Goal: Transaction & Acquisition: Purchase product/service

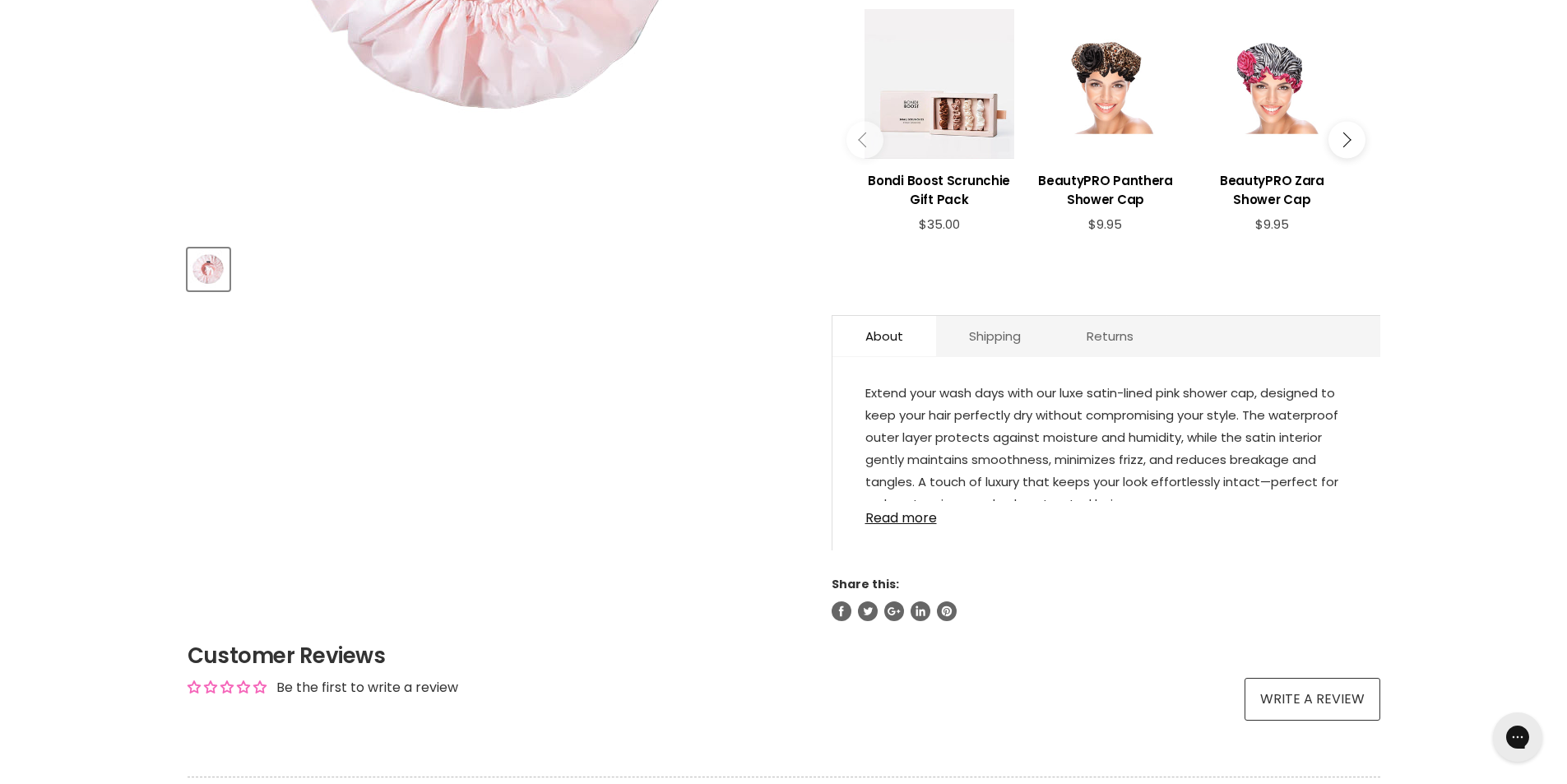
scroll to position [576, 0]
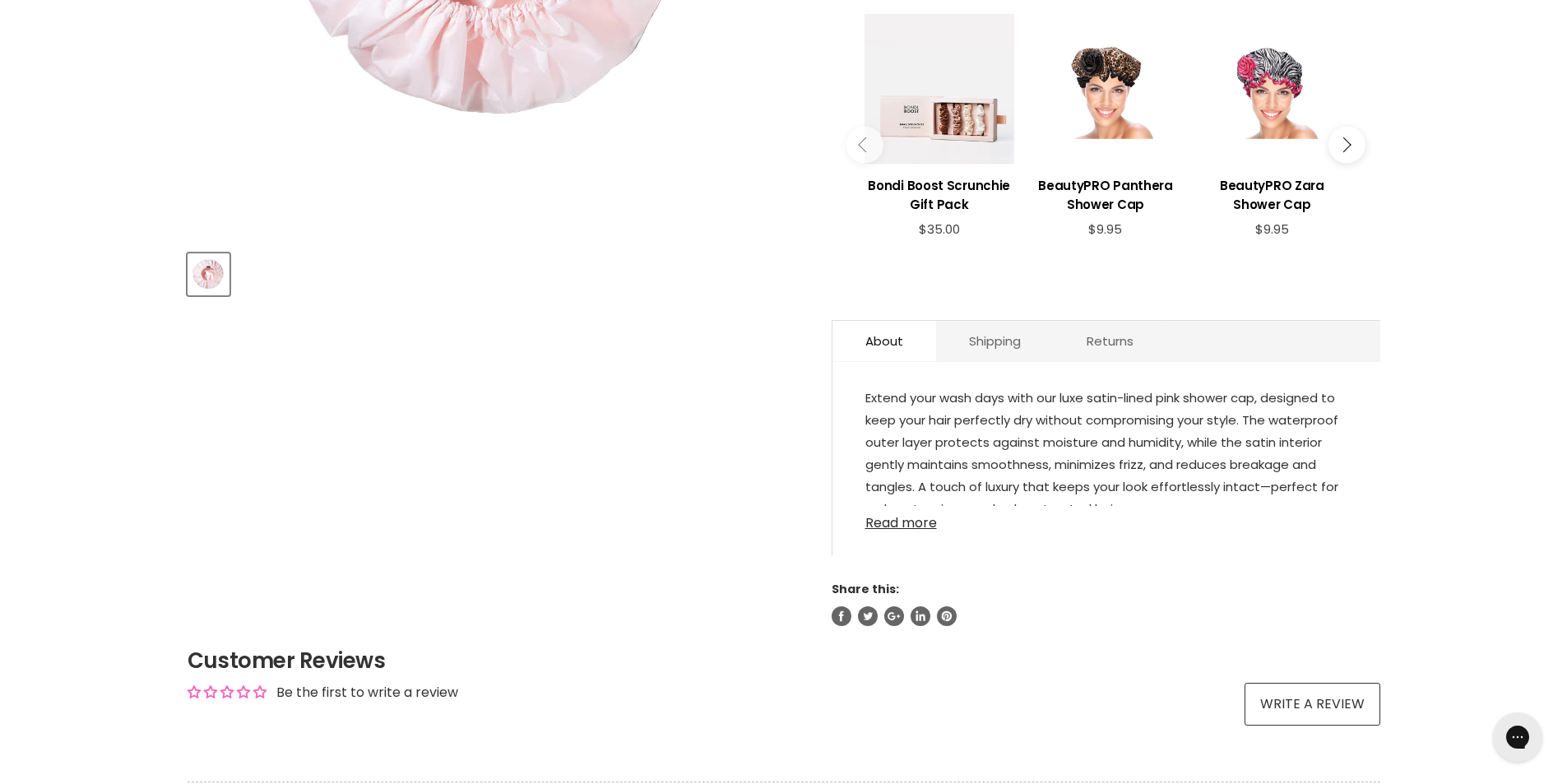
click at [884, 527] on link "Read more" at bounding box center [1107, 518] width 483 height 25
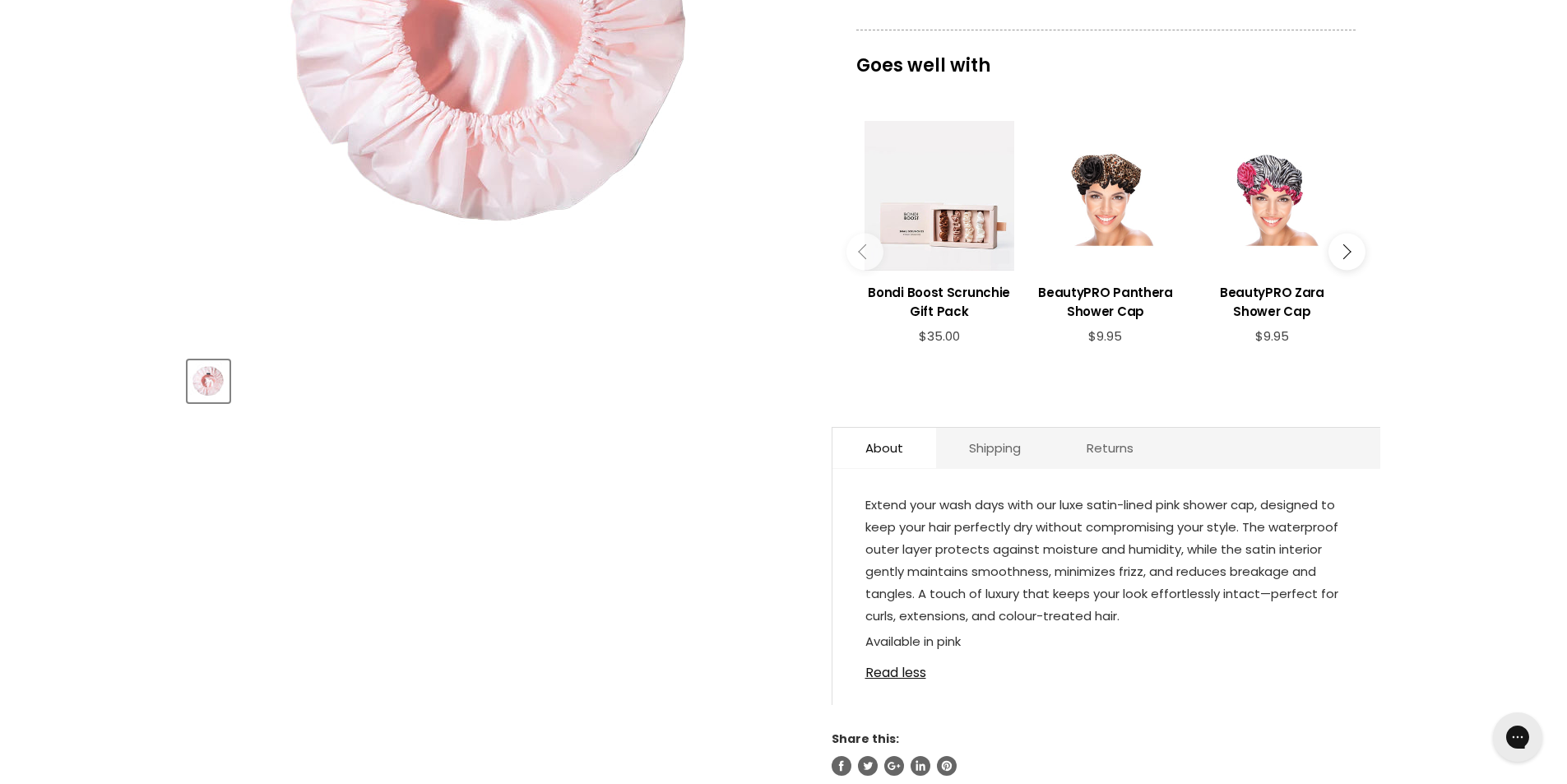
scroll to position [328, 0]
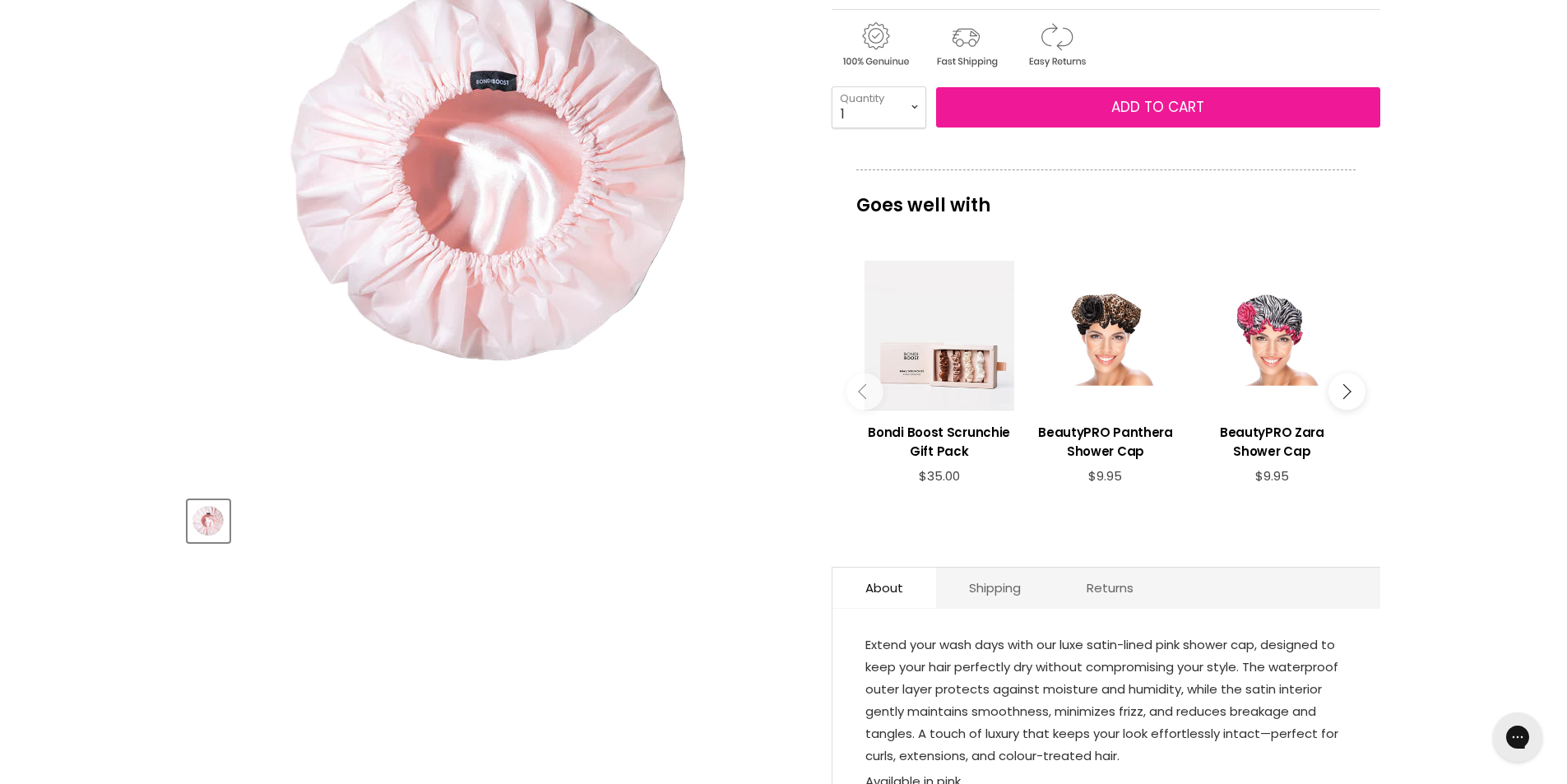
click at [1027, 112] on button "Add to cart" at bounding box center [1158, 107] width 444 height 41
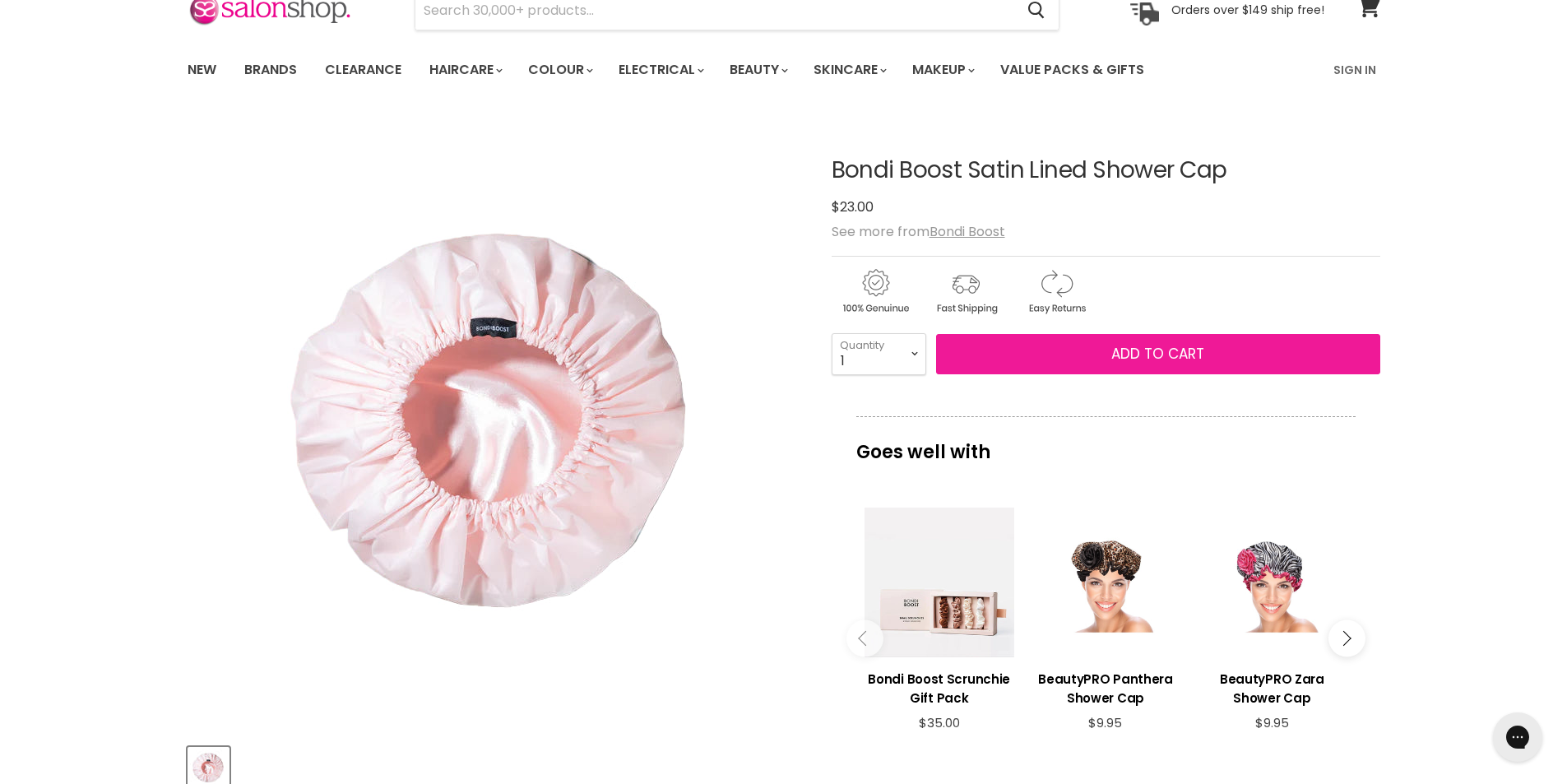
scroll to position [0, 0]
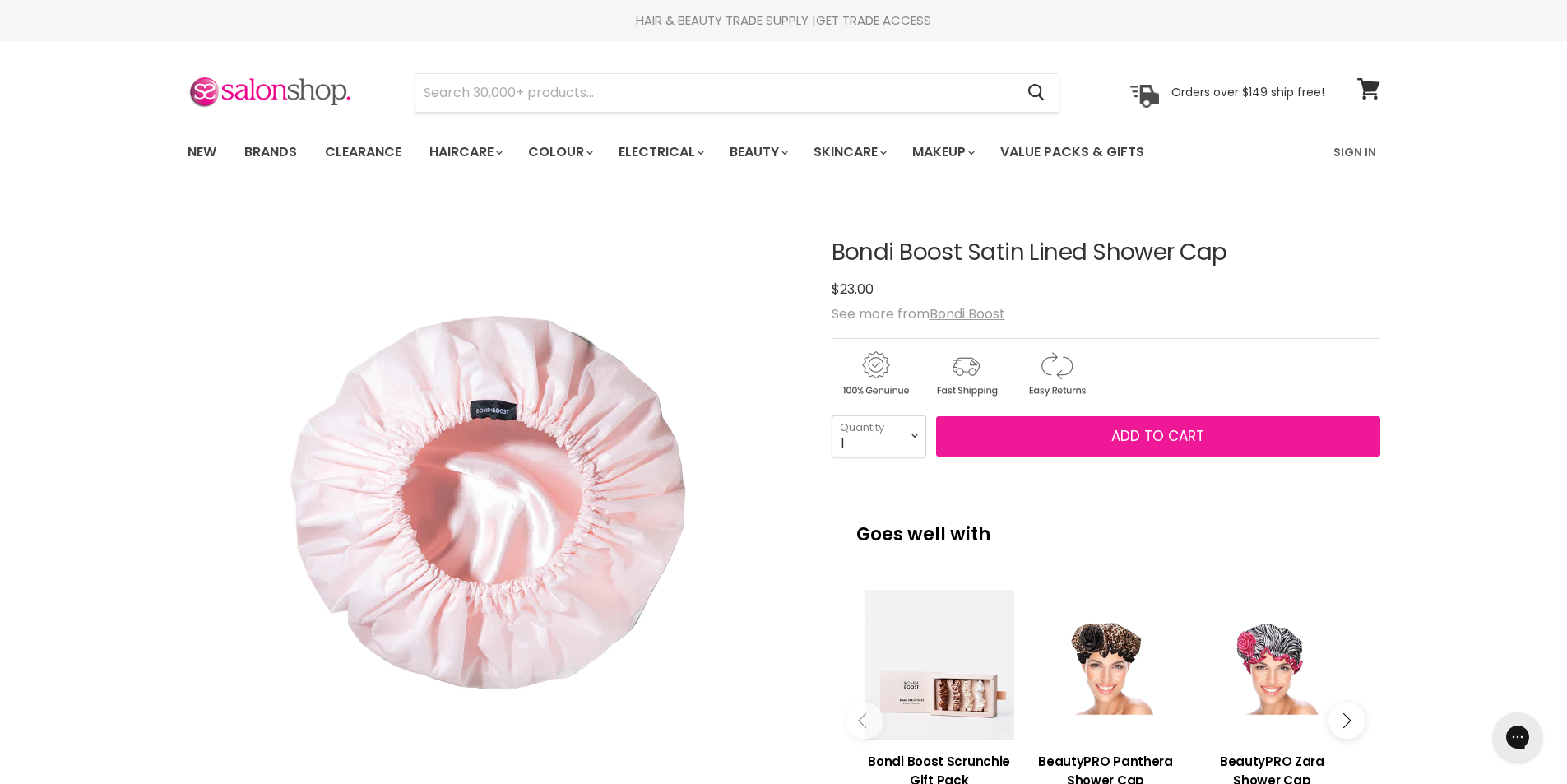
click at [1099, 435] on button "Add to cart" at bounding box center [1158, 436] width 444 height 41
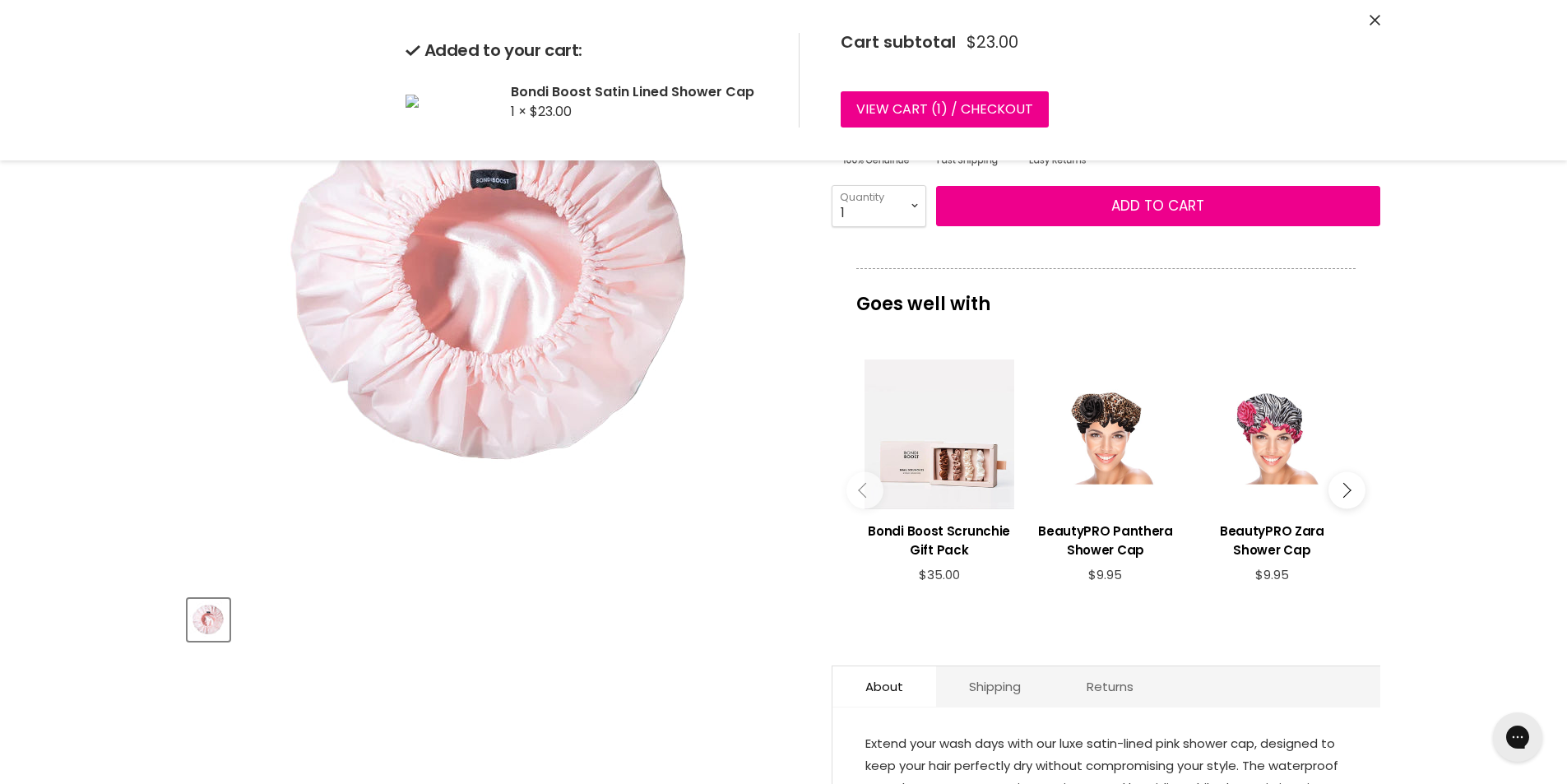
scroll to position [247, 0]
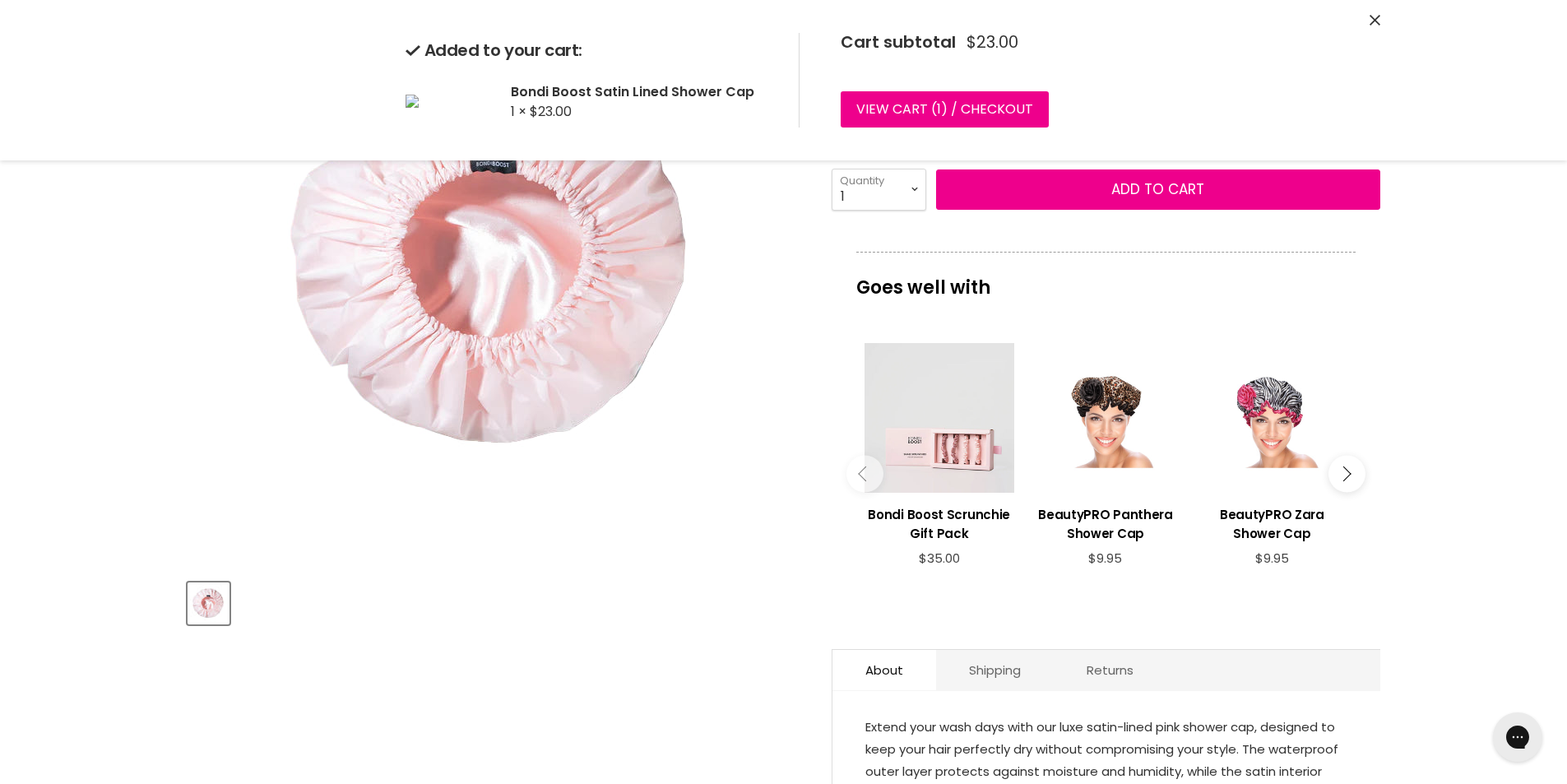
click at [930, 435] on div "Main content" at bounding box center [939, 418] width 150 height 150
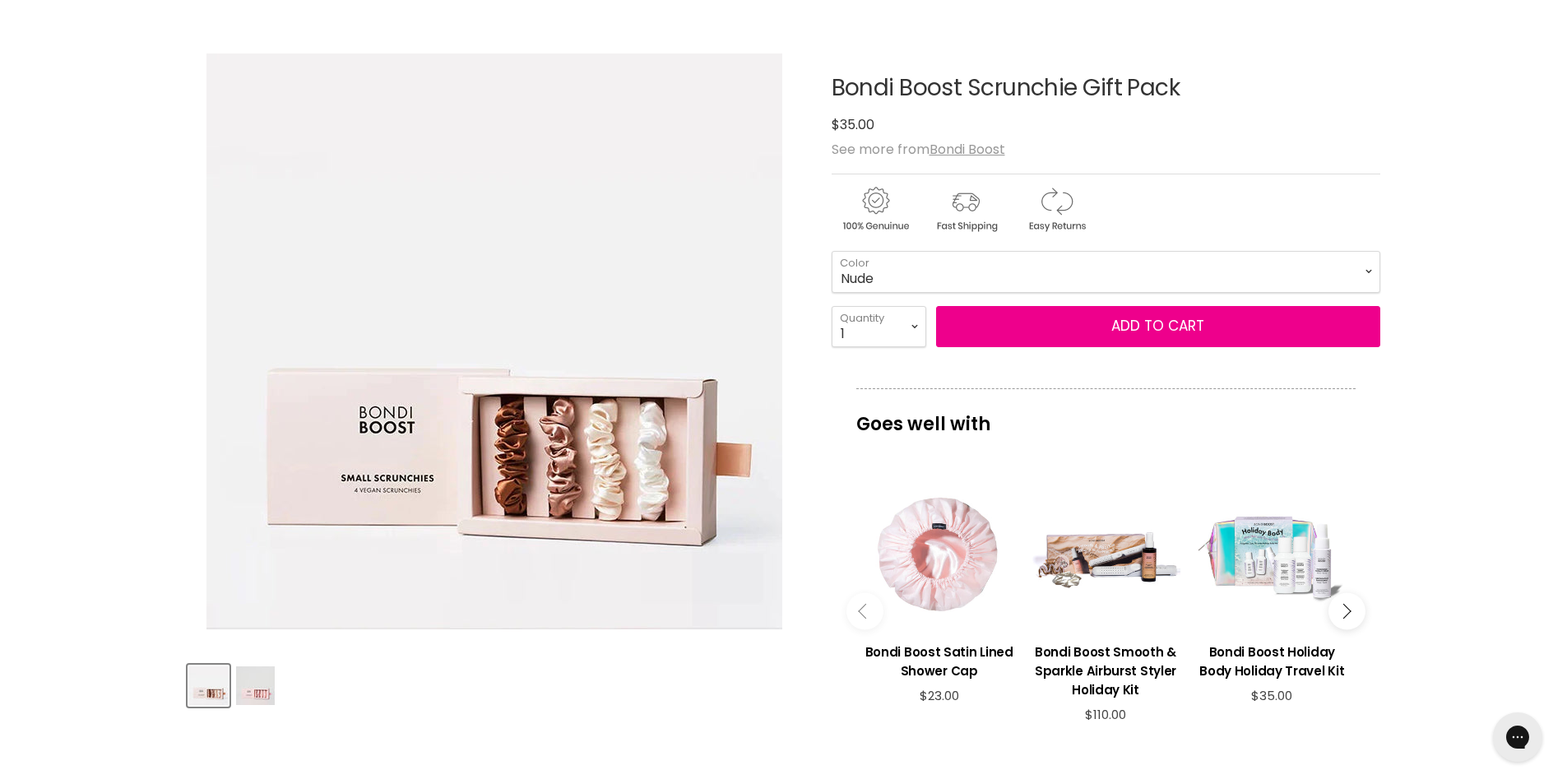
click at [264, 686] on img "Product thumbnails" at bounding box center [255, 685] width 39 height 39
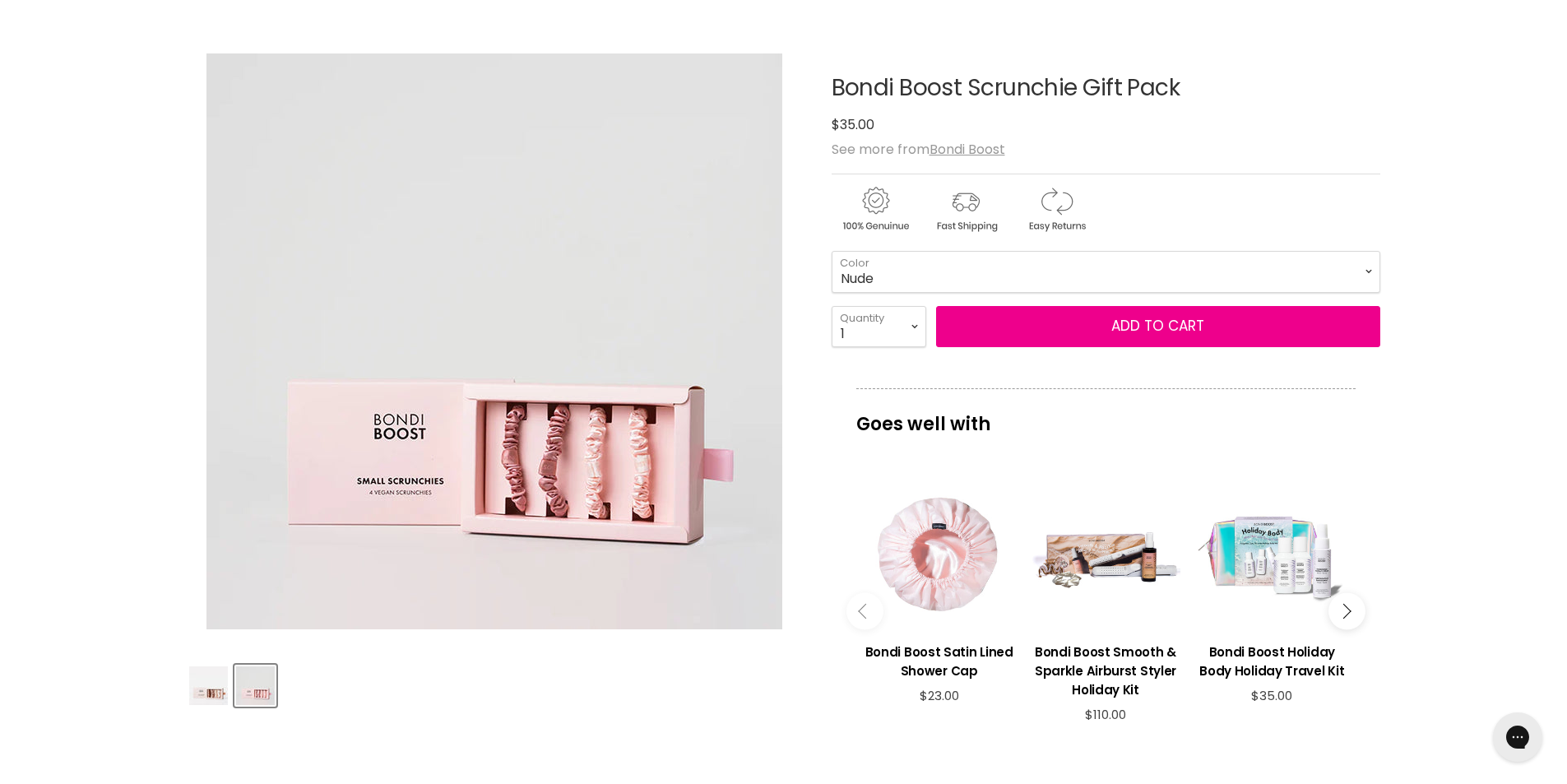
click at [226, 684] on img "Product thumbnails" at bounding box center [209, 685] width 39 height 39
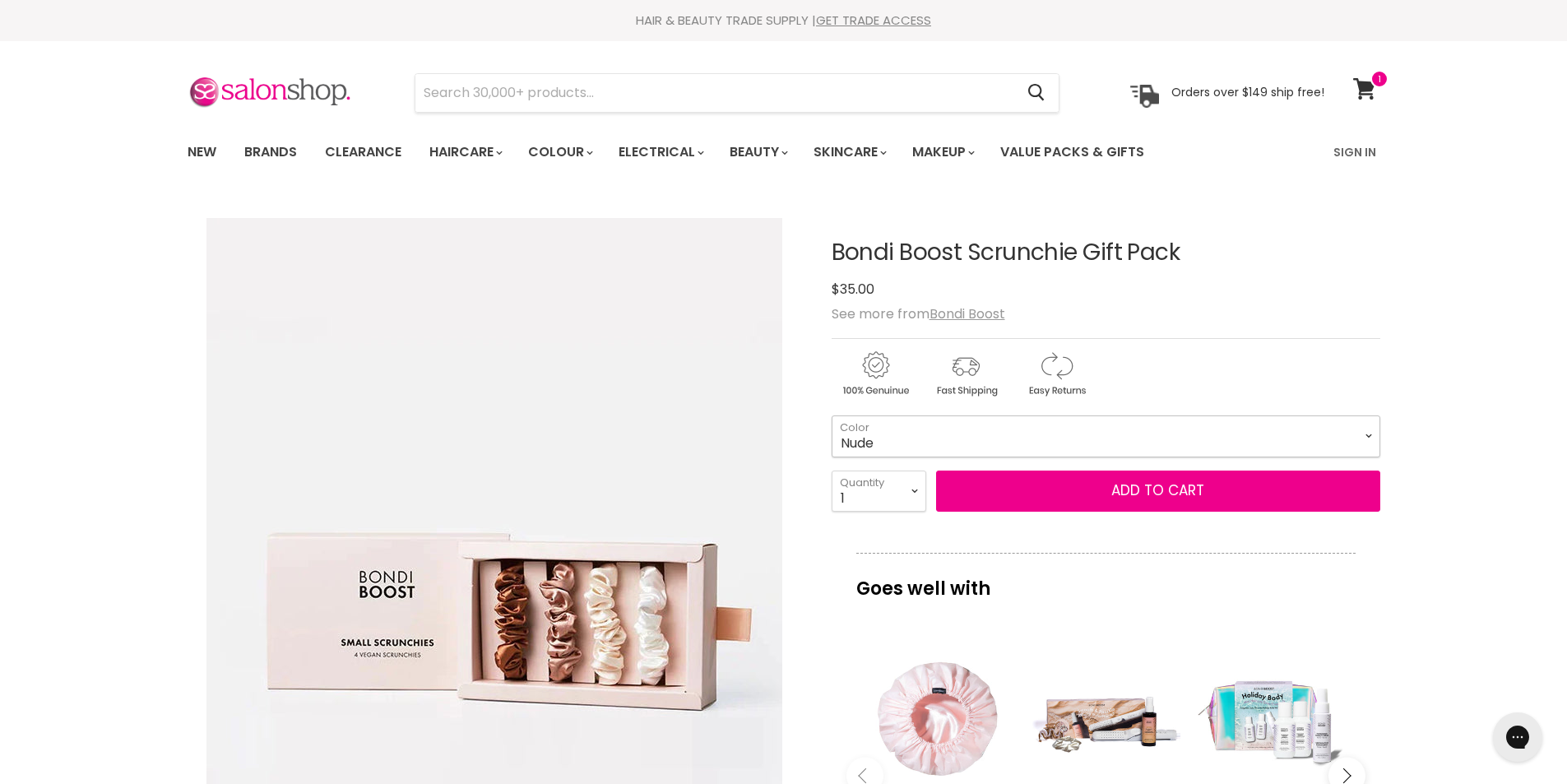
click at [891, 442] on select "Nude Pink" at bounding box center [1106, 435] width 549 height 41
click at [832, 415] on select "Nude Pink" at bounding box center [1106, 435] width 549 height 41
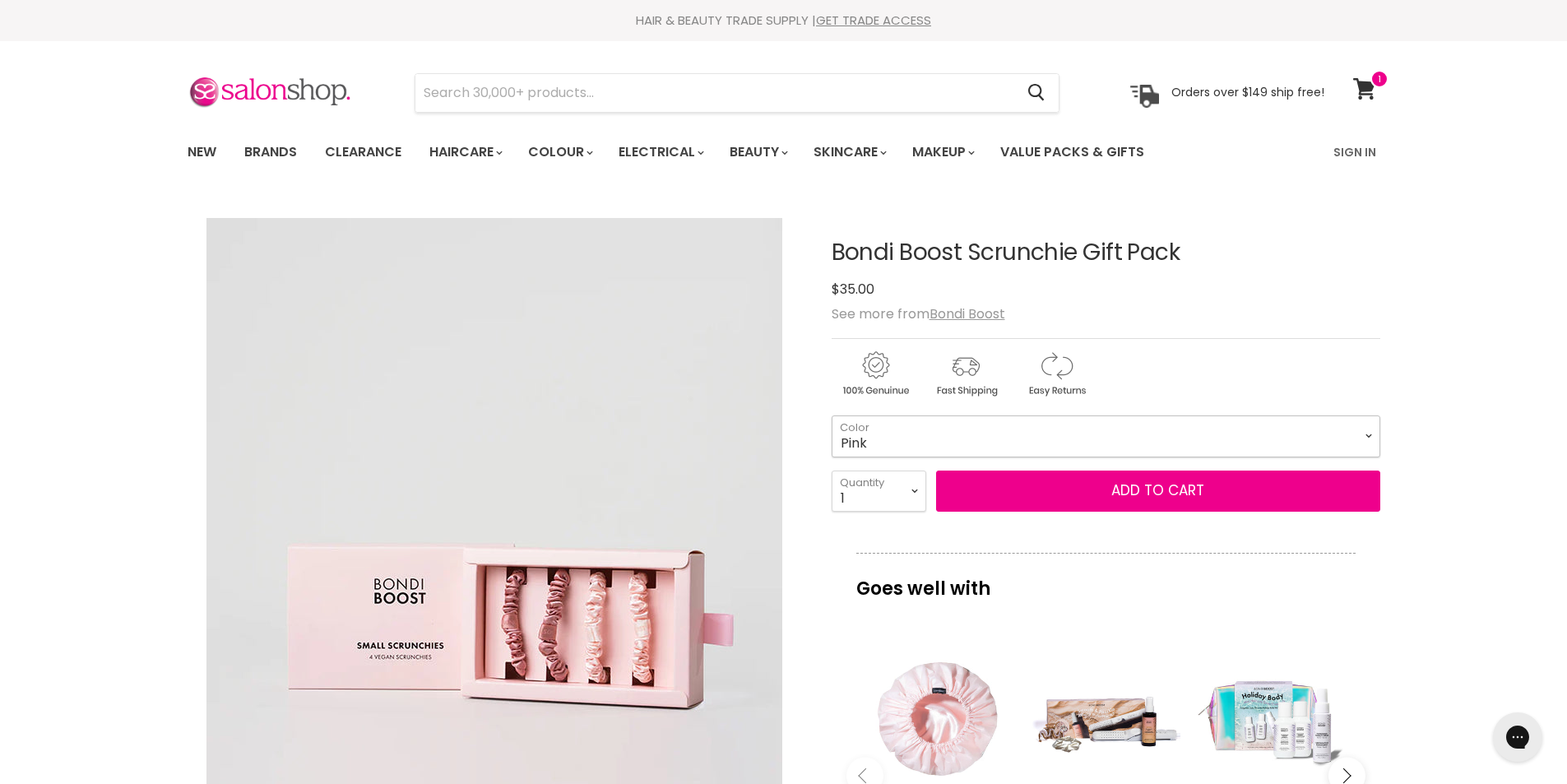
click at [904, 439] on select "Nude Pink" at bounding box center [1106, 435] width 549 height 41
select select "Nude"
click at [832, 415] on select "Nude Pink" at bounding box center [1106, 435] width 549 height 41
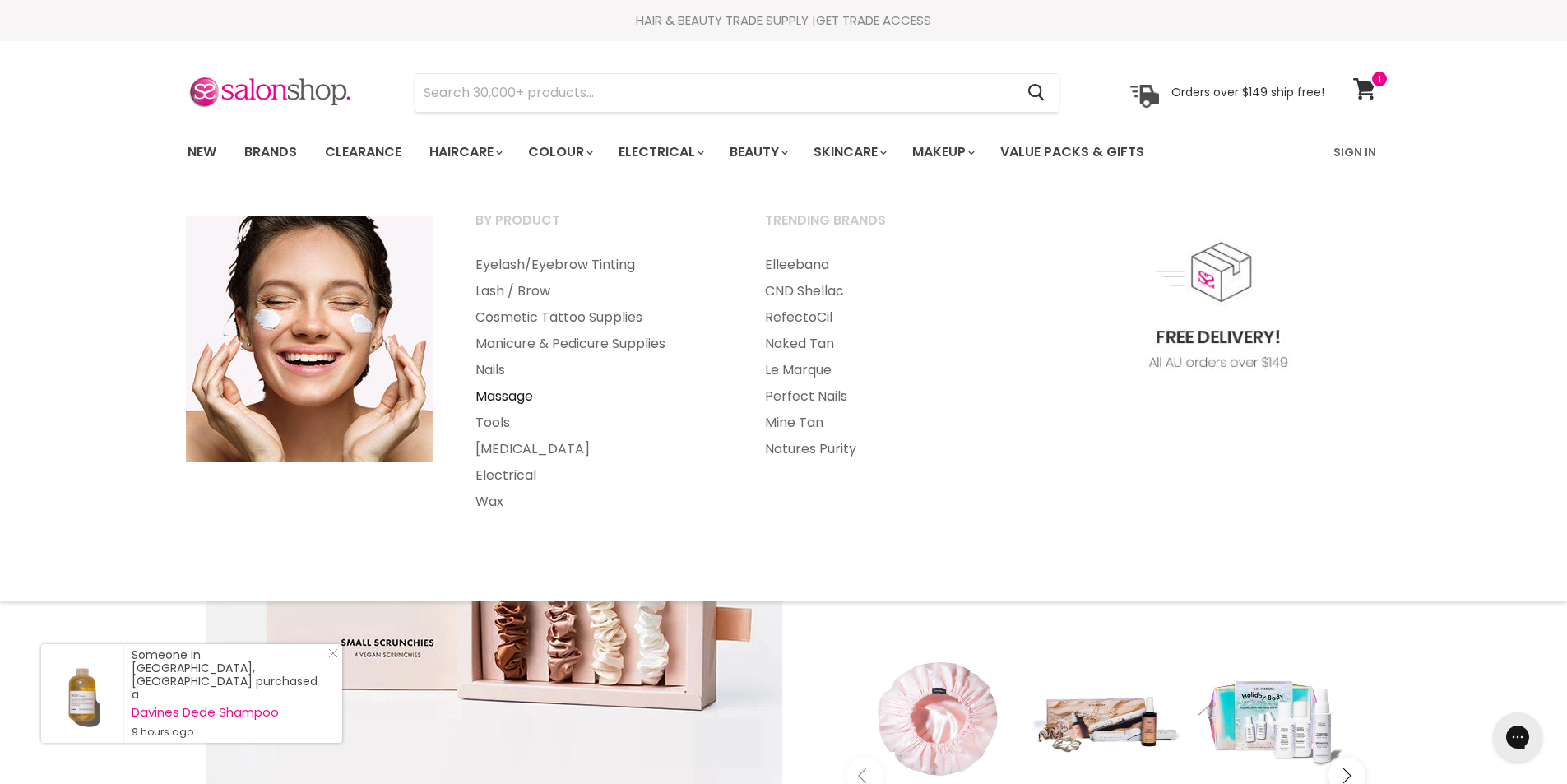
click at [507, 398] on link "Massage" at bounding box center [598, 396] width 286 height 27
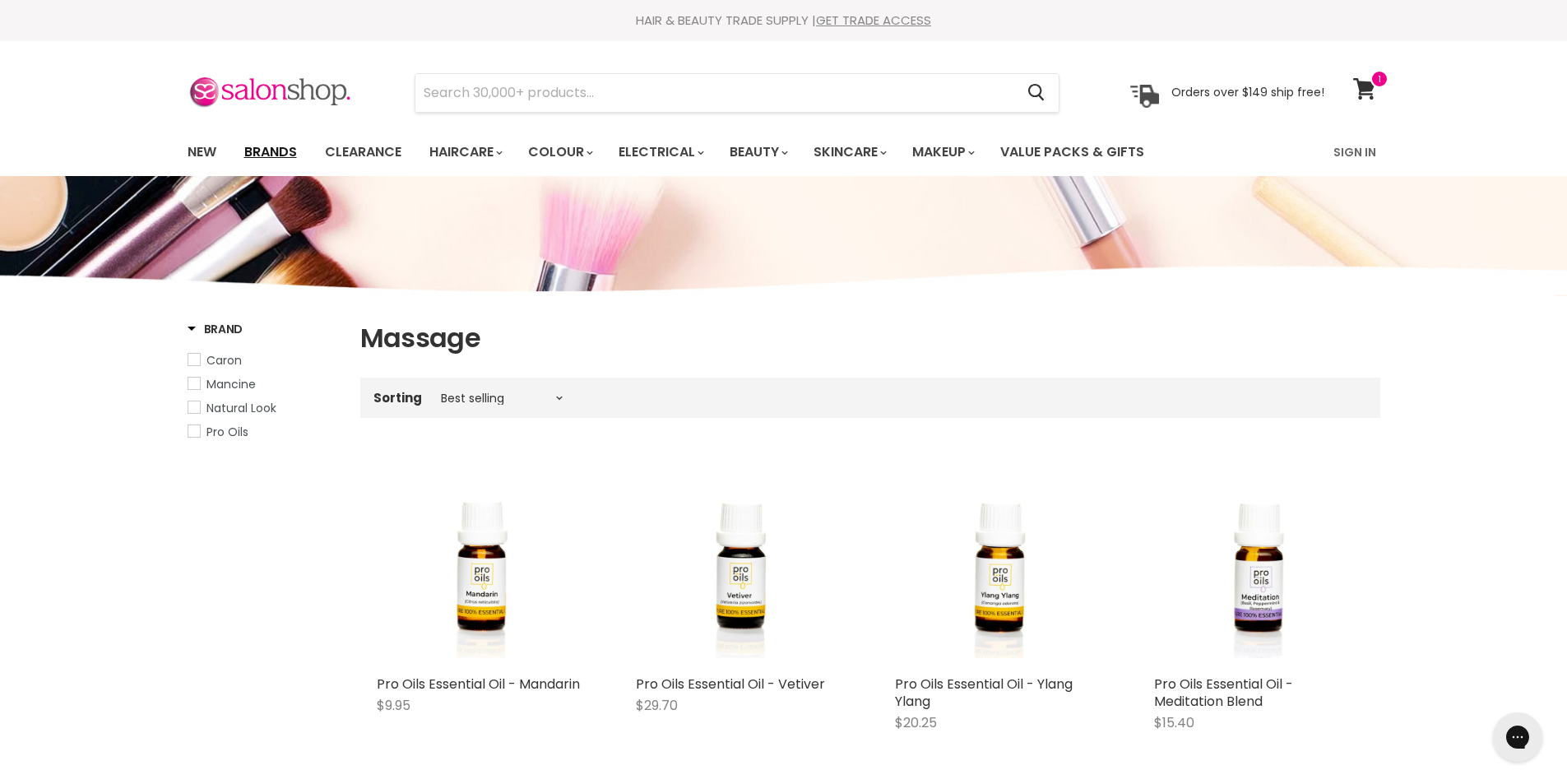
click at [279, 154] on link "Brands" at bounding box center [271, 152] width 77 height 35
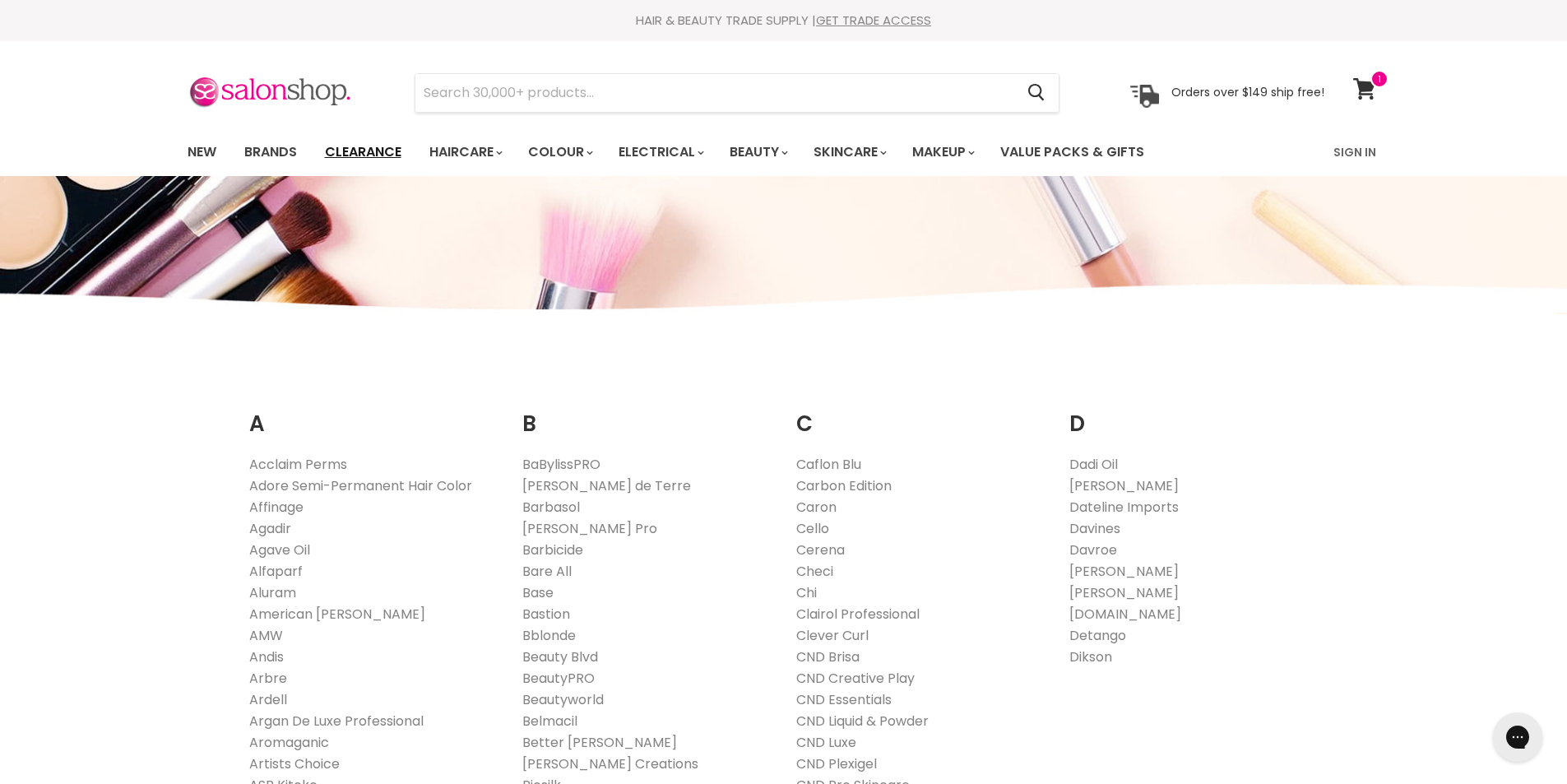
click at [384, 150] on link "Clearance" at bounding box center [363, 152] width 101 height 35
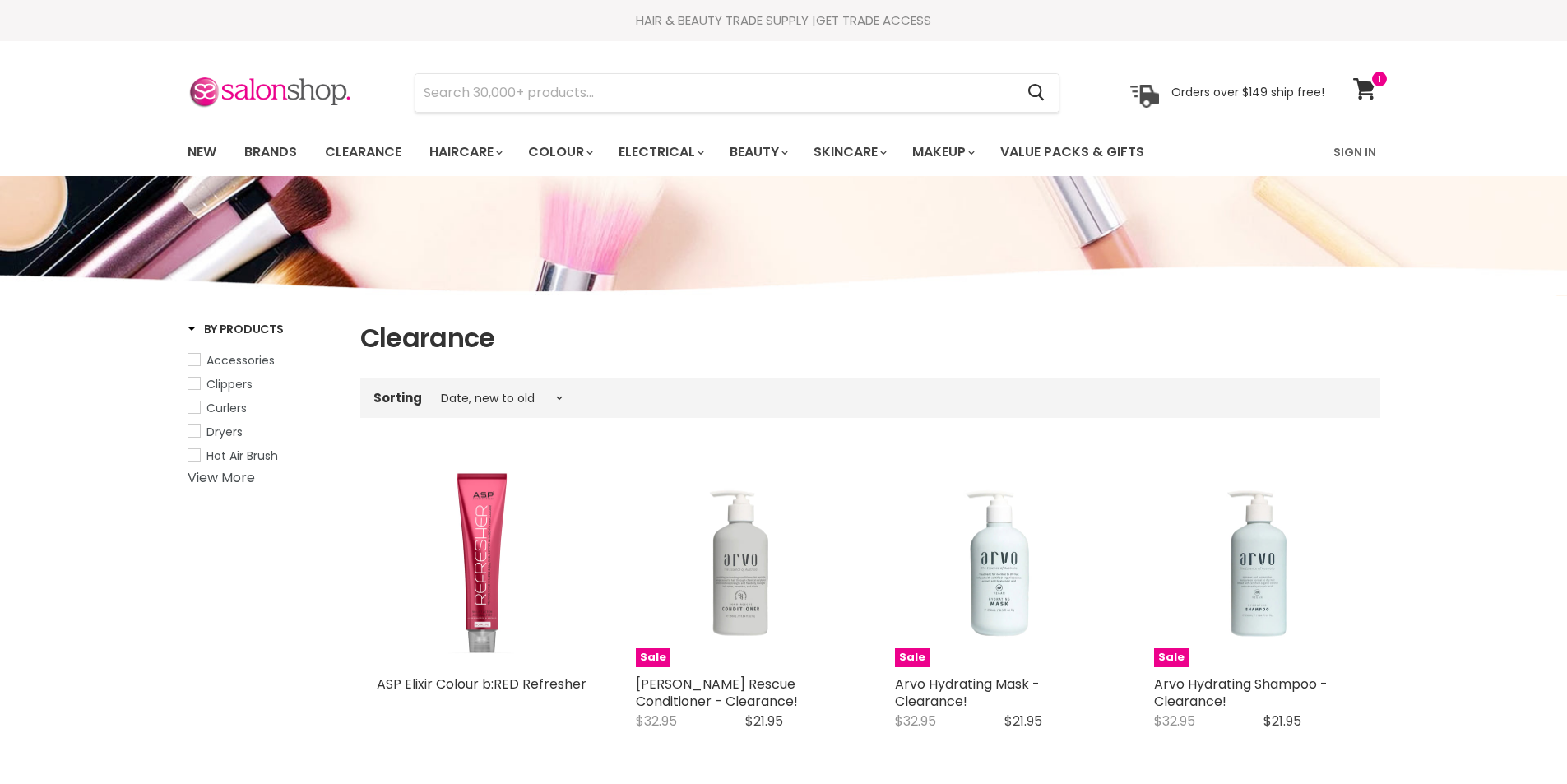
select select "created-descending"
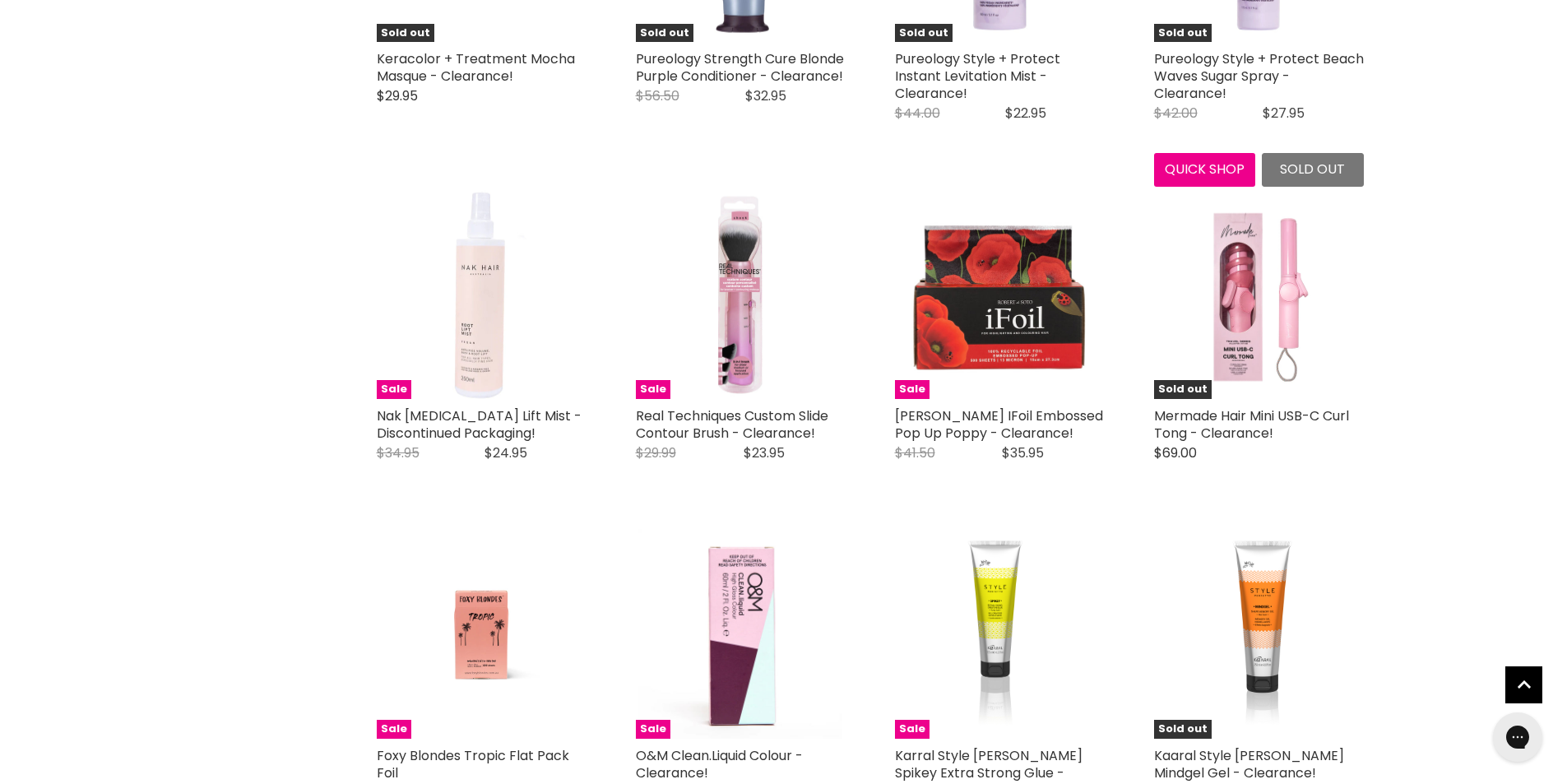
scroll to position [3700, 0]
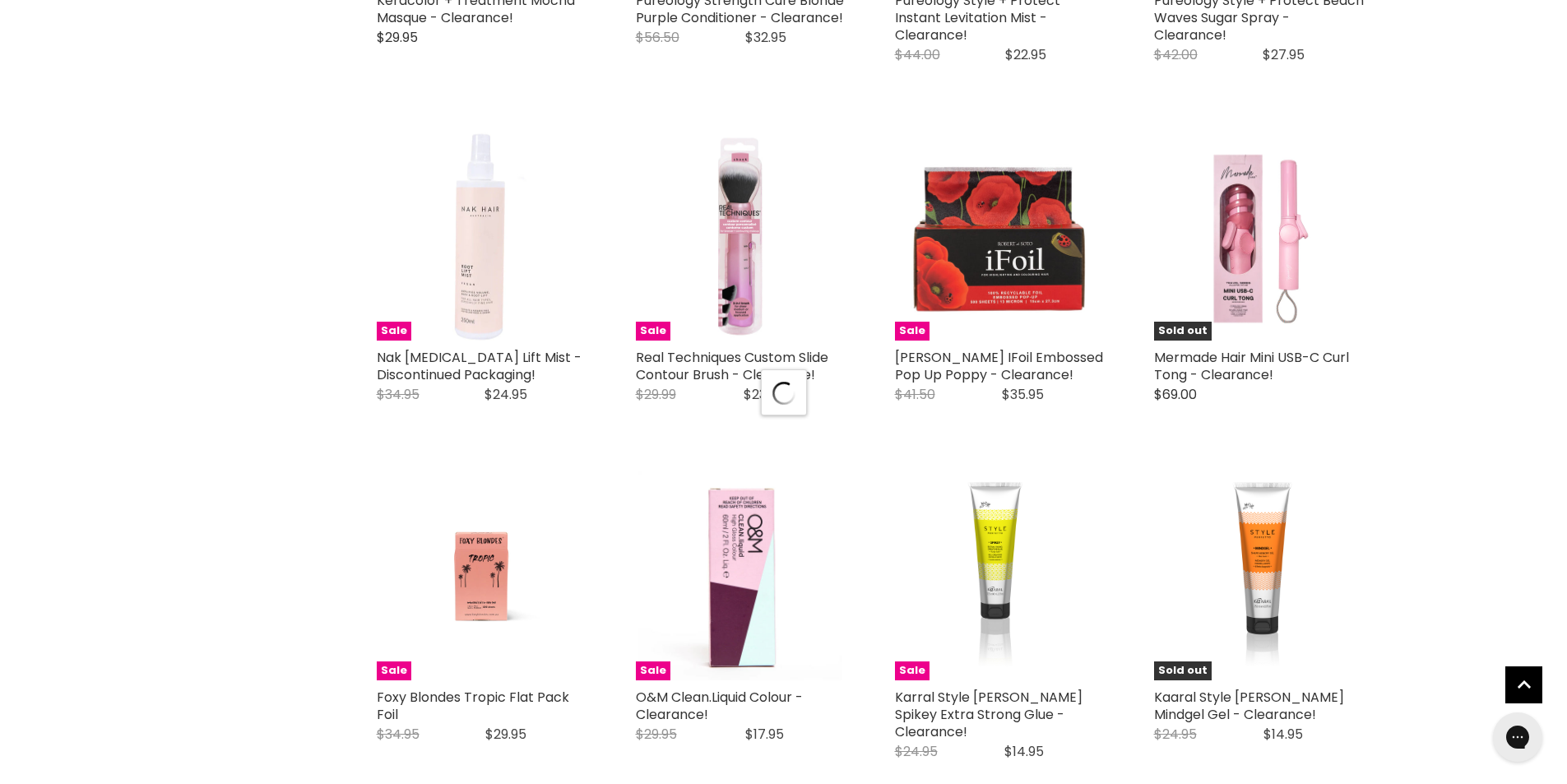
scroll to position [3946, 0]
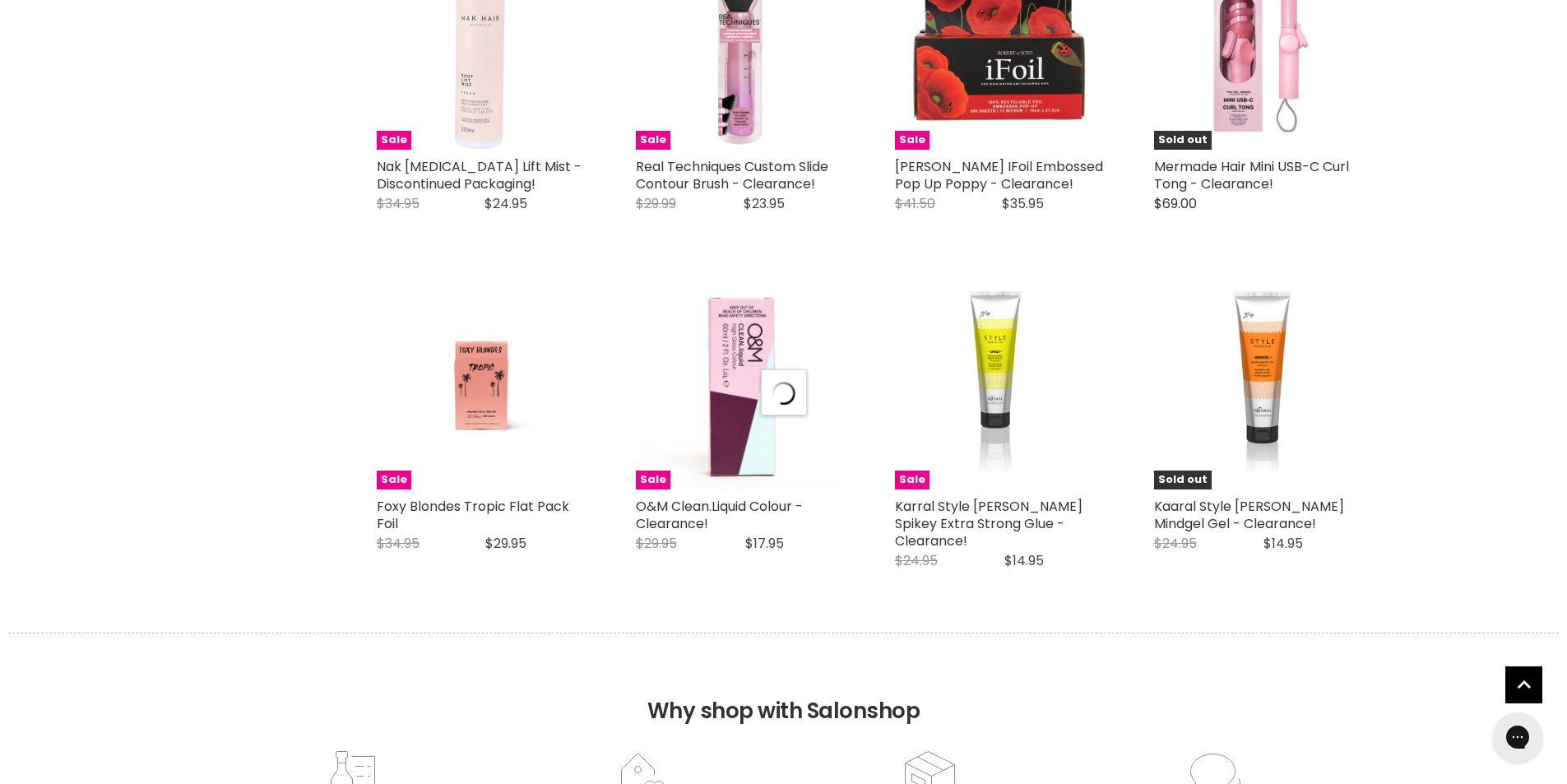
select select "created-descending"
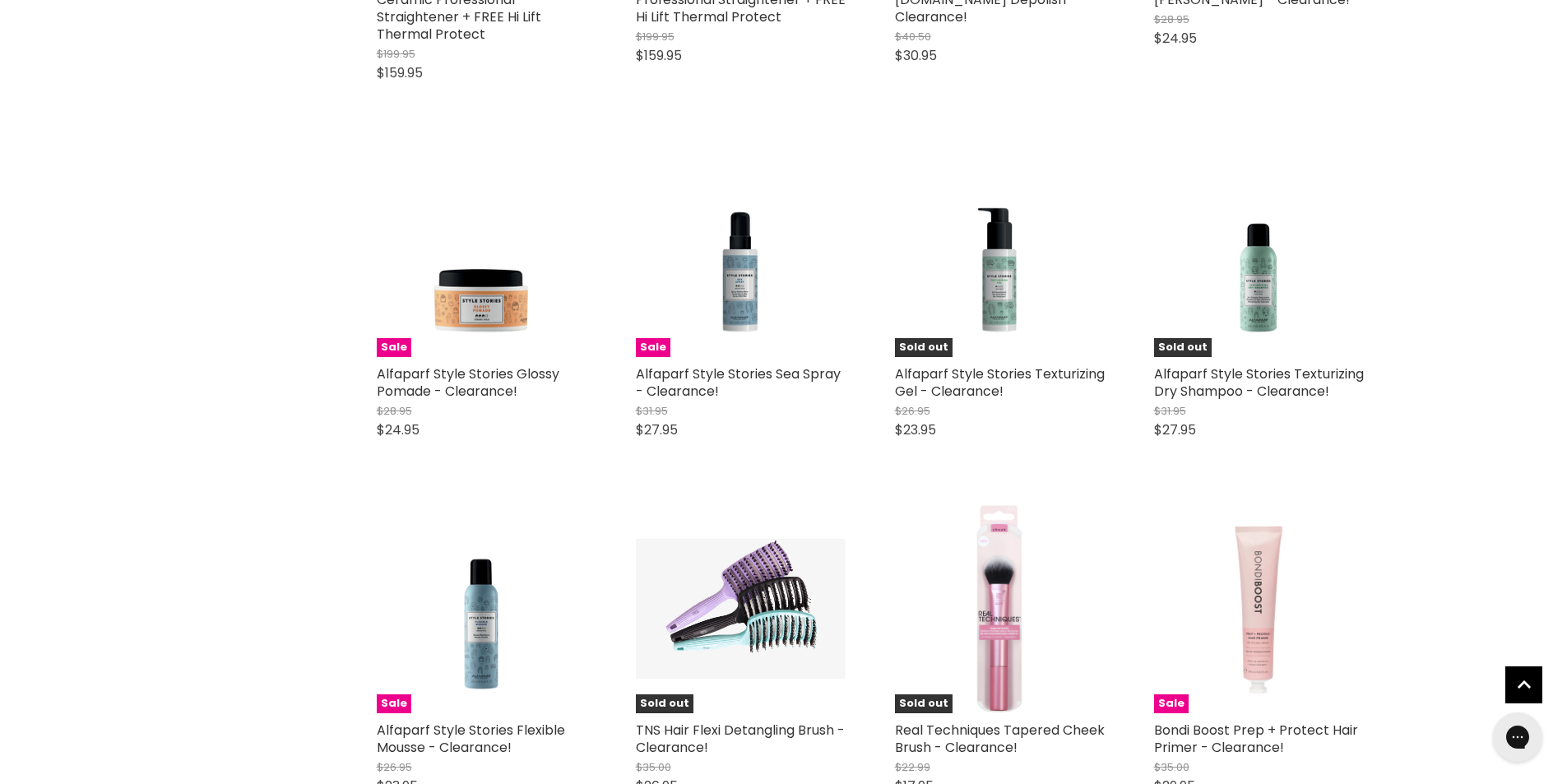
scroll to position [5755, 0]
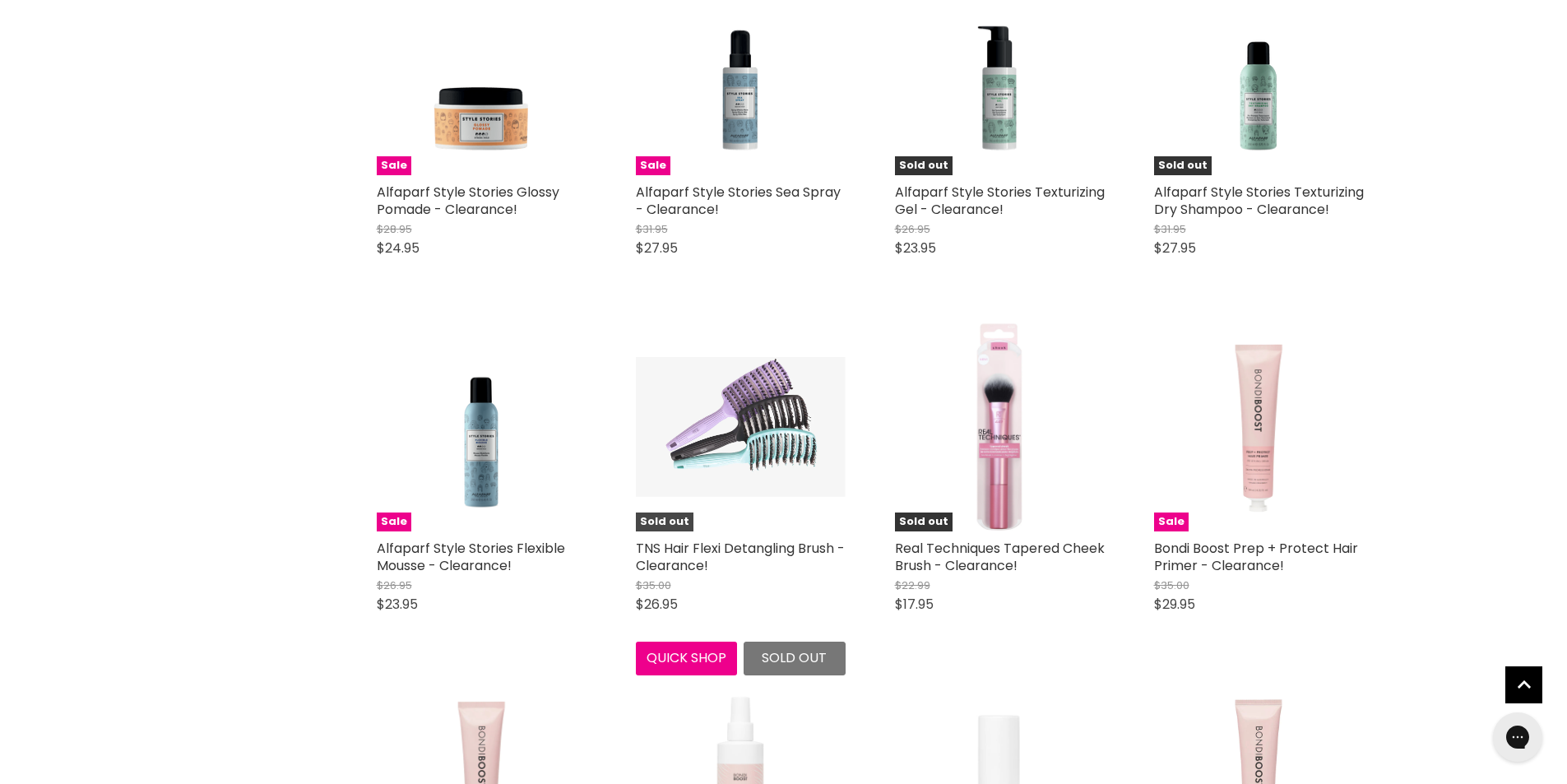
click at [756, 405] on img "Main content" at bounding box center [741, 427] width 210 height 140
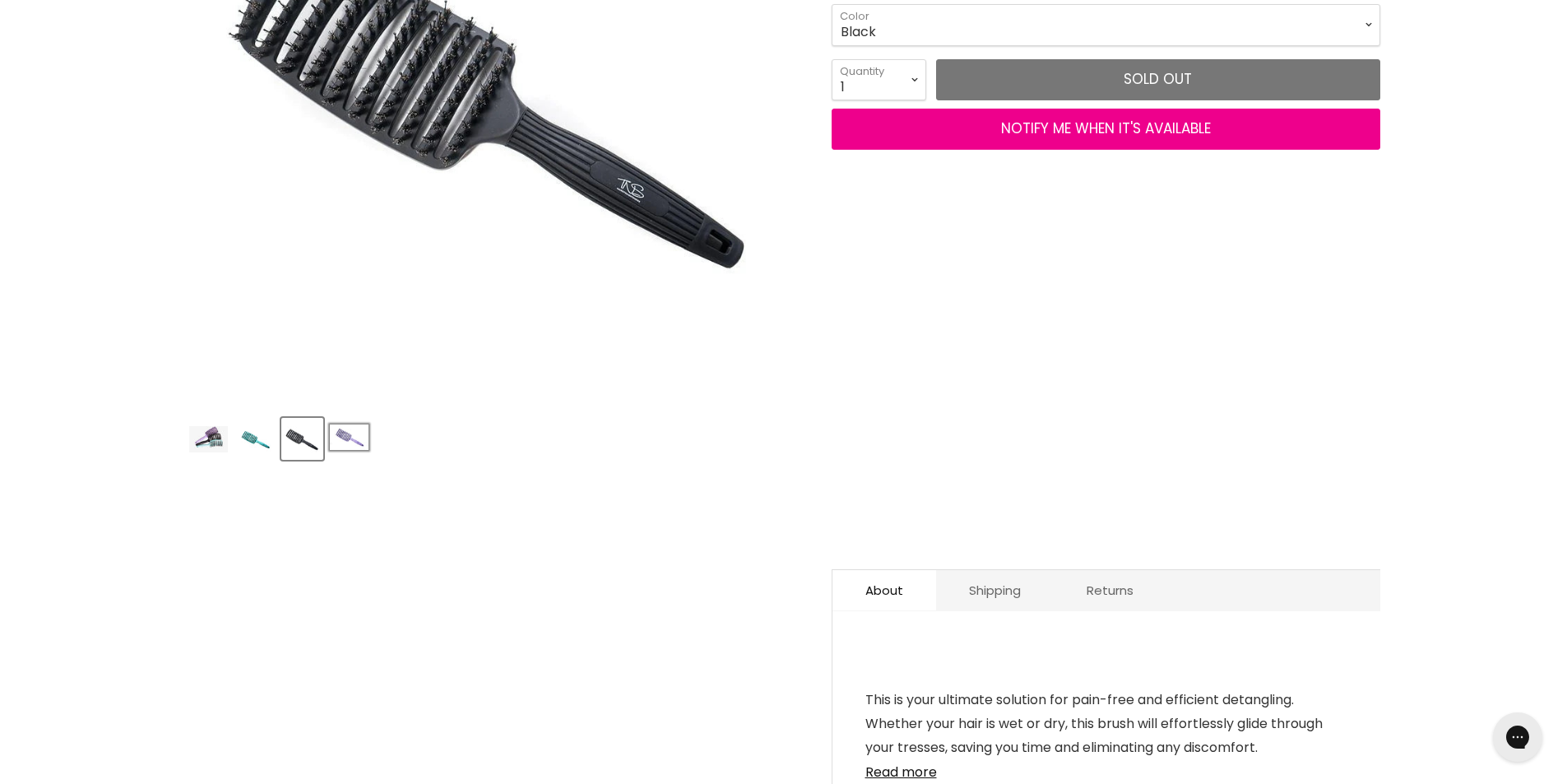
click at [341, 422] on button "Product thumbnails" at bounding box center [350, 439] width 42 height 42
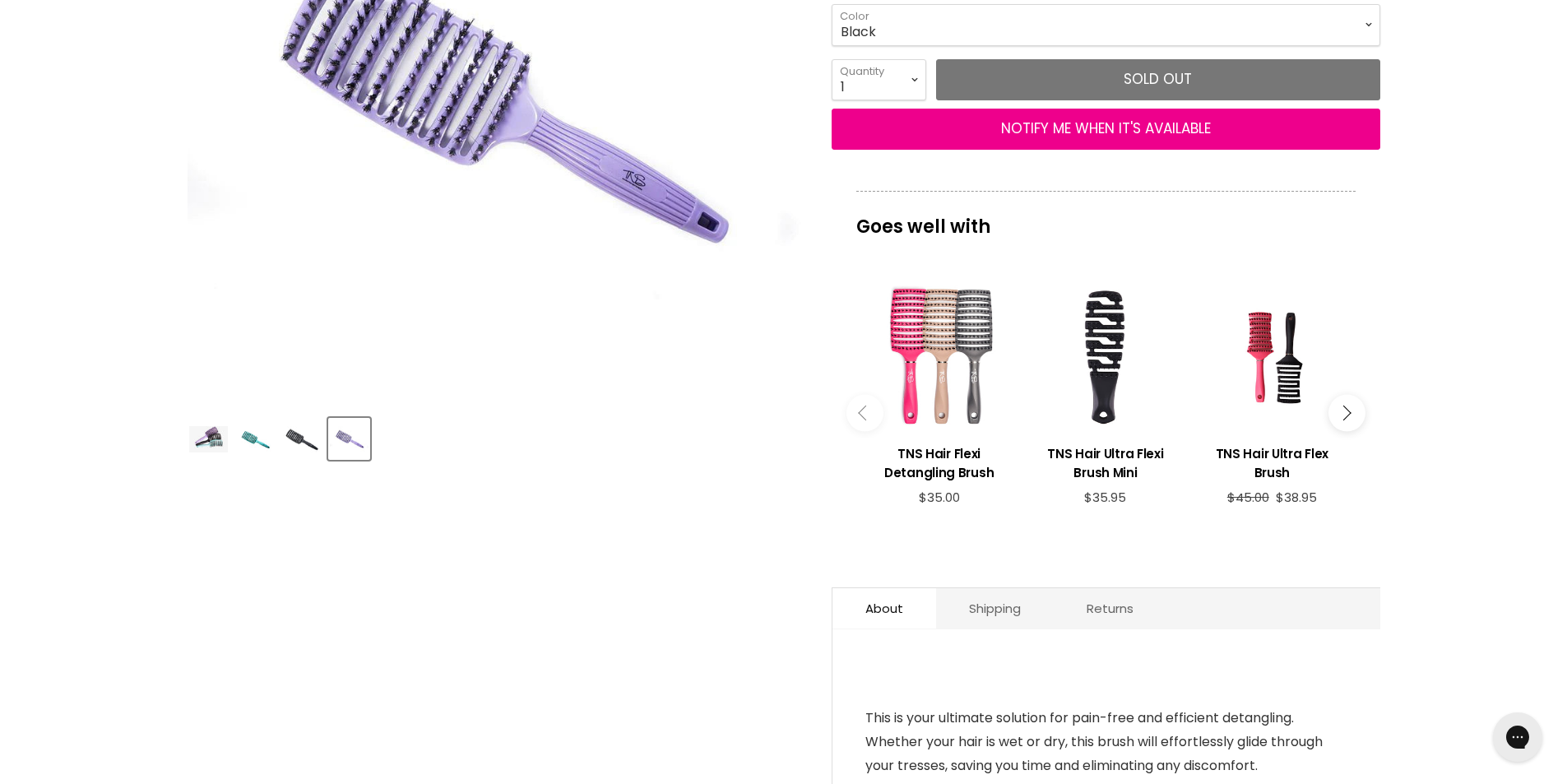
click at [237, 440] on img "Product thumbnails" at bounding box center [255, 439] width 39 height 26
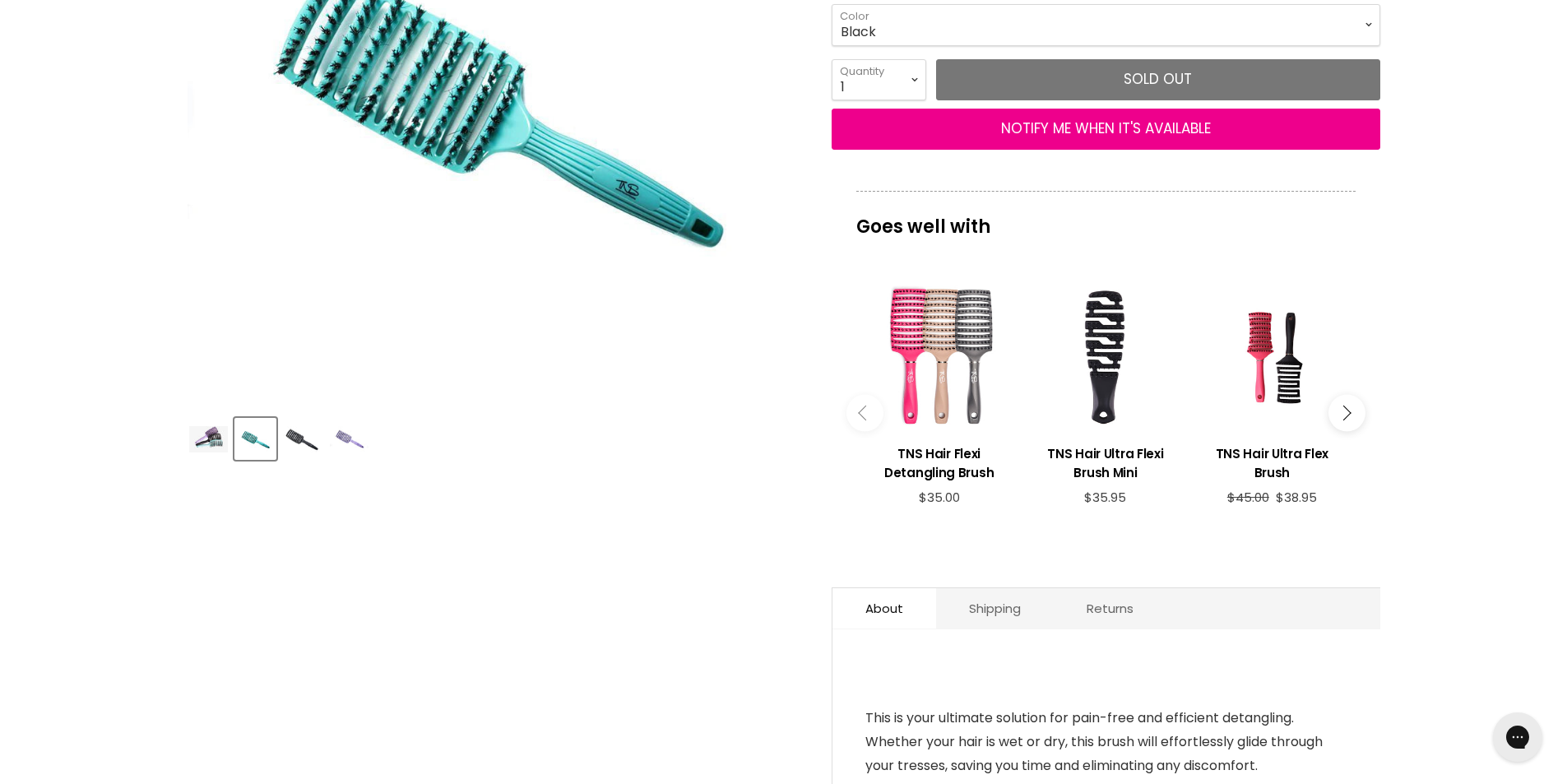
click at [220, 437] on img "Product thumbnails" at bounding box center [209, 439] width 39 height 27
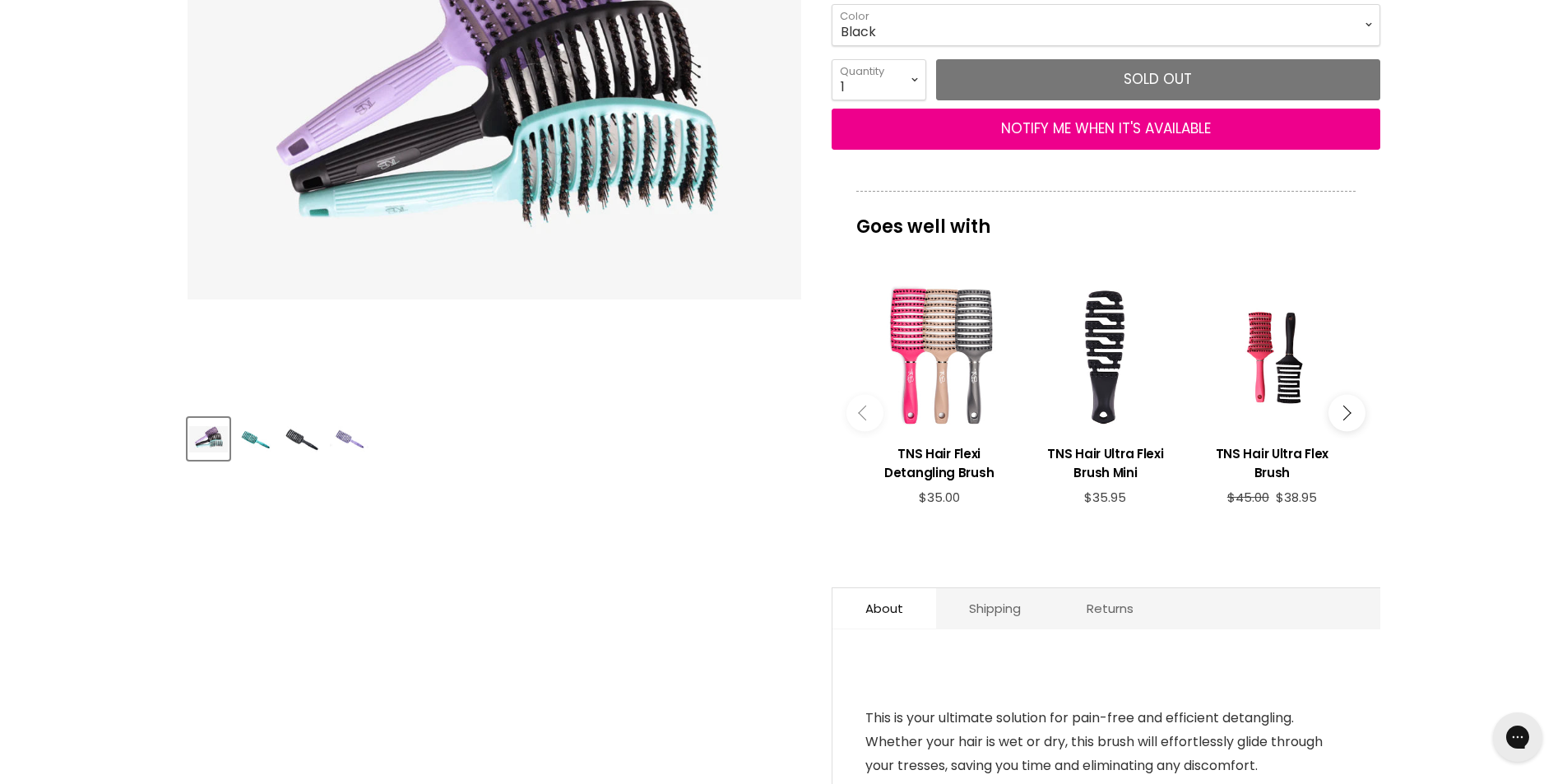
click at [305, 443] on img "Product thumbnails" at bounding box center [302, 439] width 39 height 27
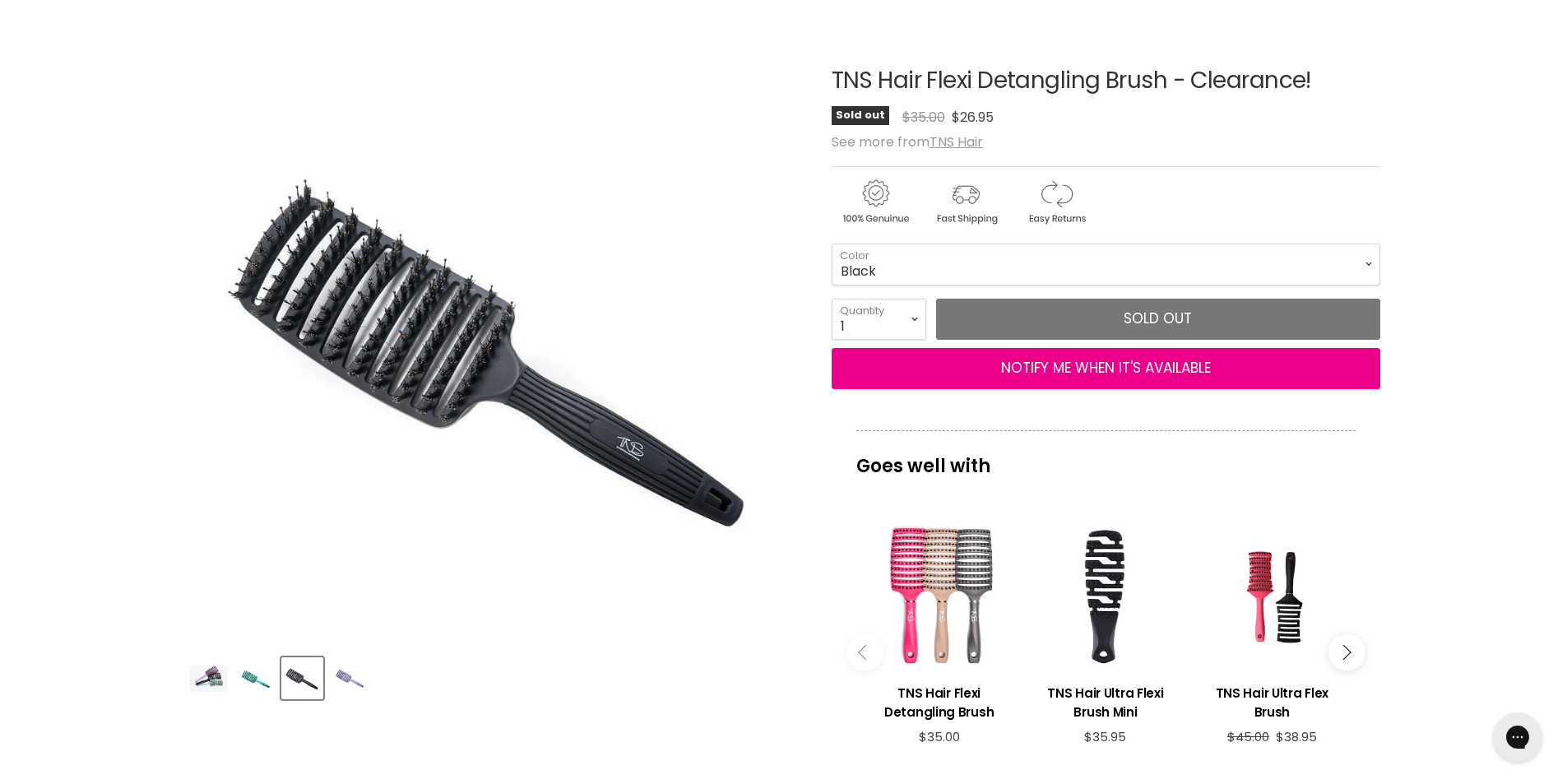
scroll to position [165, 0]
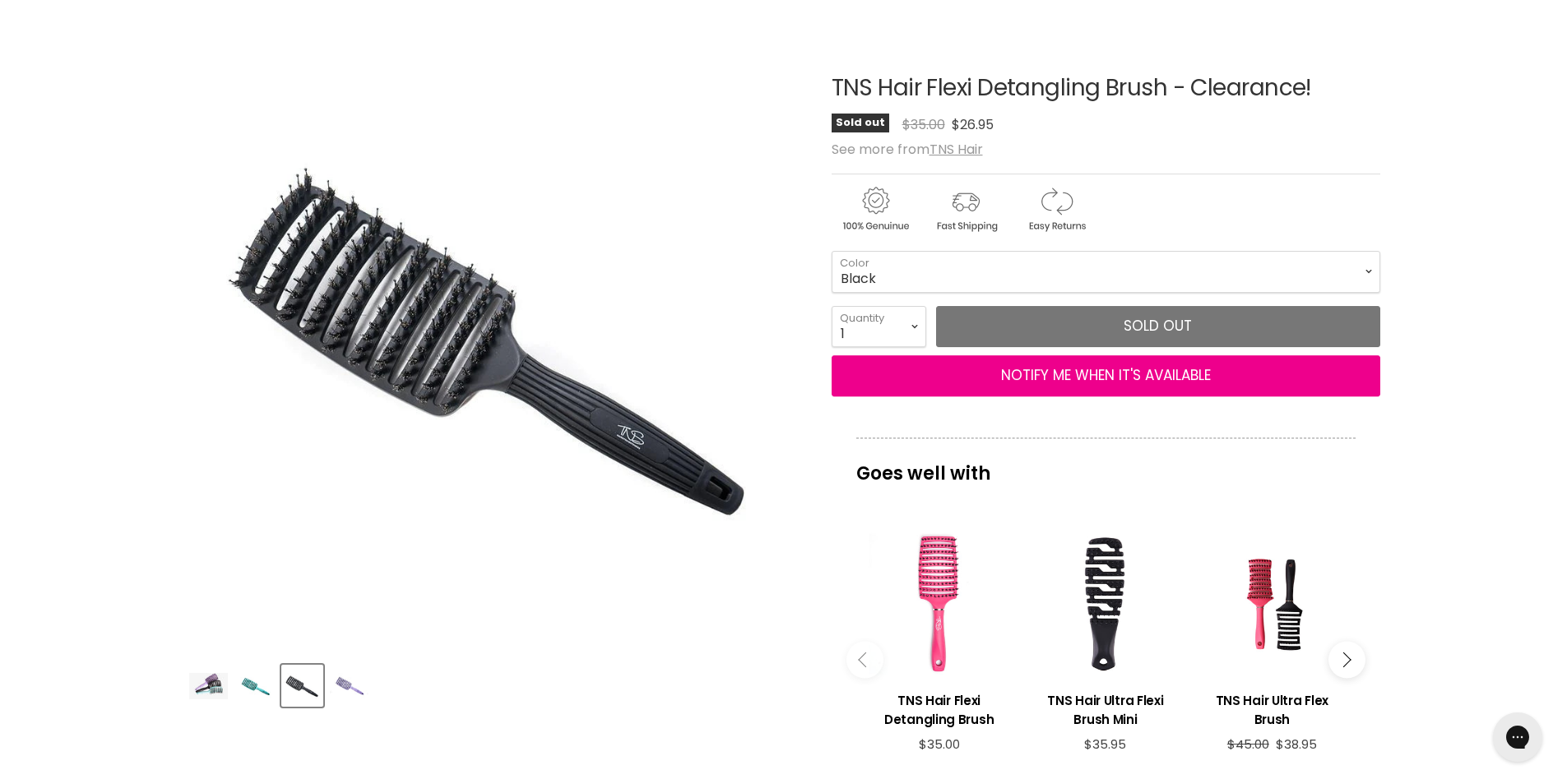
click at [957, 669] on div "Main content" at bounding box center [939, 603] width 150 height 150
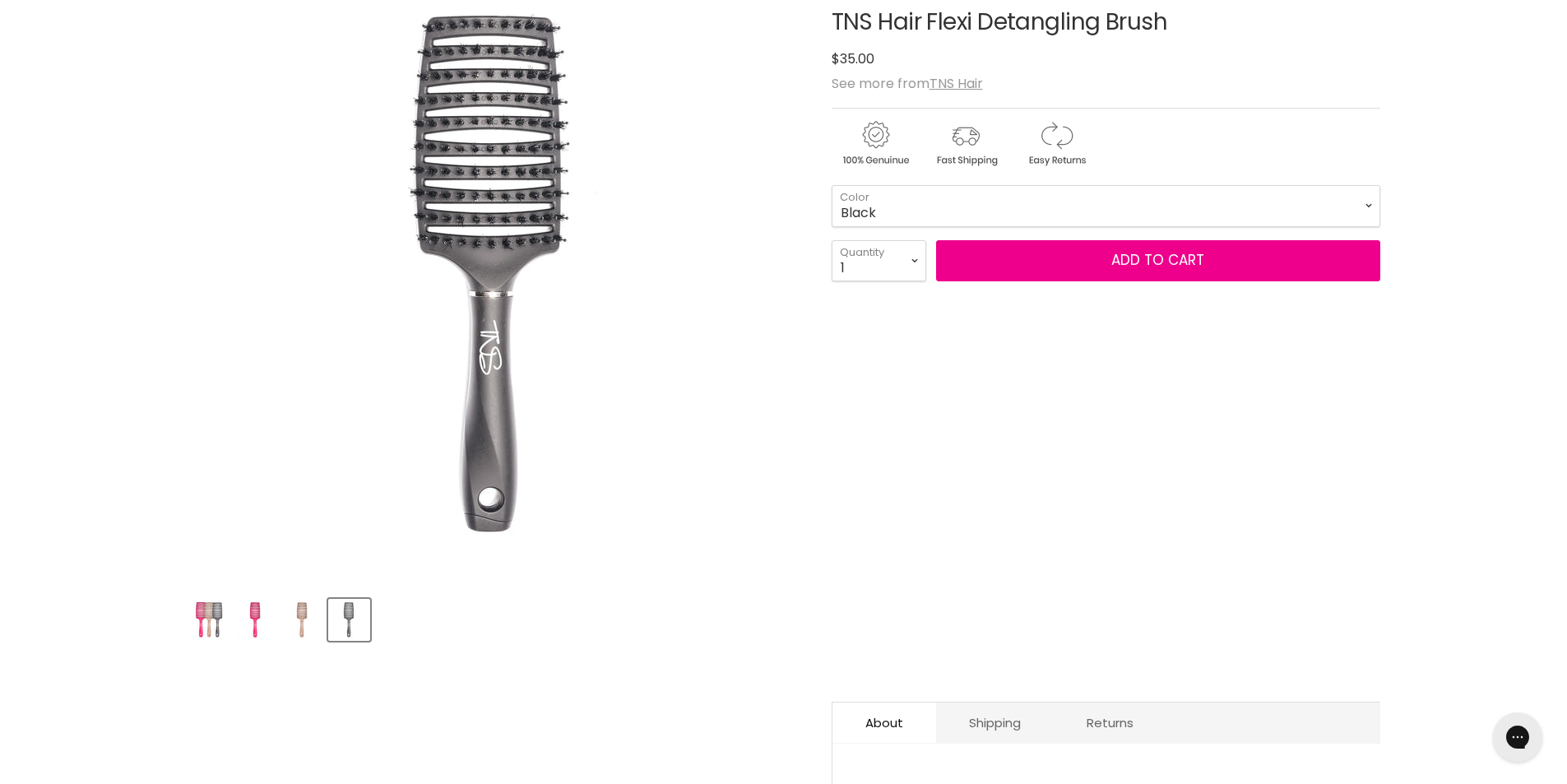
scroll to position [247, 0]
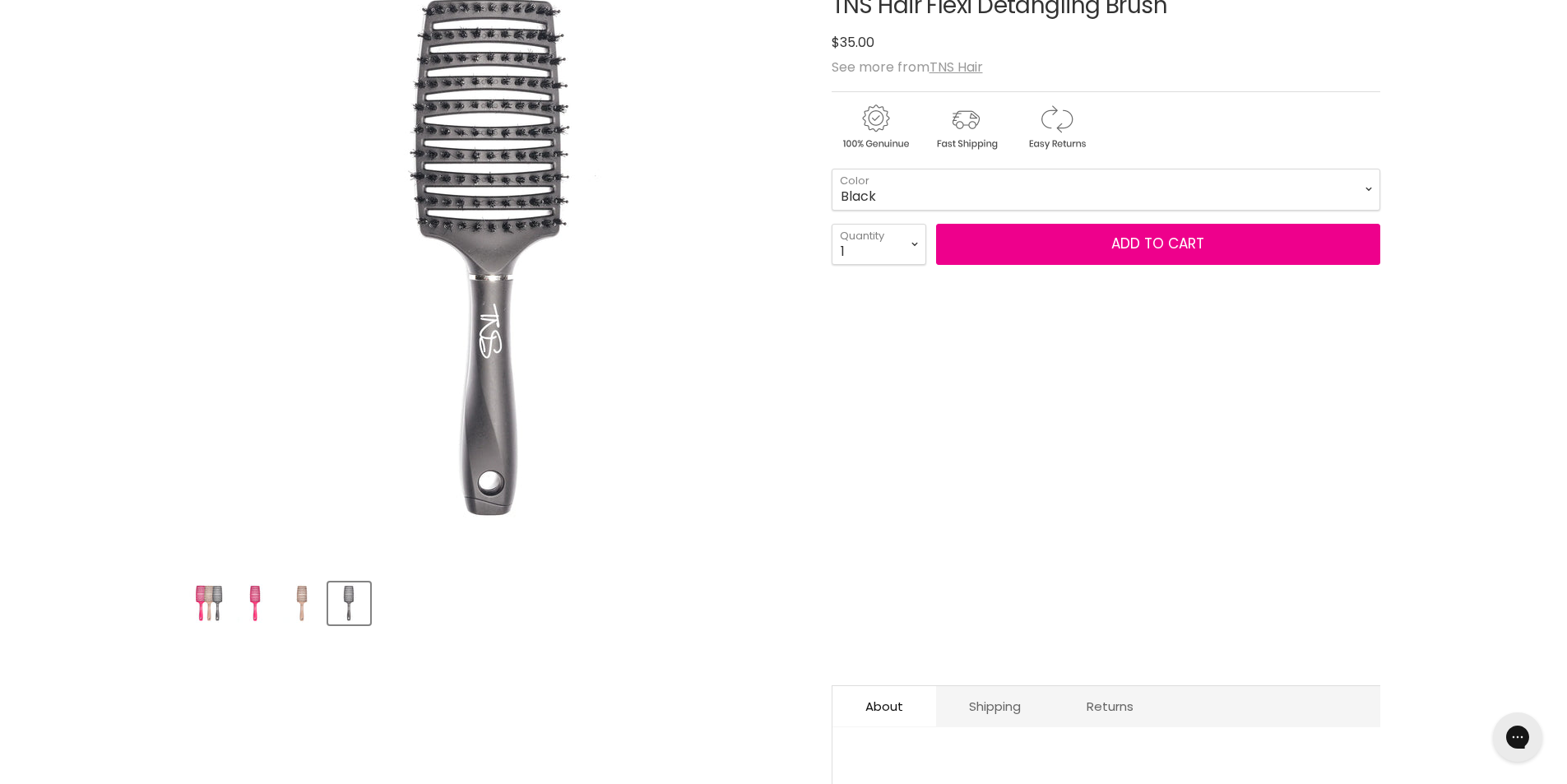
click at [296, 592] on img "Product thumbnails" at bounding box center [302, 602] width 39 height 39
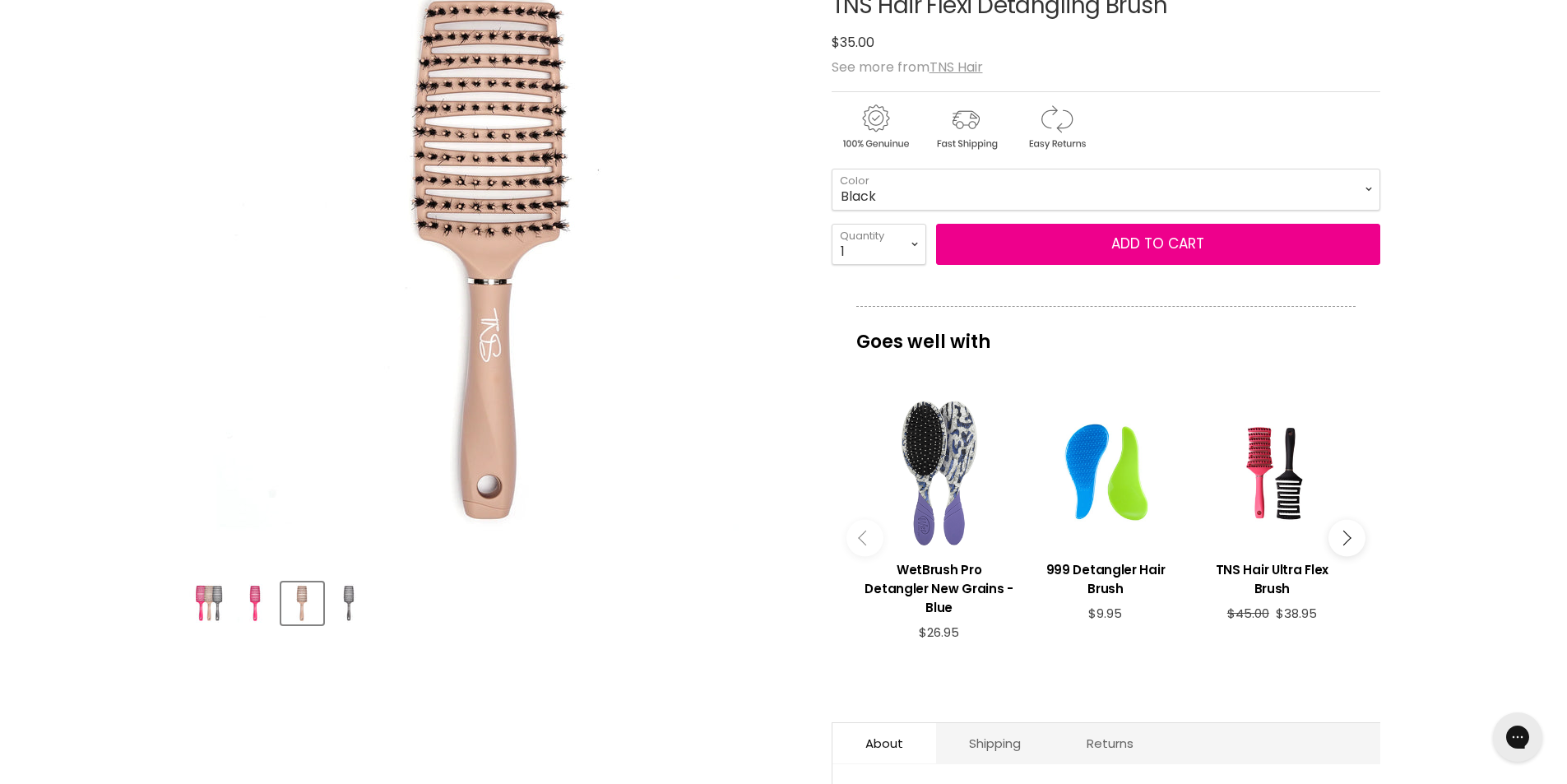
click at [272, 597] on img "Product thumbnails" at bounding box center [255, 602] width 39 height 39
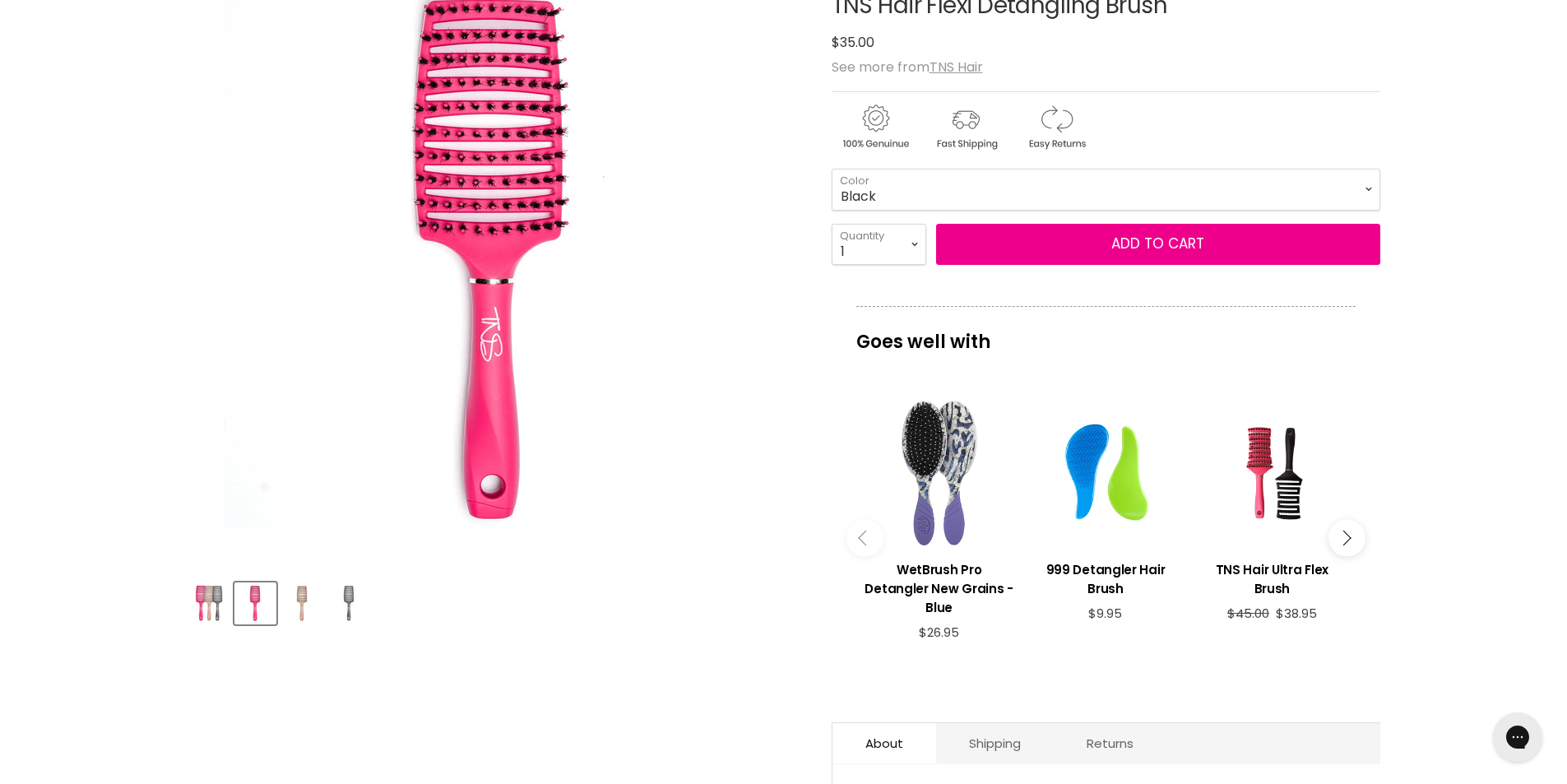
click at [241, 597] on img "Product thumbnails" at bounding box center [255, 602] width 39 height 39
click at [211, 595] on img "Product thumbnails" at bounding box center [209, 602] width 39 height 39
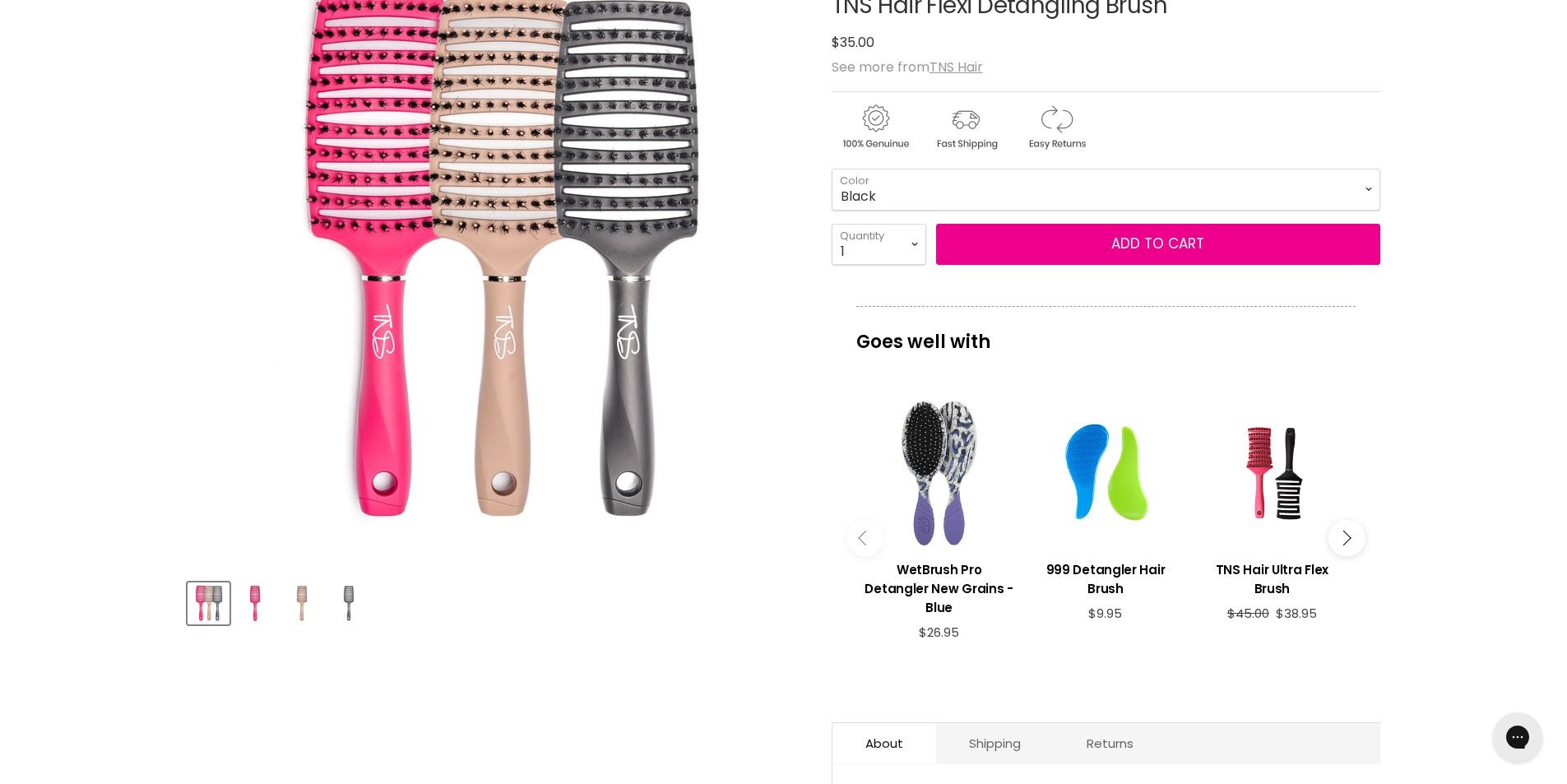
click at [1357, 529] on button "Main content" at bounding box center [1347, 538] width 37 height 37
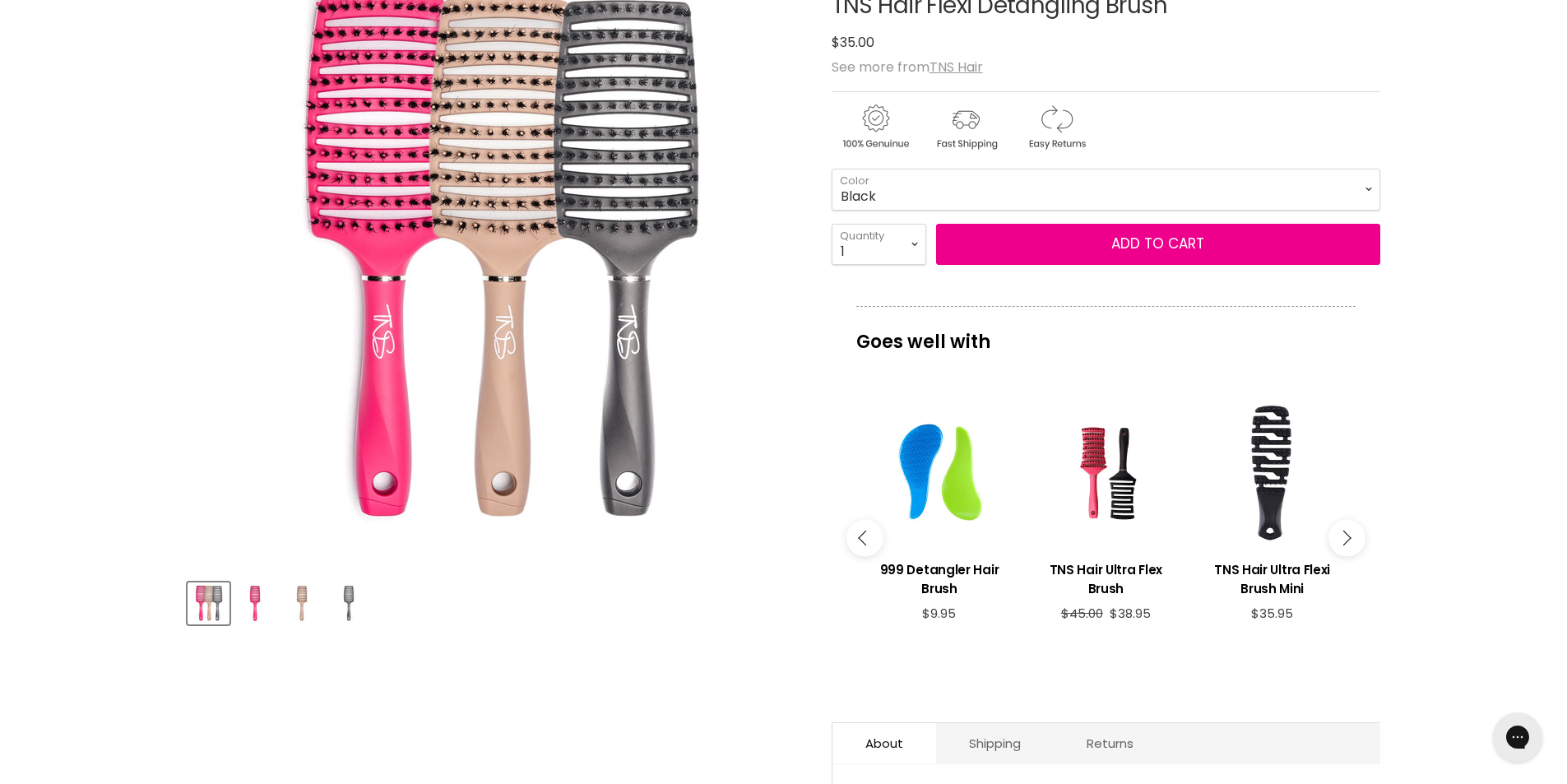
click at [1347, 531] on icon "Main content" at bounding box center [1344, 537] width 15 height 15
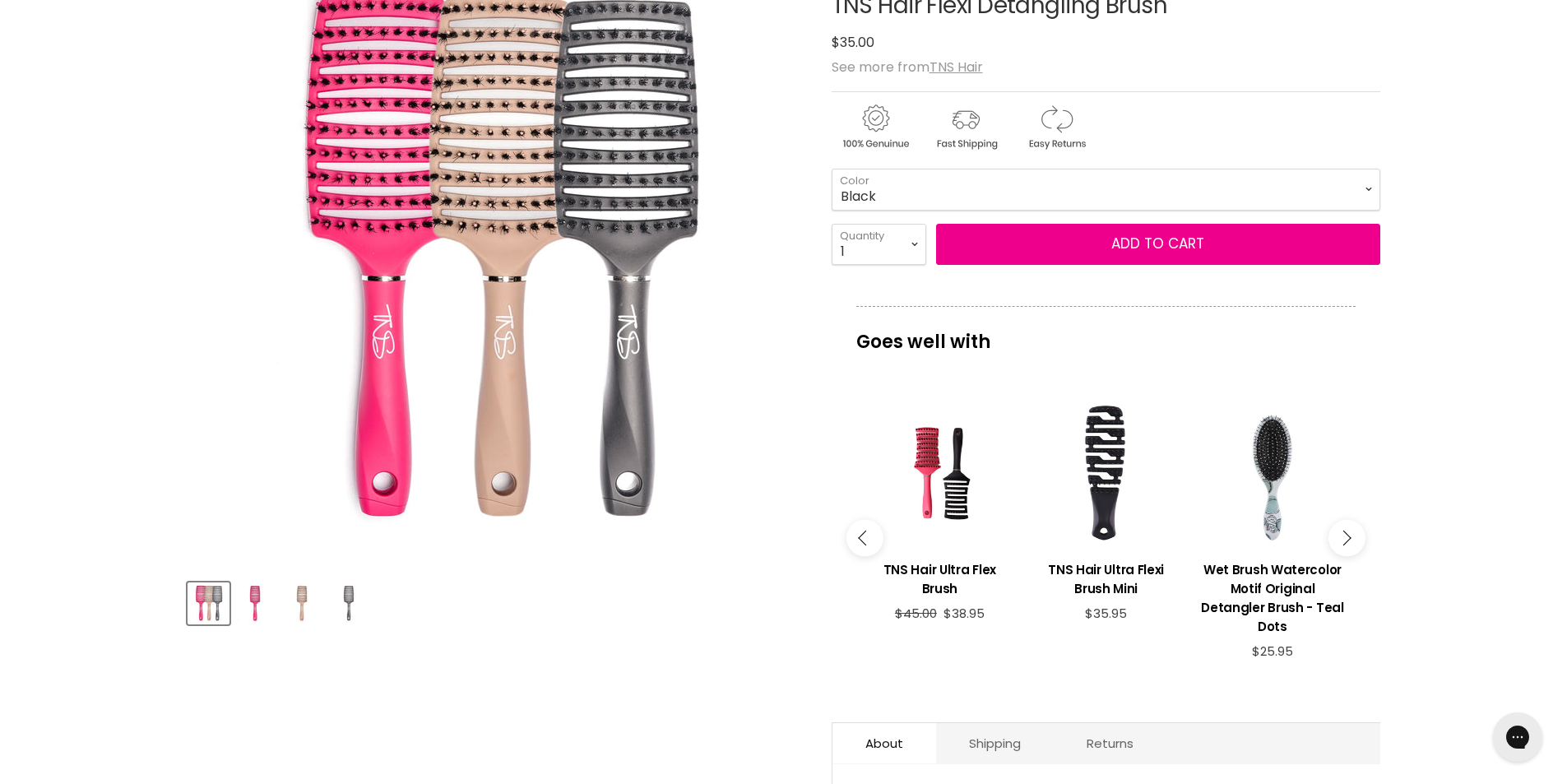
click at [1347, 531] on icon "Main content" at bounding box center [1344, 537] width 15 height 15
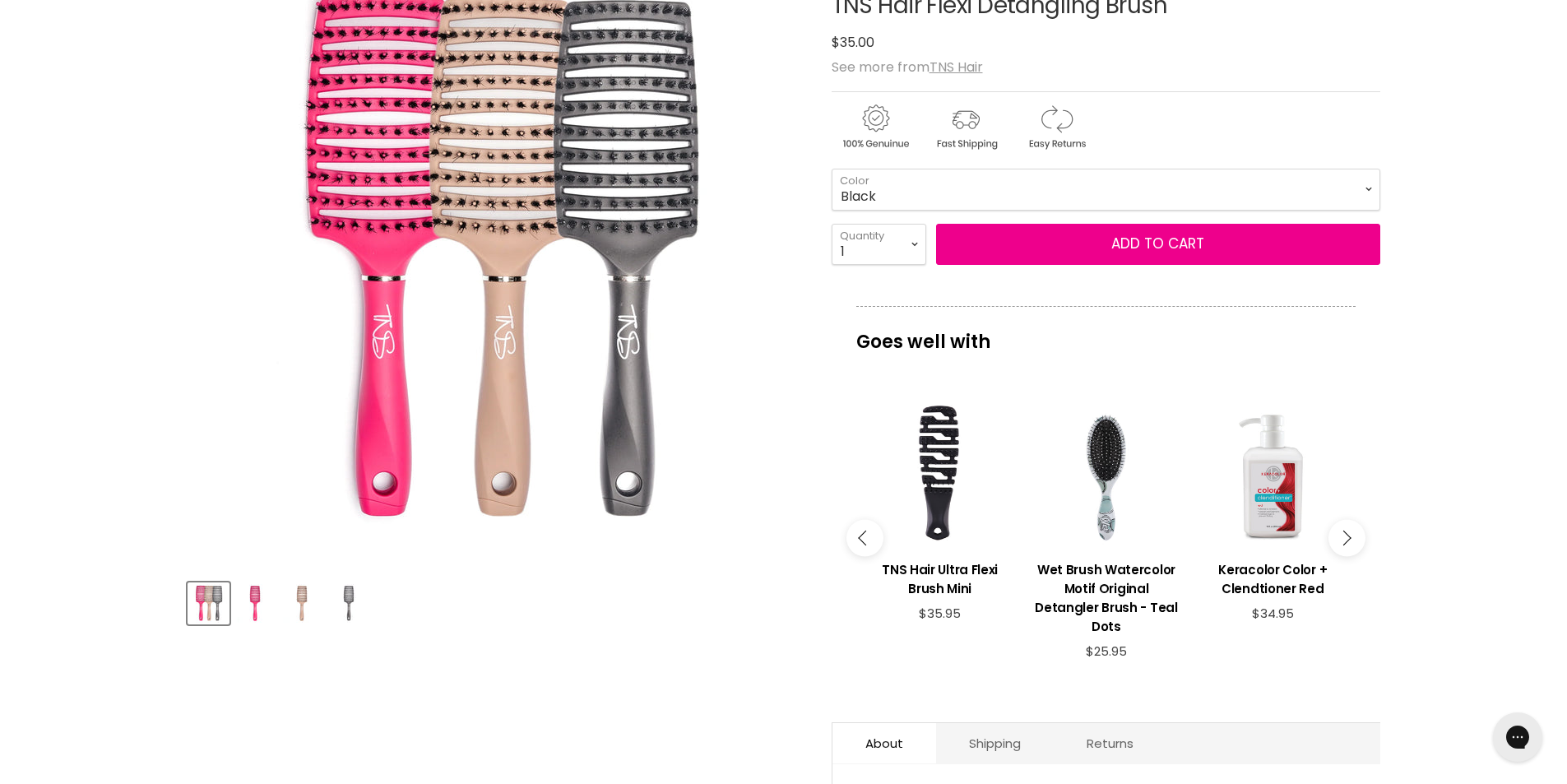
click at [1347, 531] on icon "Main content" at bounding box center [1344, 537] width 15 height 15
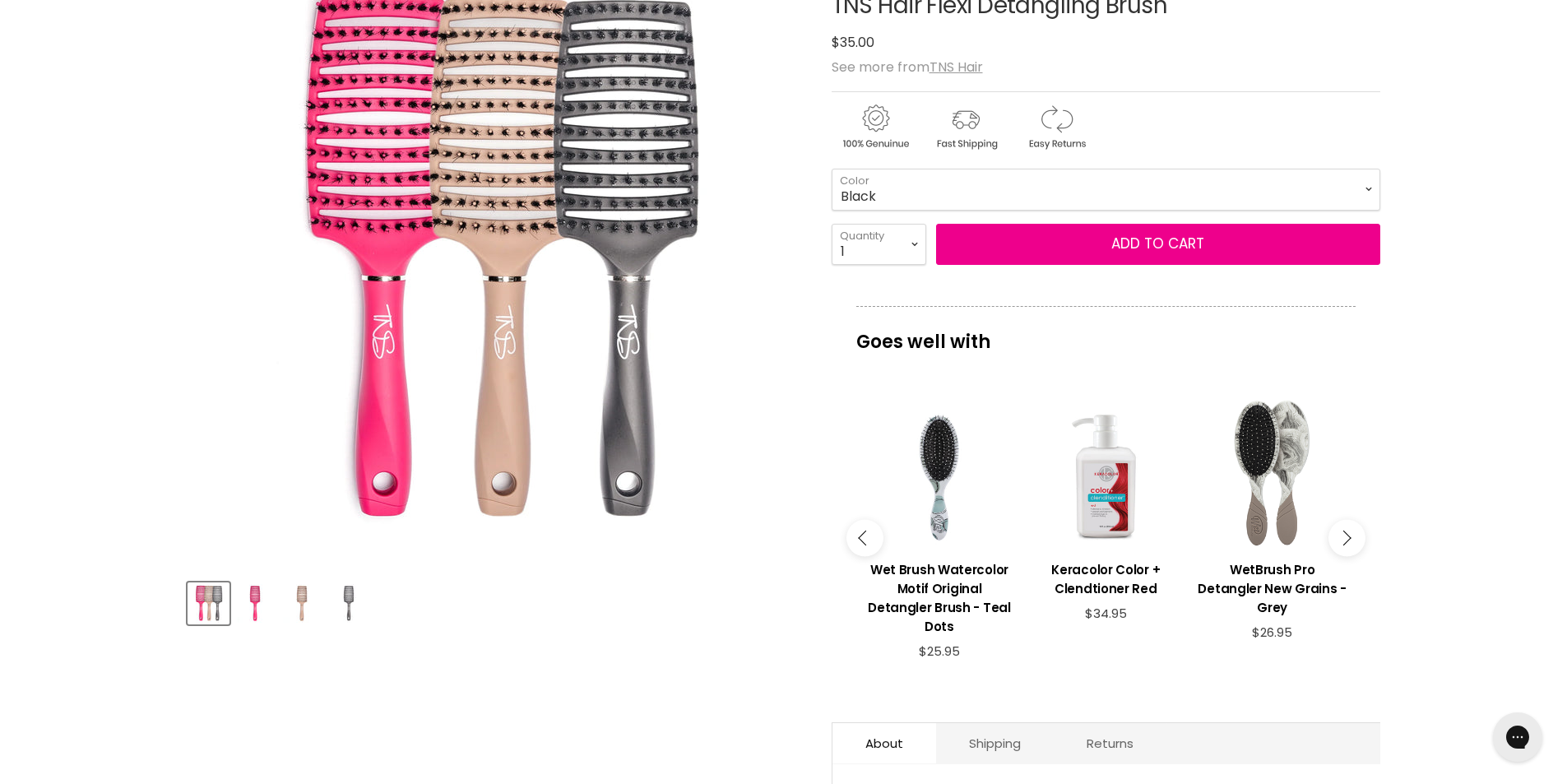
click at [1347, 531] on icon "Main content" at bounding box center [1344, 537] width 15 height 15
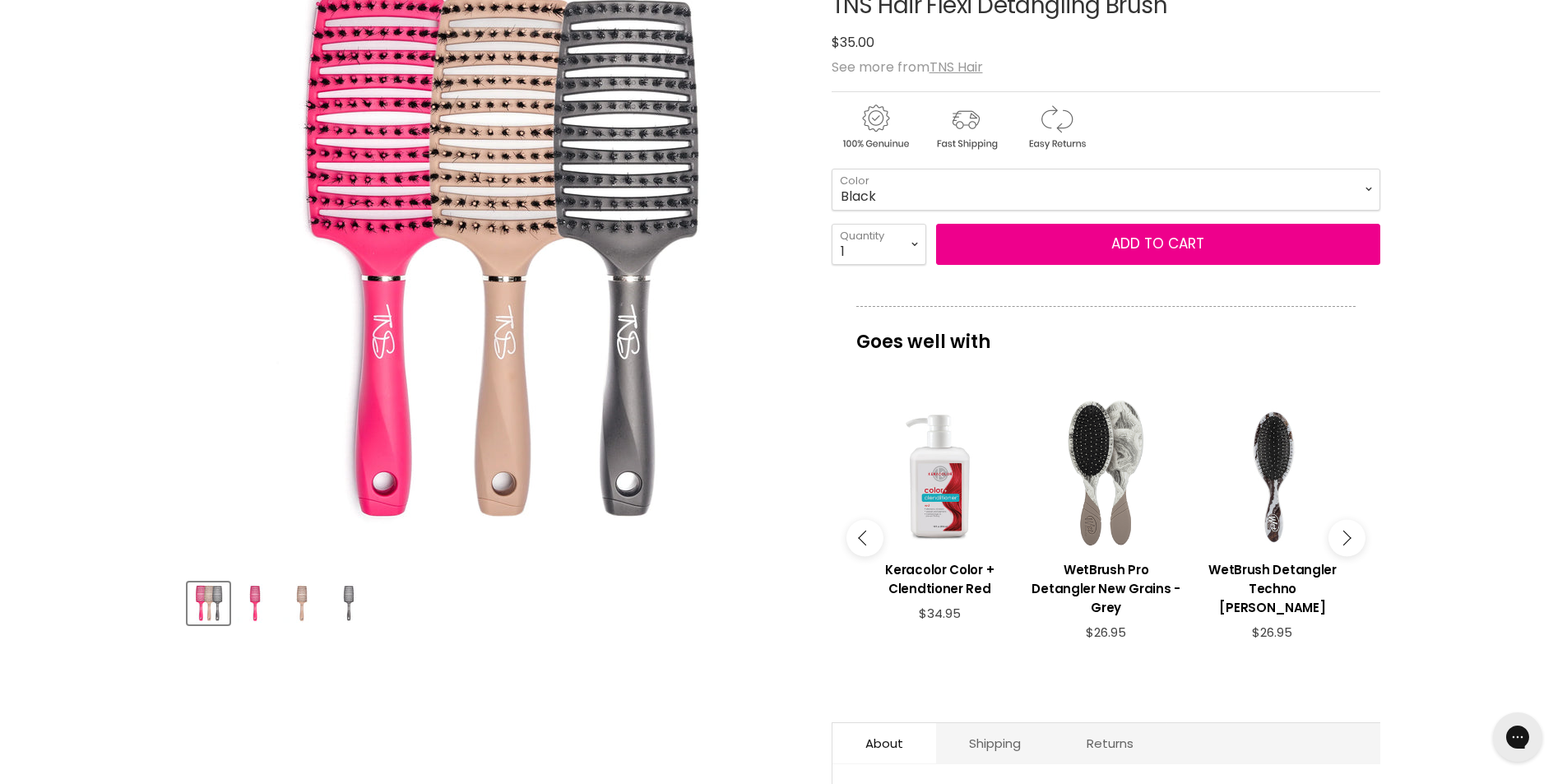
click at [1347, 531] on icon "Main content" at bounding box center [1344, 537] width 15 height 15
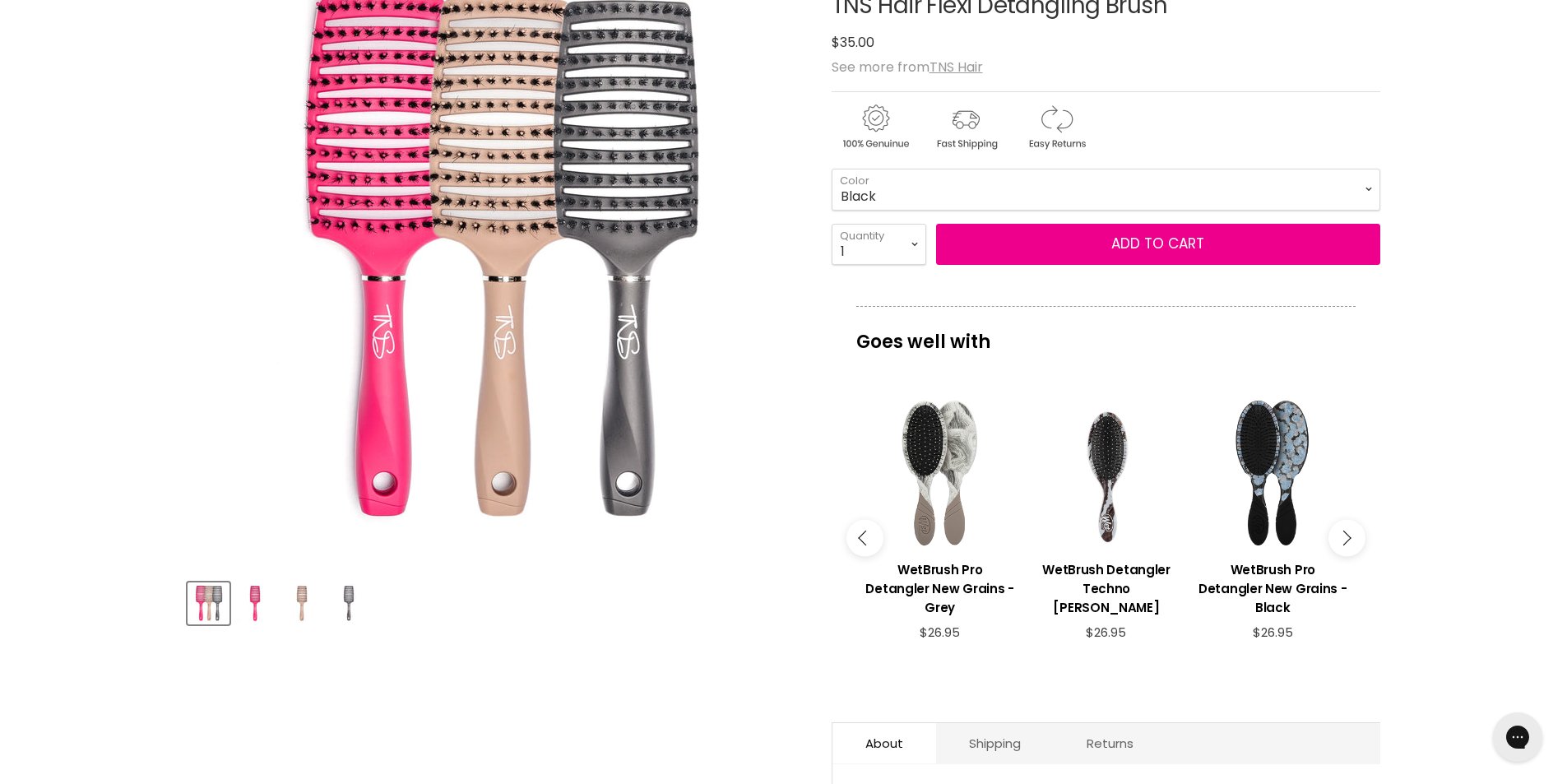
click at [1347, 531] on icon "Main content" at bounding box center [1344, 537] width 15 height 15
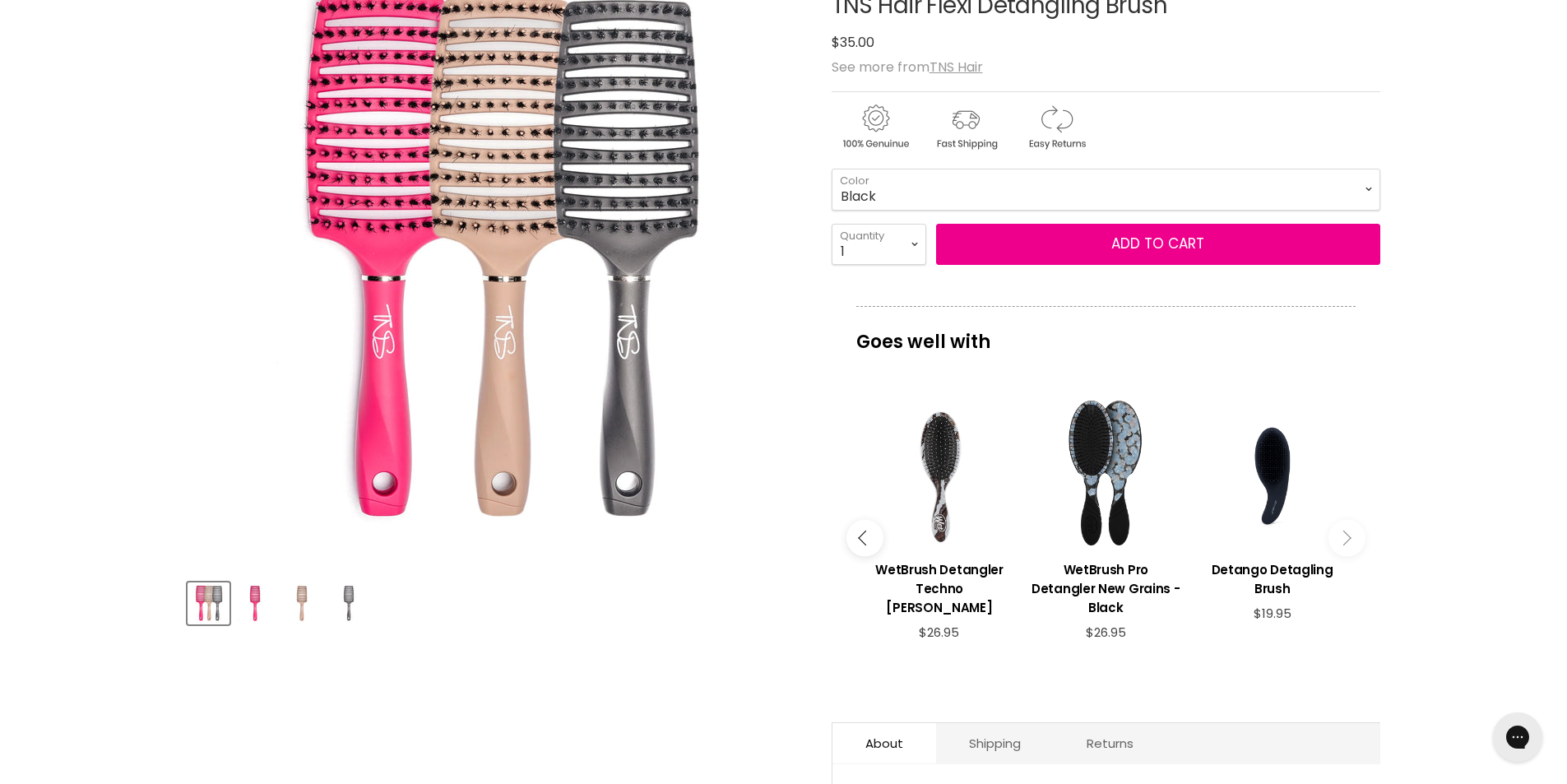
click at [1347, 531] on icon "Main content" at bounding box center [1344, 537] width 15 height 15
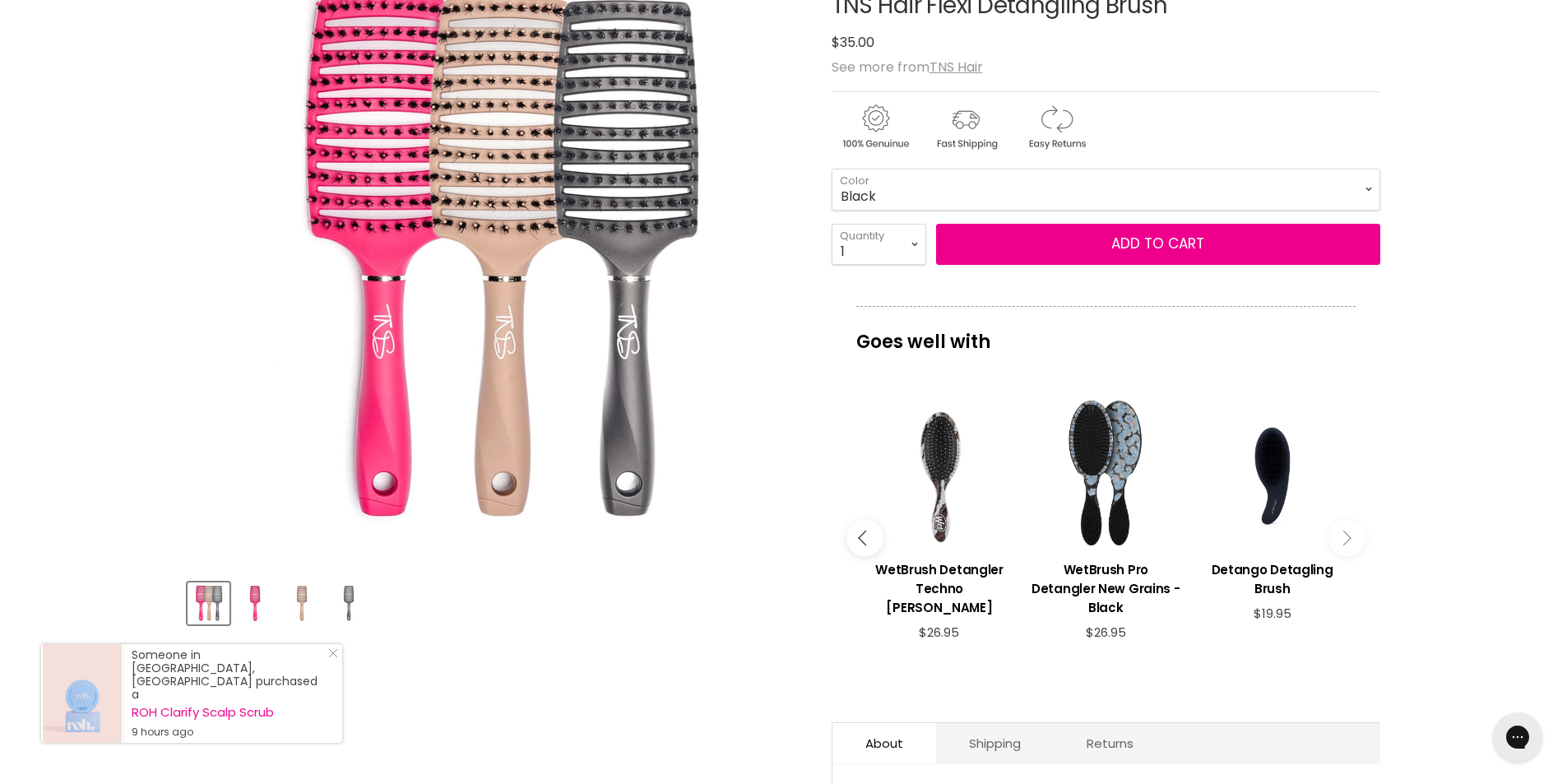
click at [1347, 531] on icon "Main content" at bounding box center [1344, 537] width 15 height 15
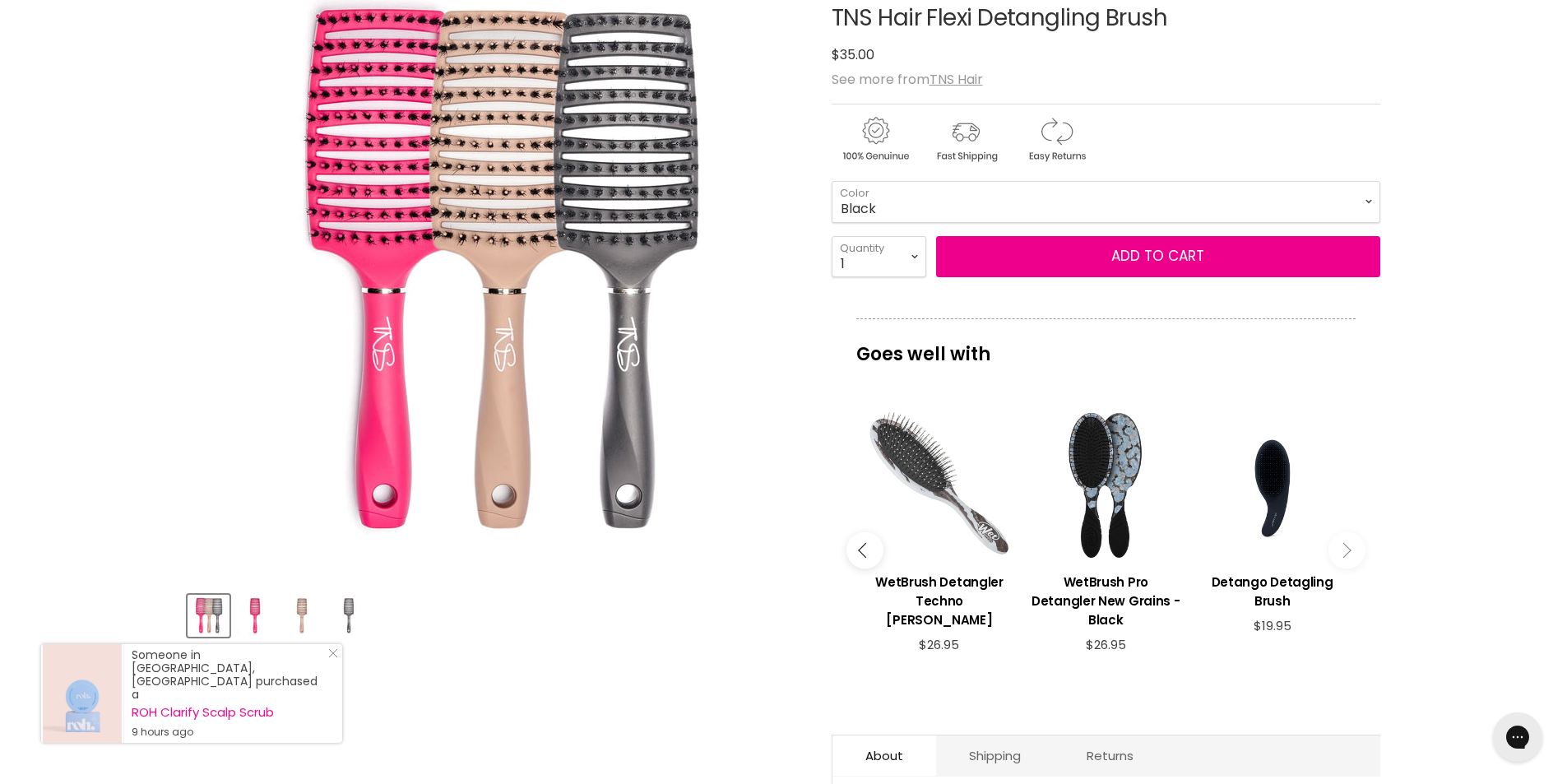
scroll to position [0, 0]
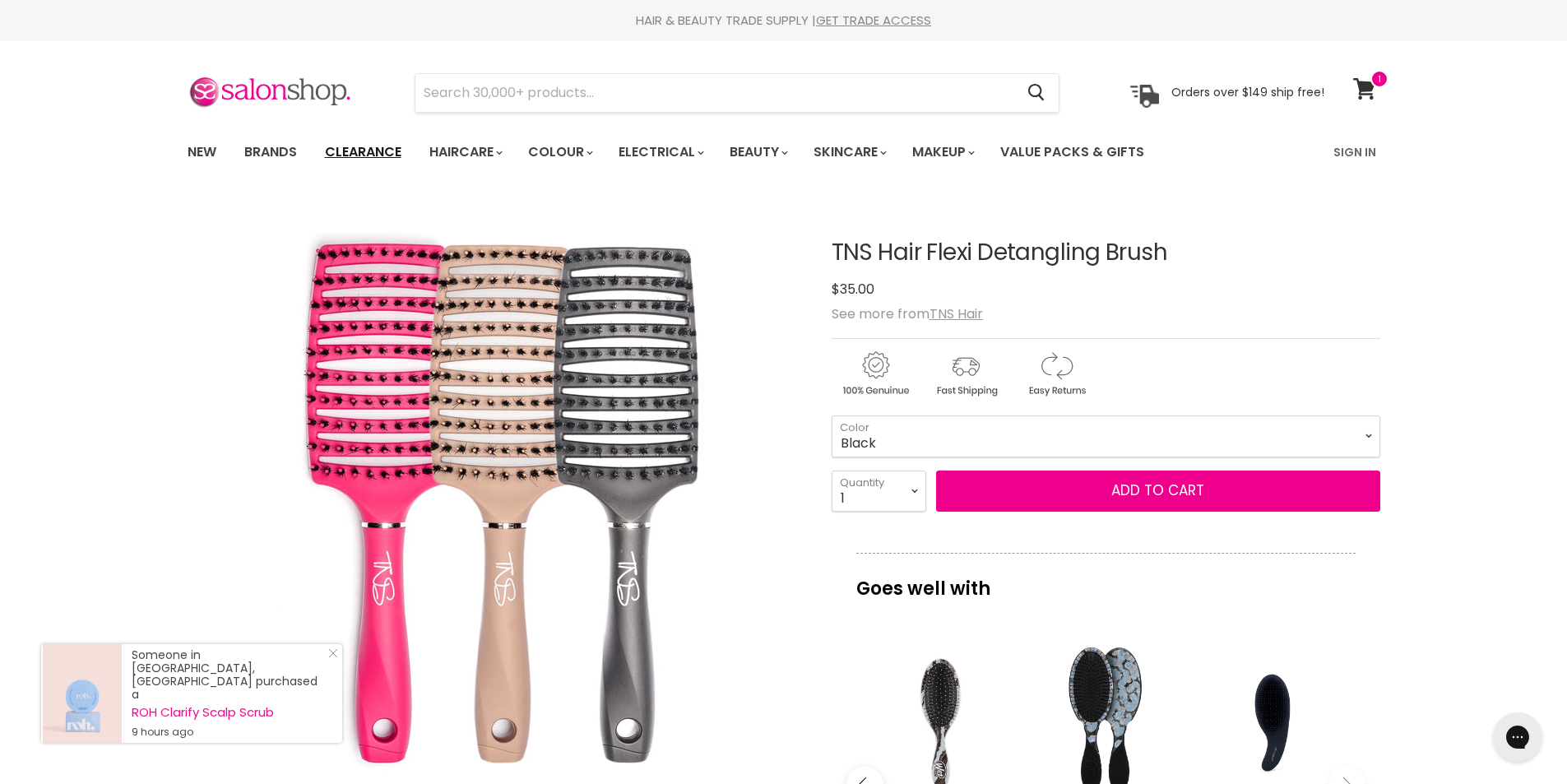
click at [386, 152] on link "Clearance" at bounding box center [363, 152] width 101 height 35
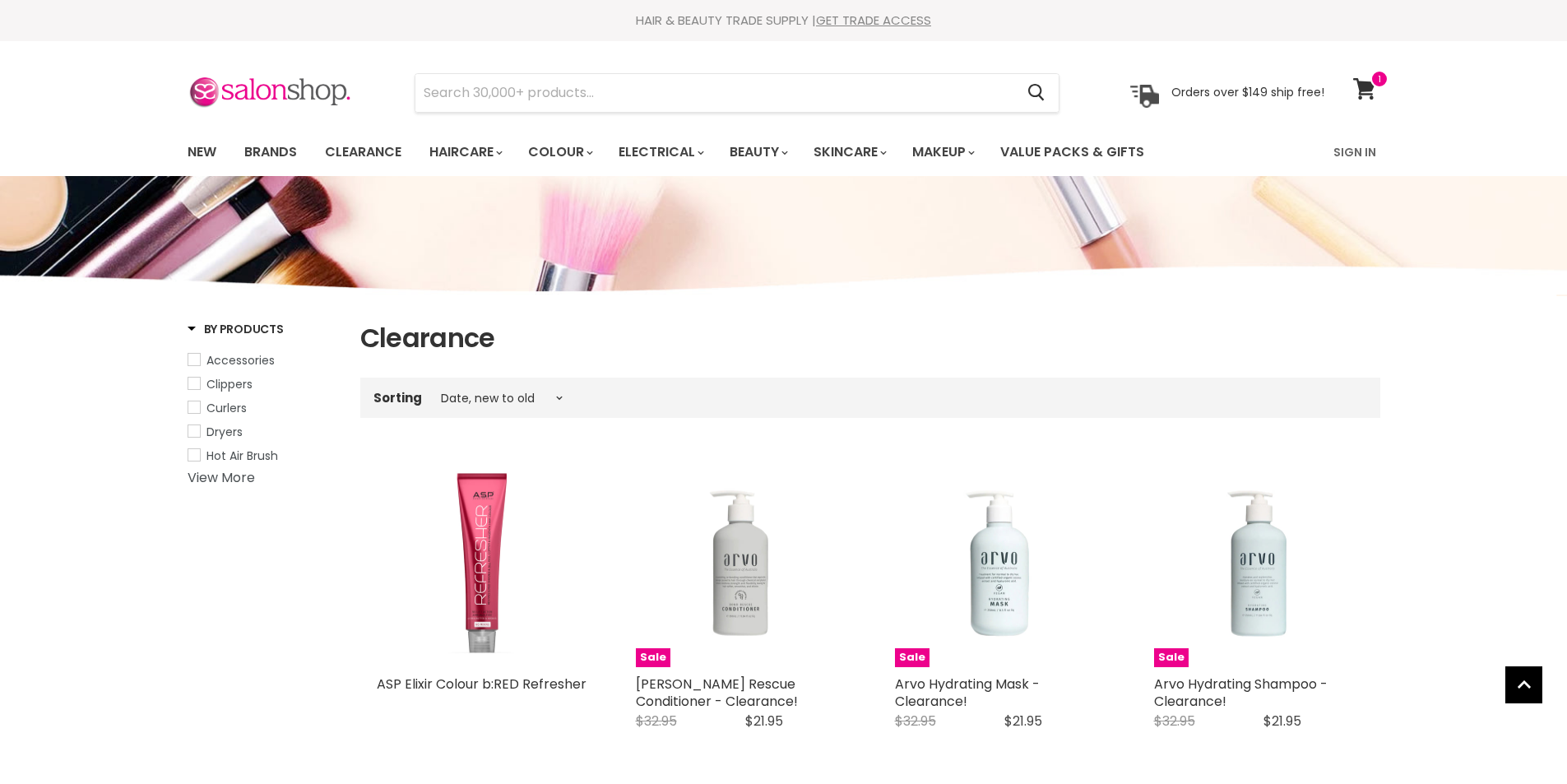
select select "created-descending"
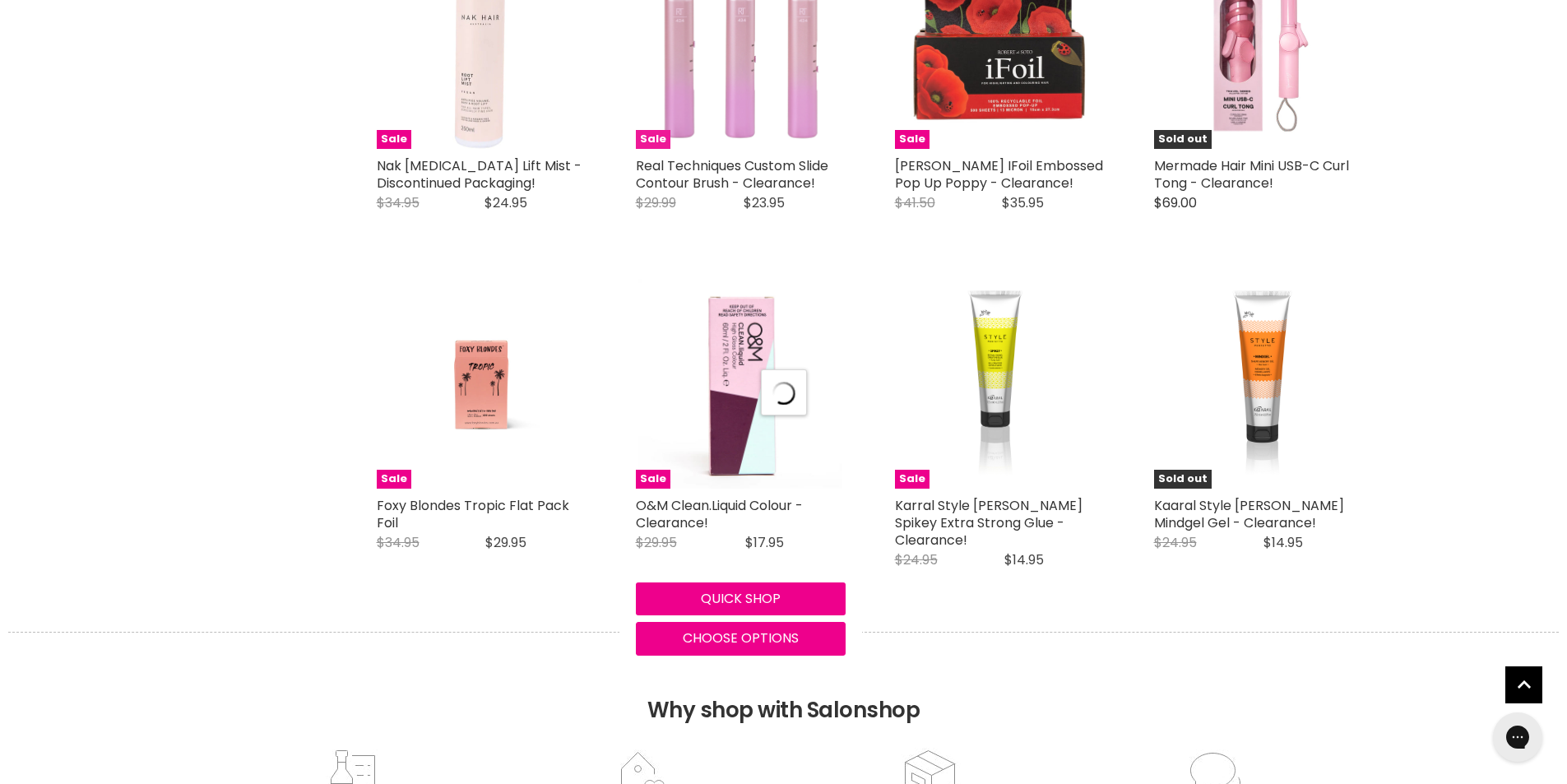
select select "created-descending"
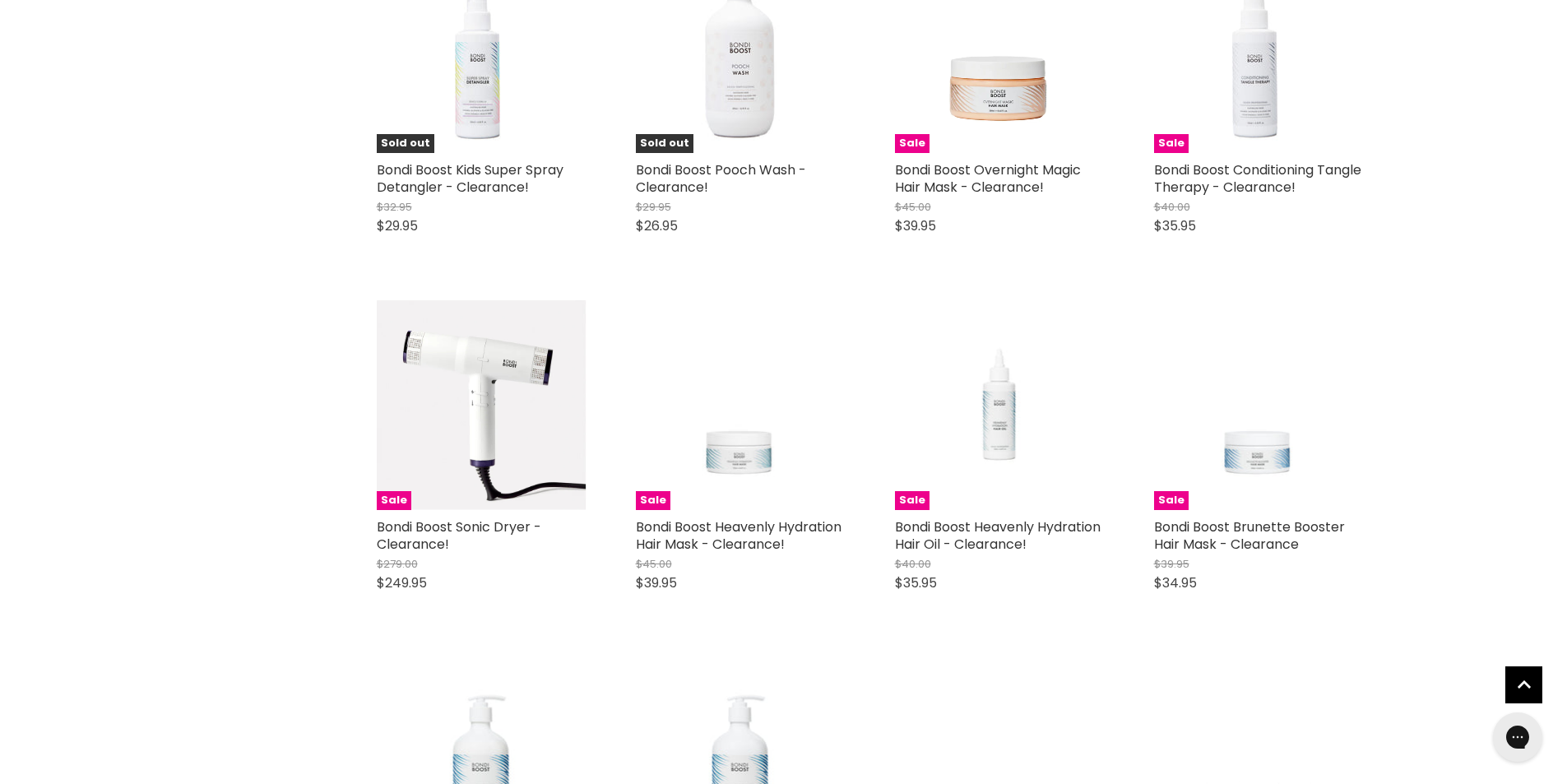
scroll to position [7647, 0]
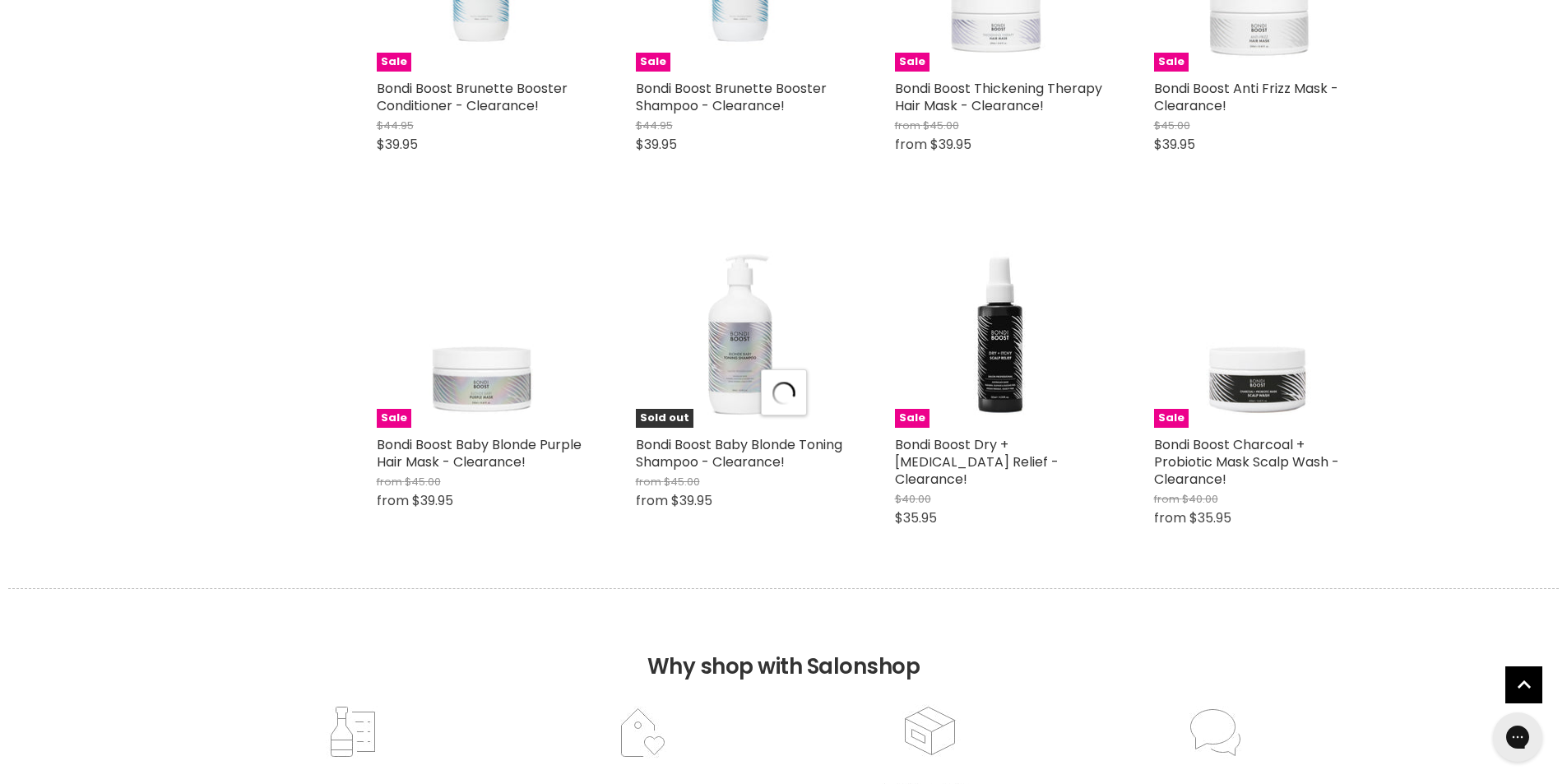
select select "created-descending"
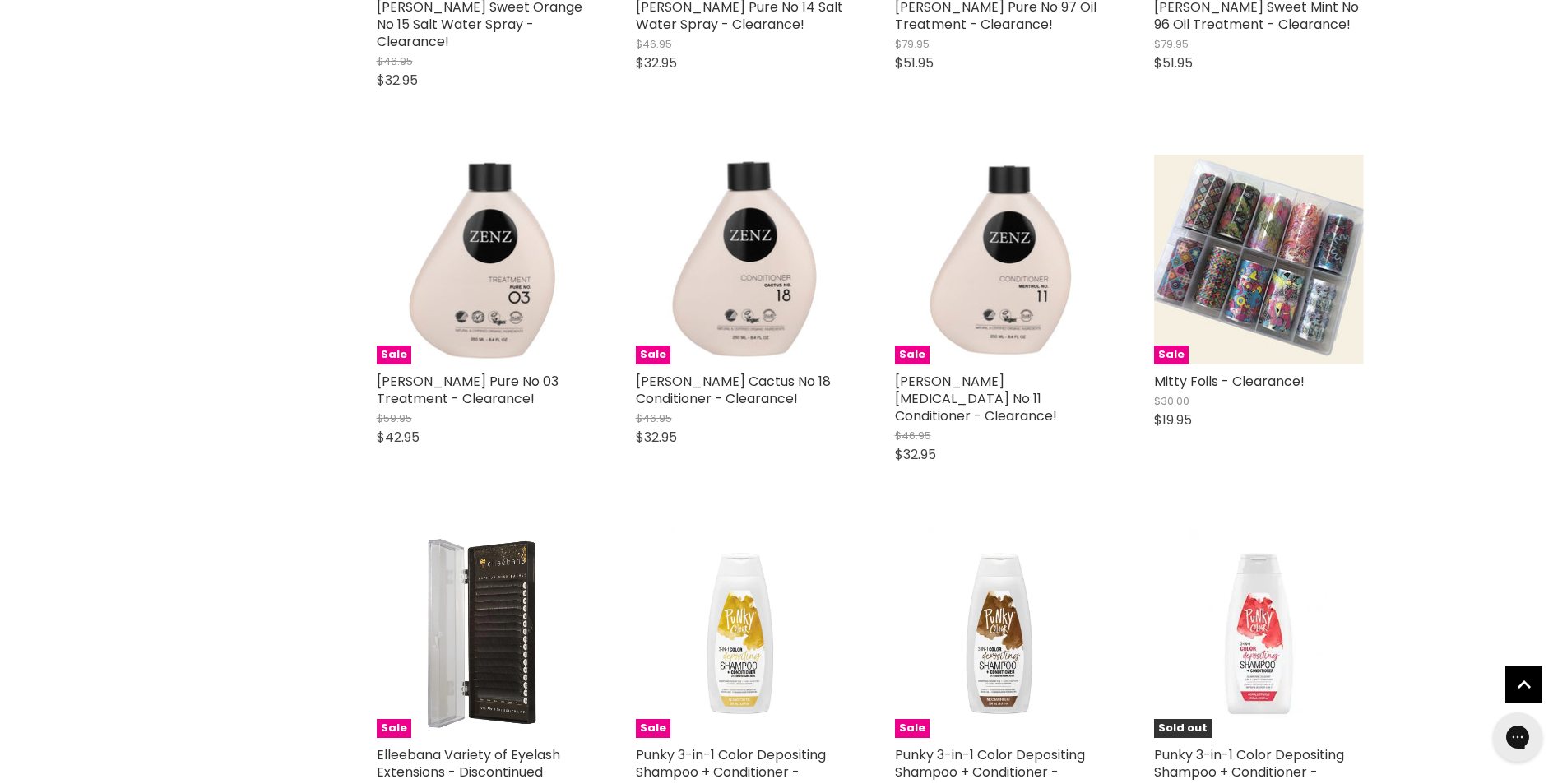
scroll to position [12252, 0]
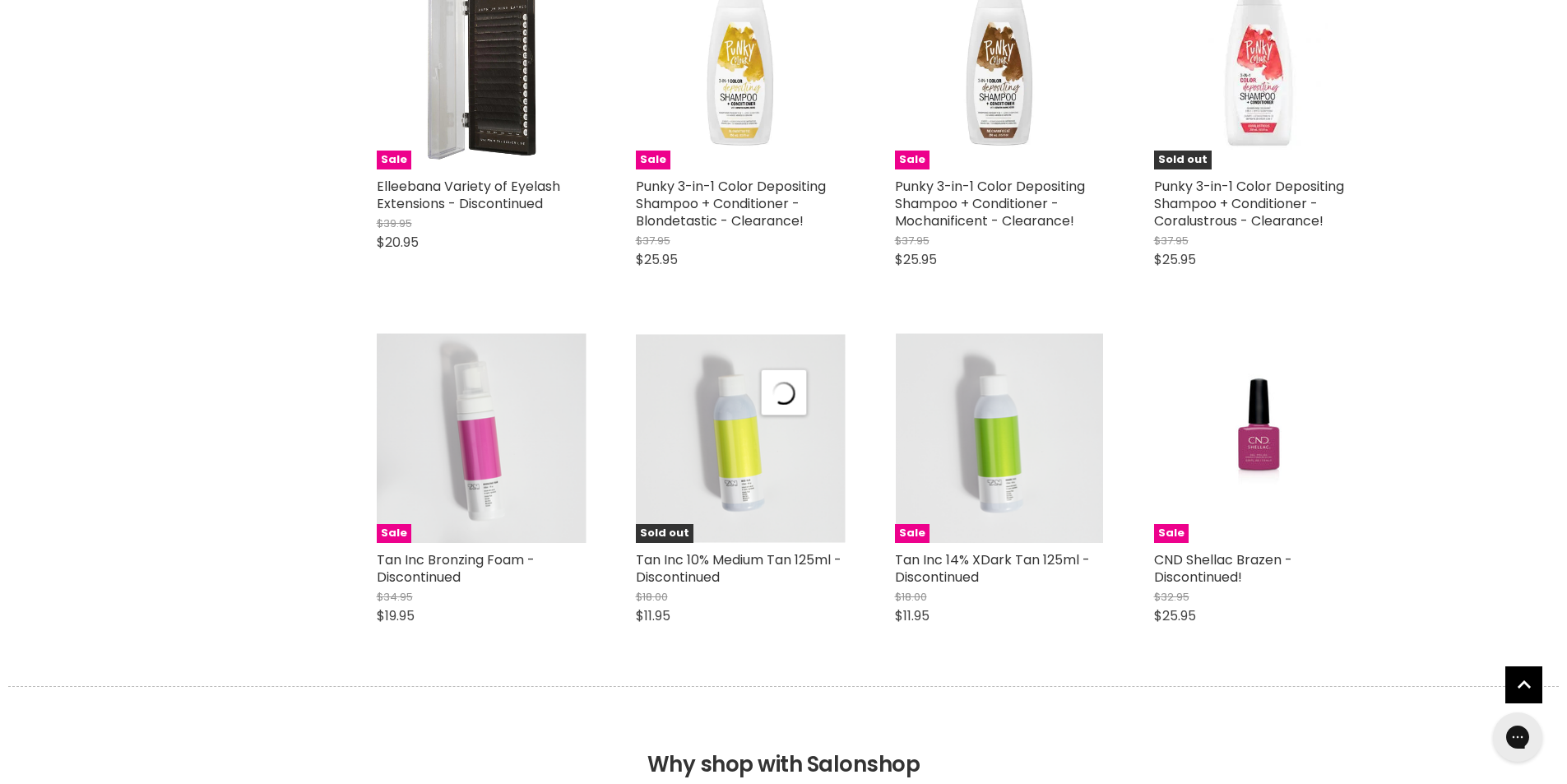
scroll to position [12745, 0]
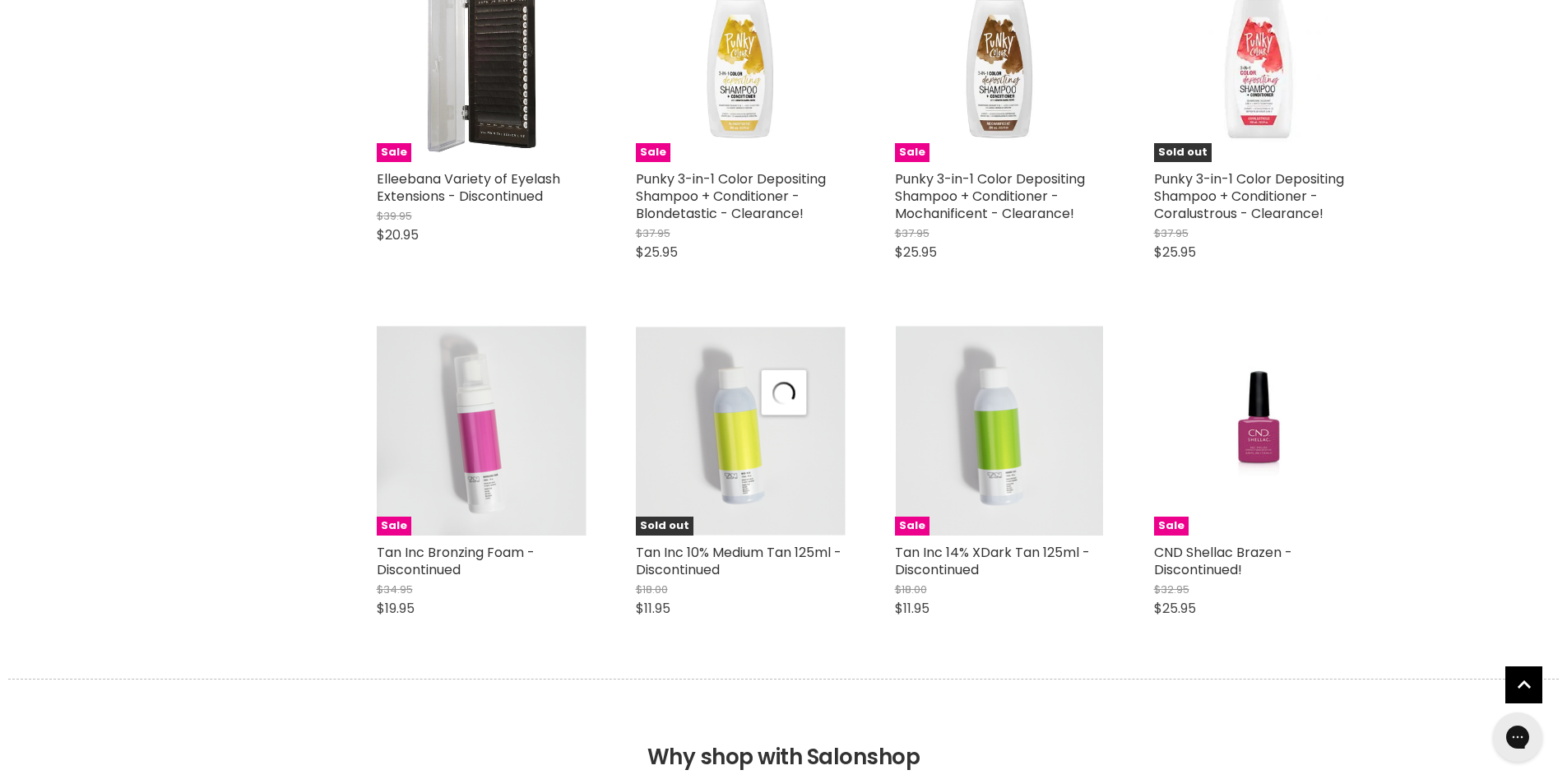
select select "created-descending"
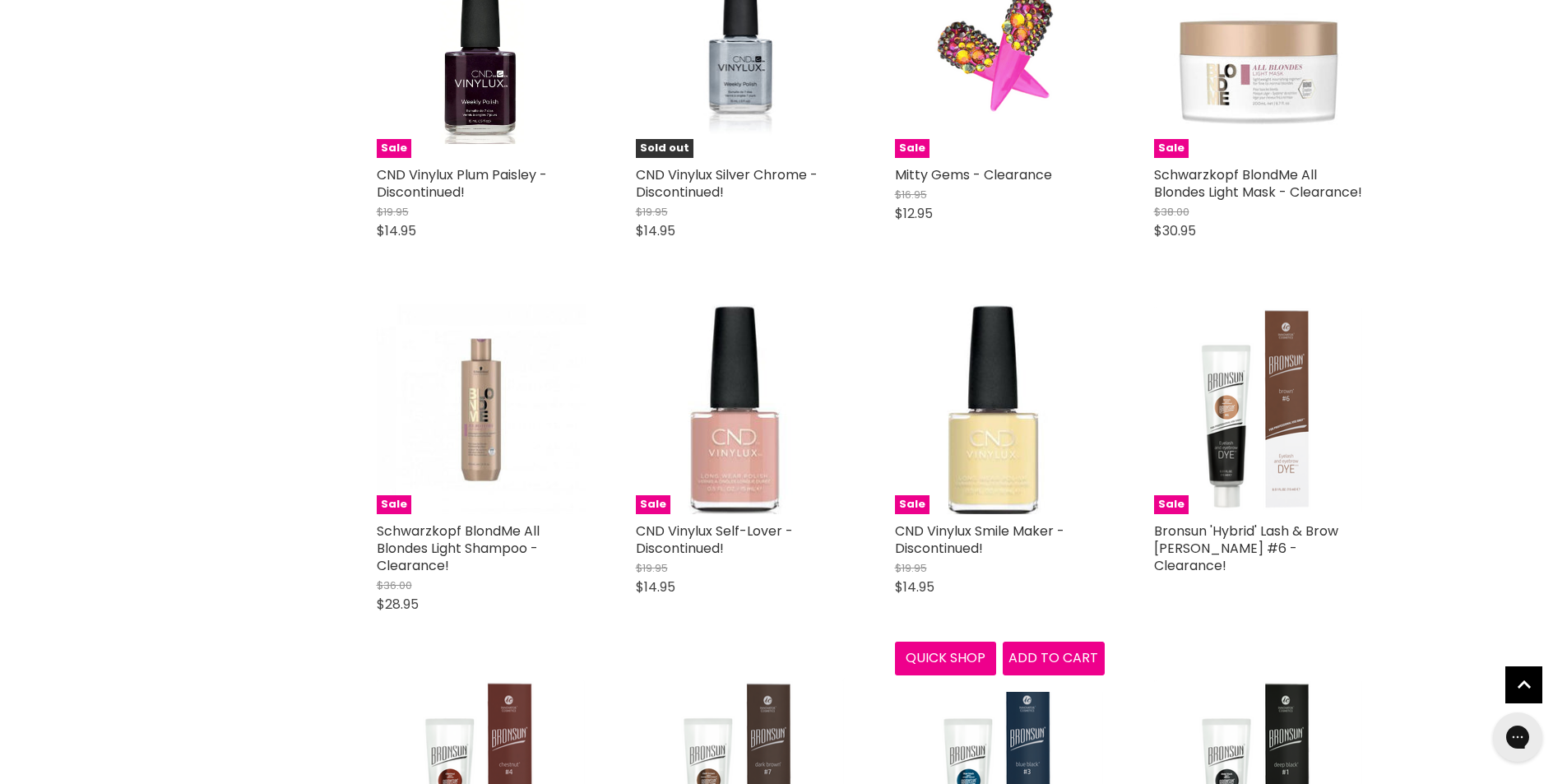
scroll to position [16776, 0]
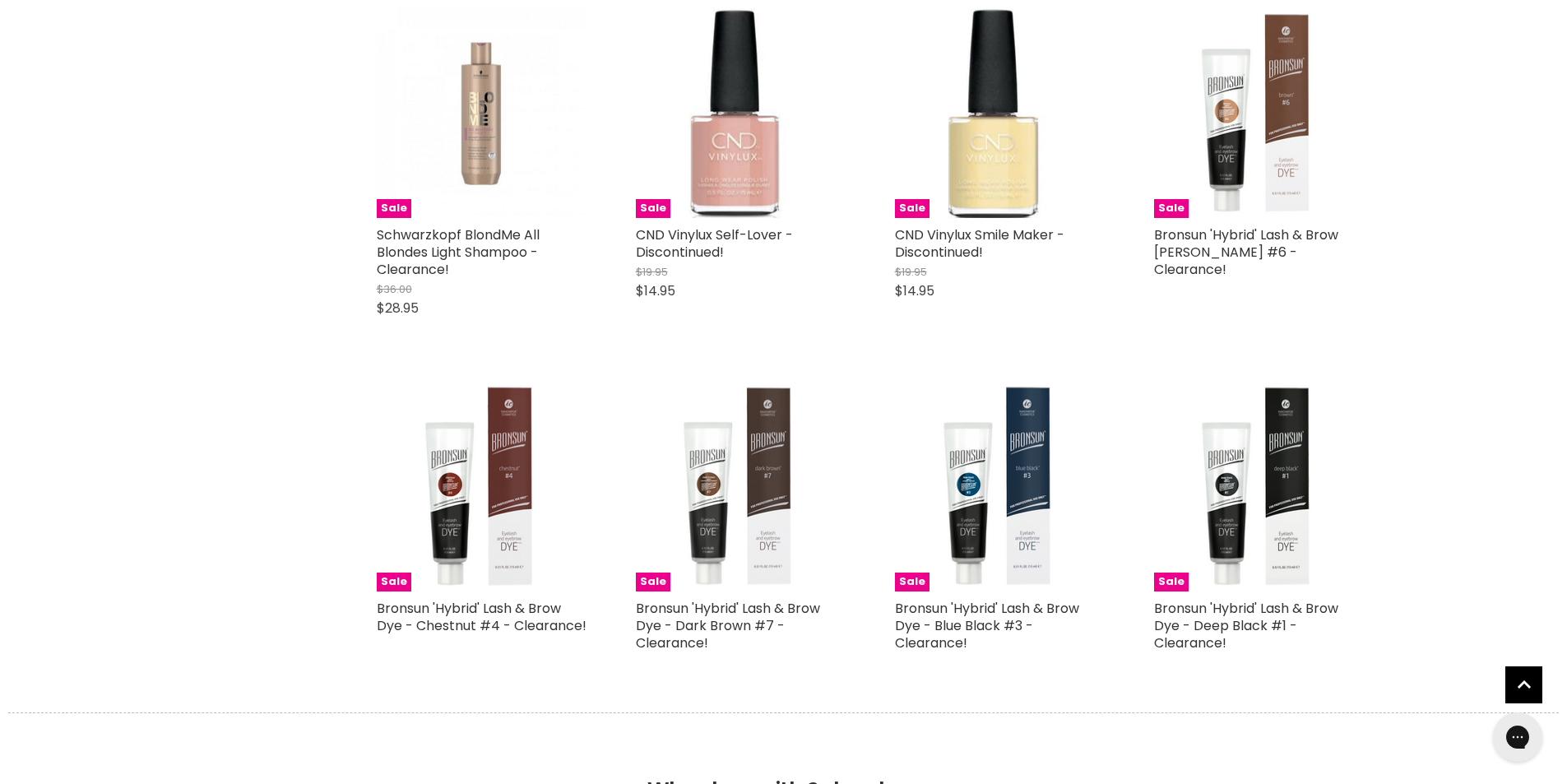
scroll to position [17104, 0]
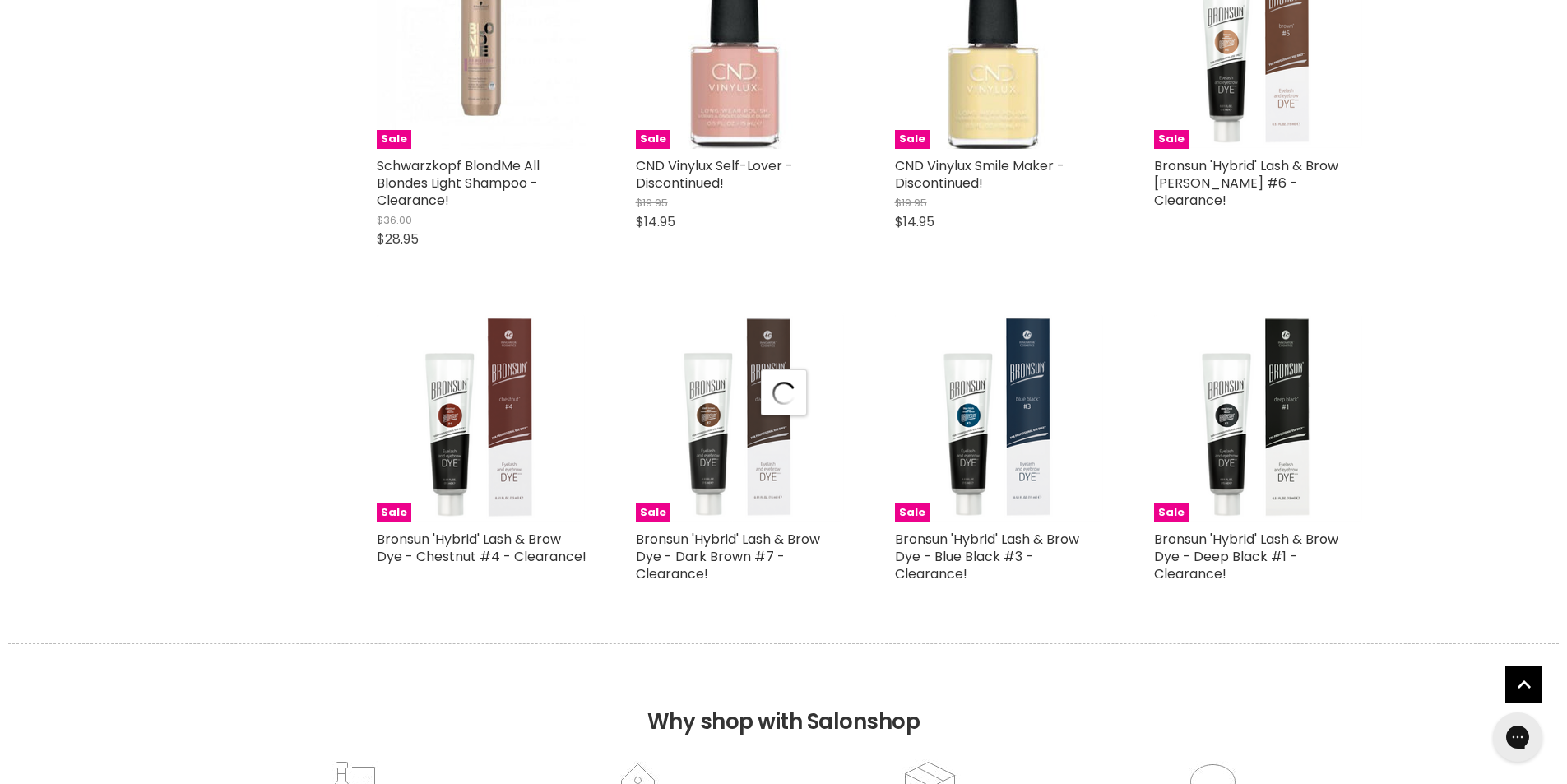
select select "created-descending"
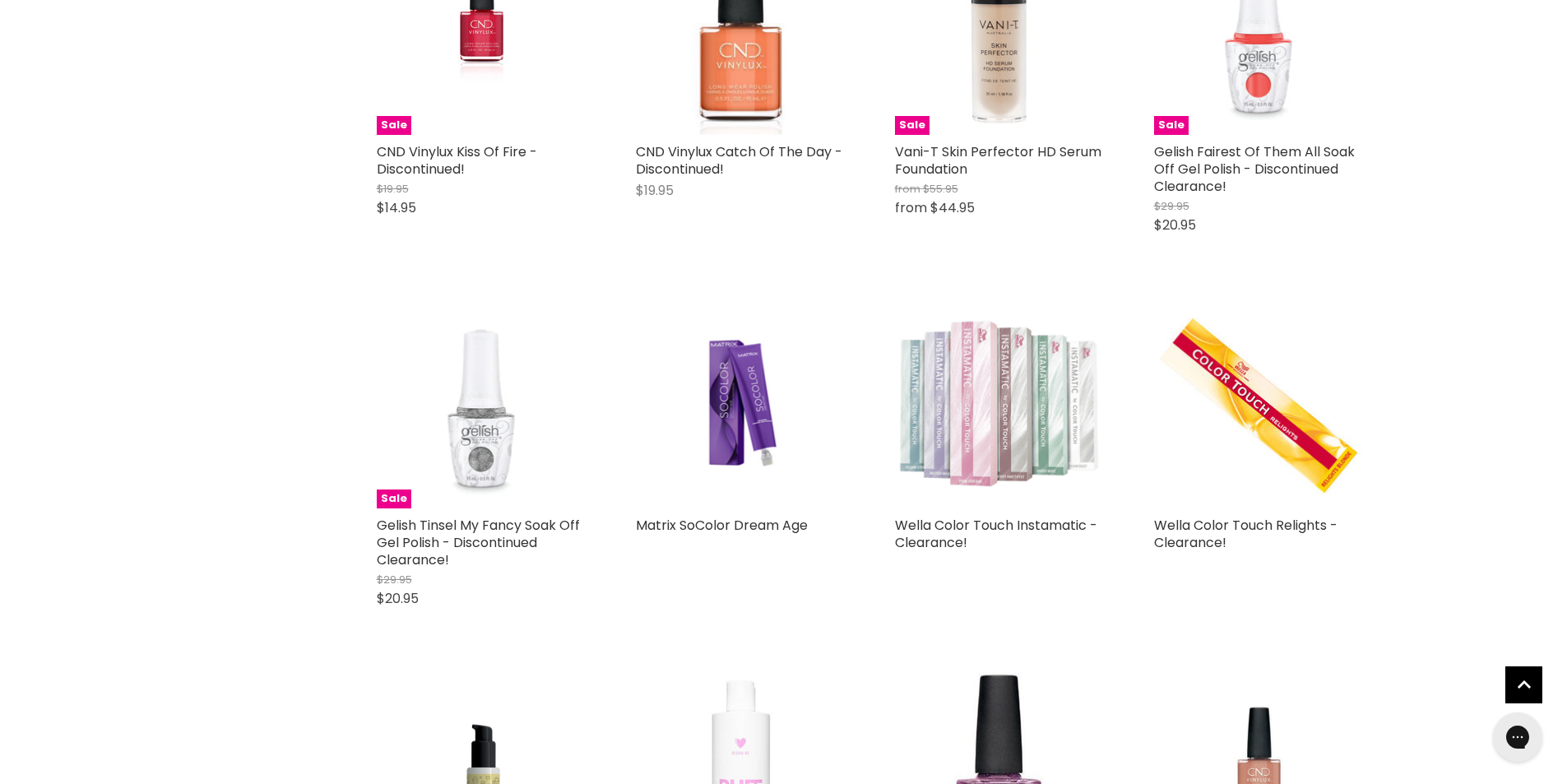
scroll to position [21216, 0]
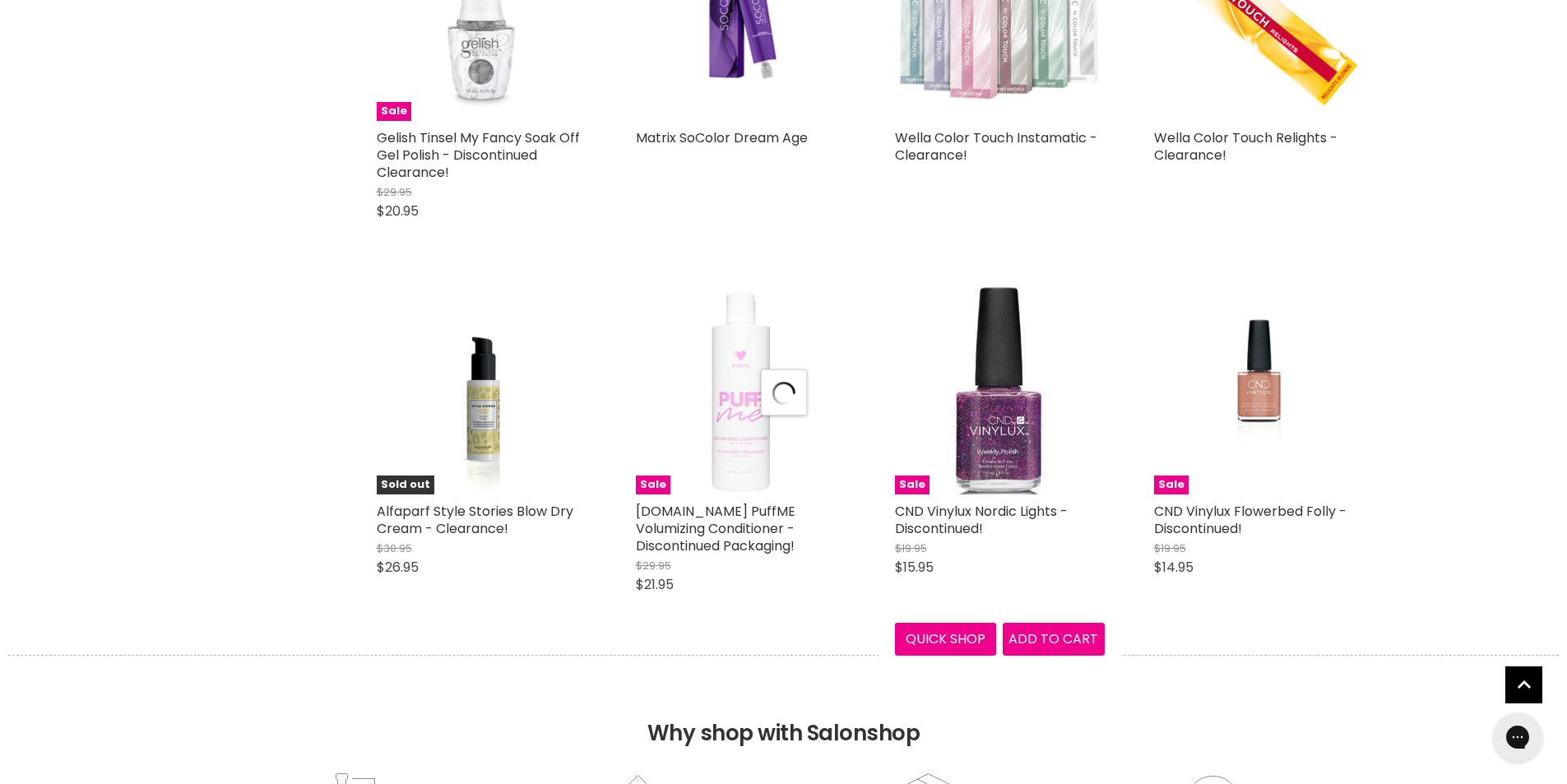
scroll to position [21544, 0]
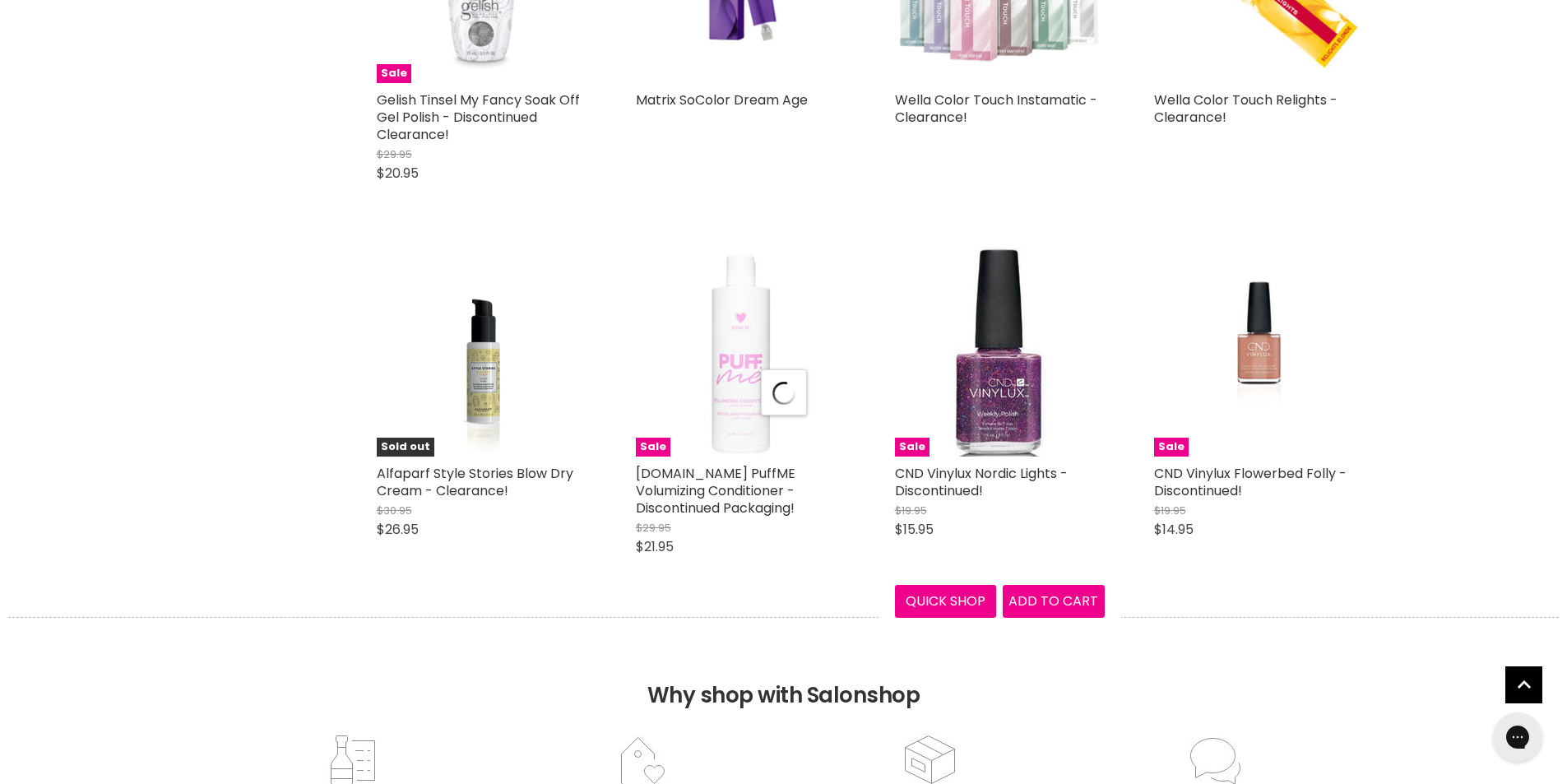
select select "created-descending"
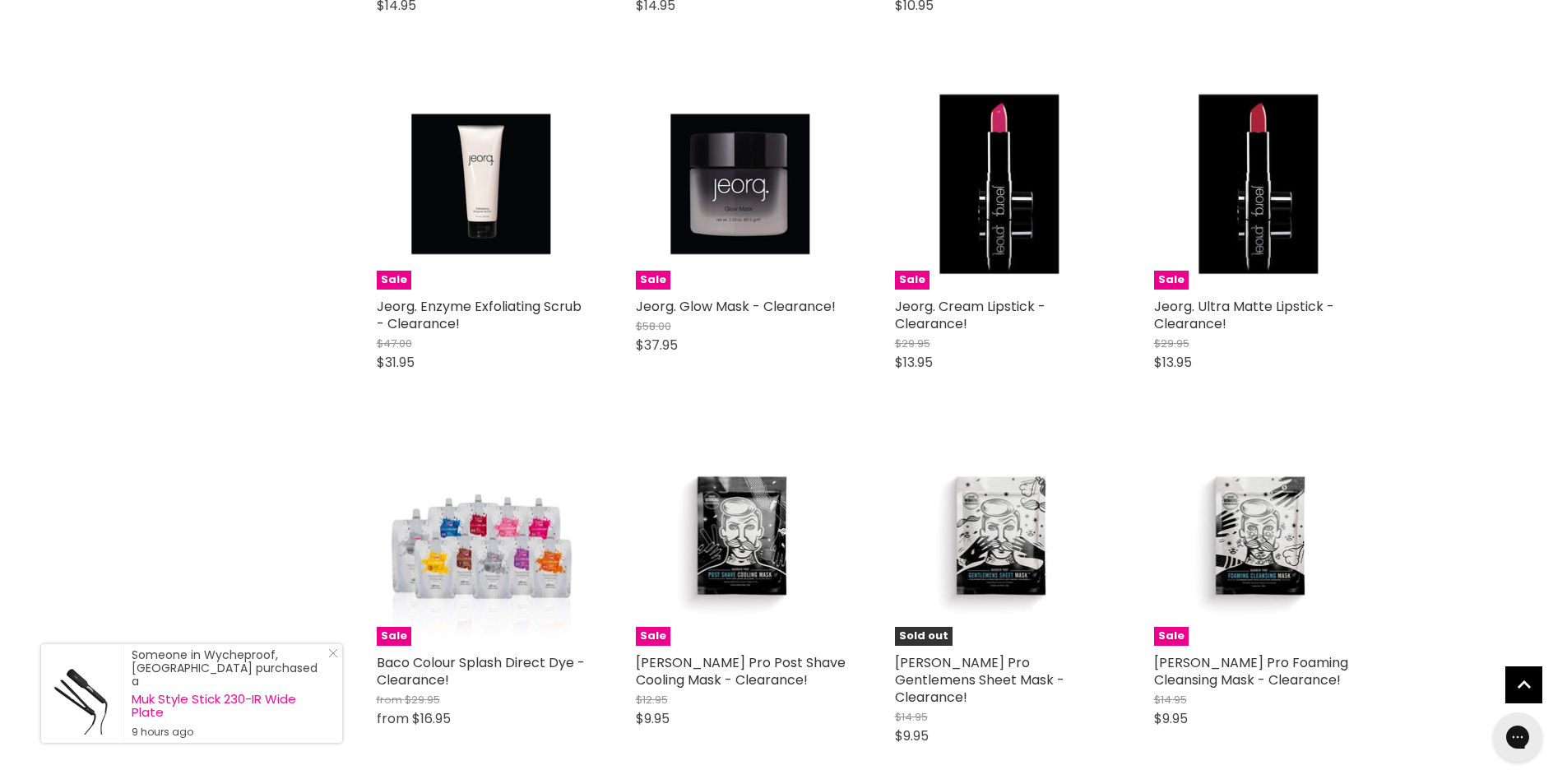
scroll to position [25410, 0]
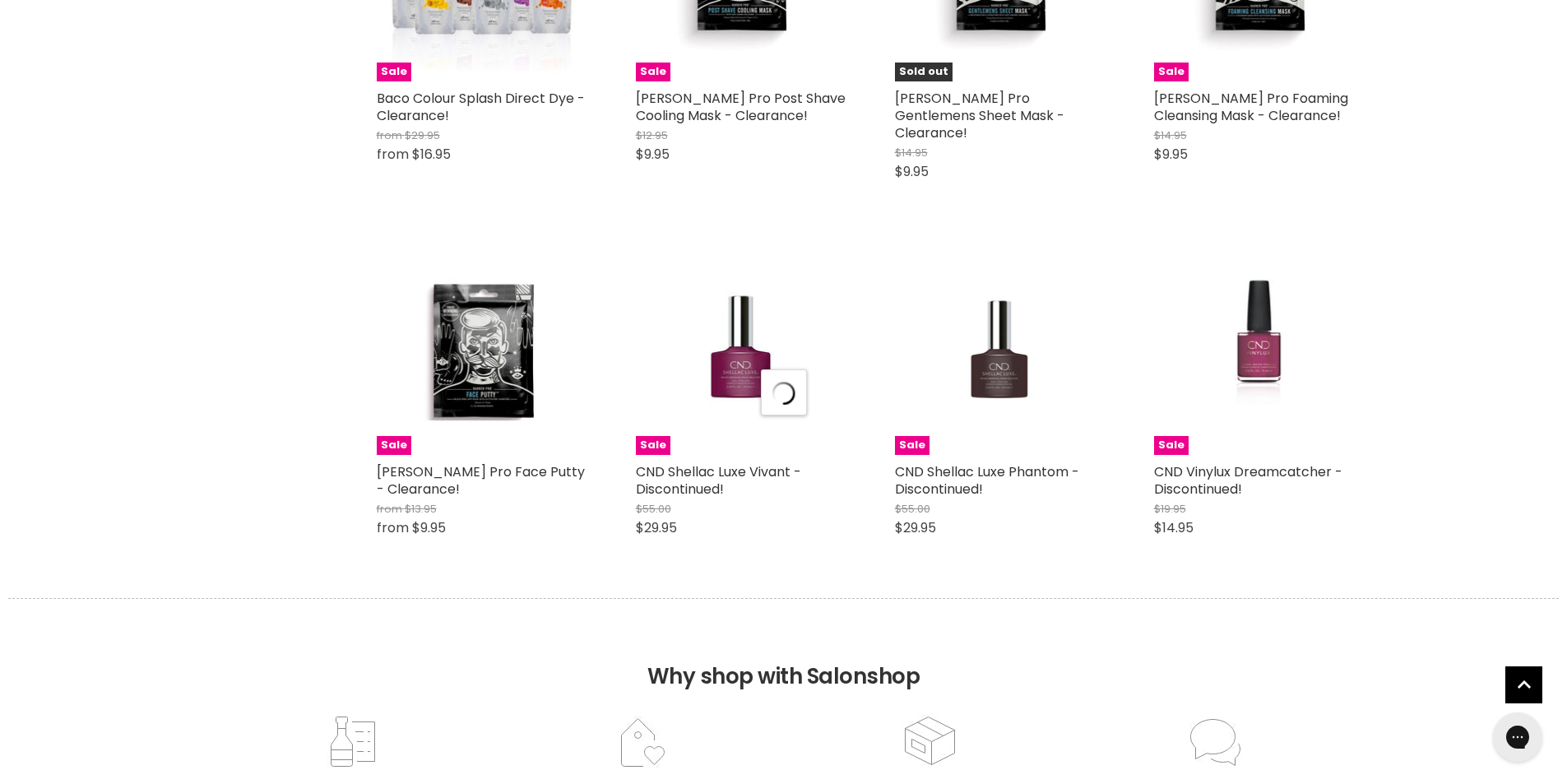
scroll to position [25985, 0]
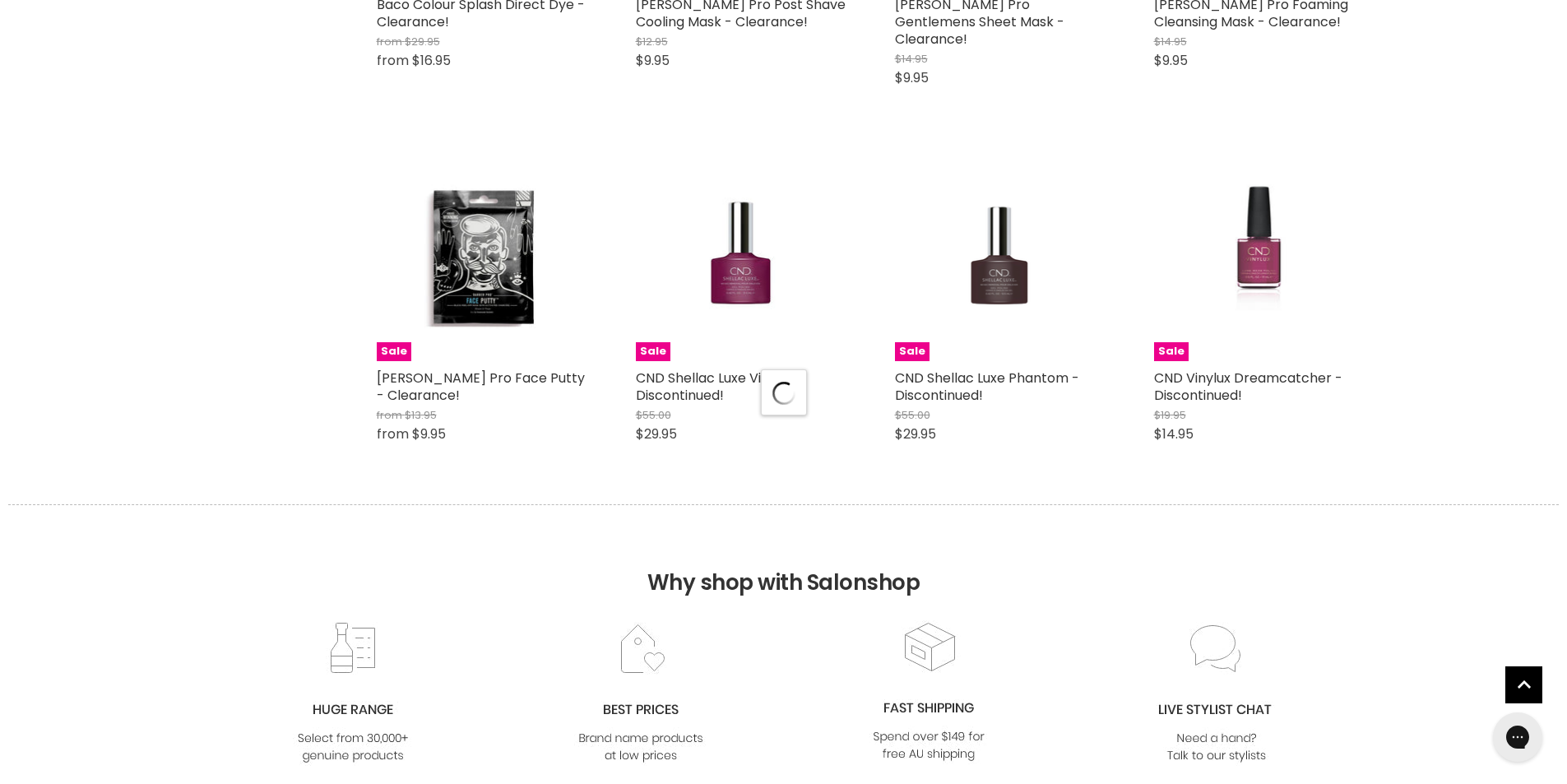
select select "created-descending"
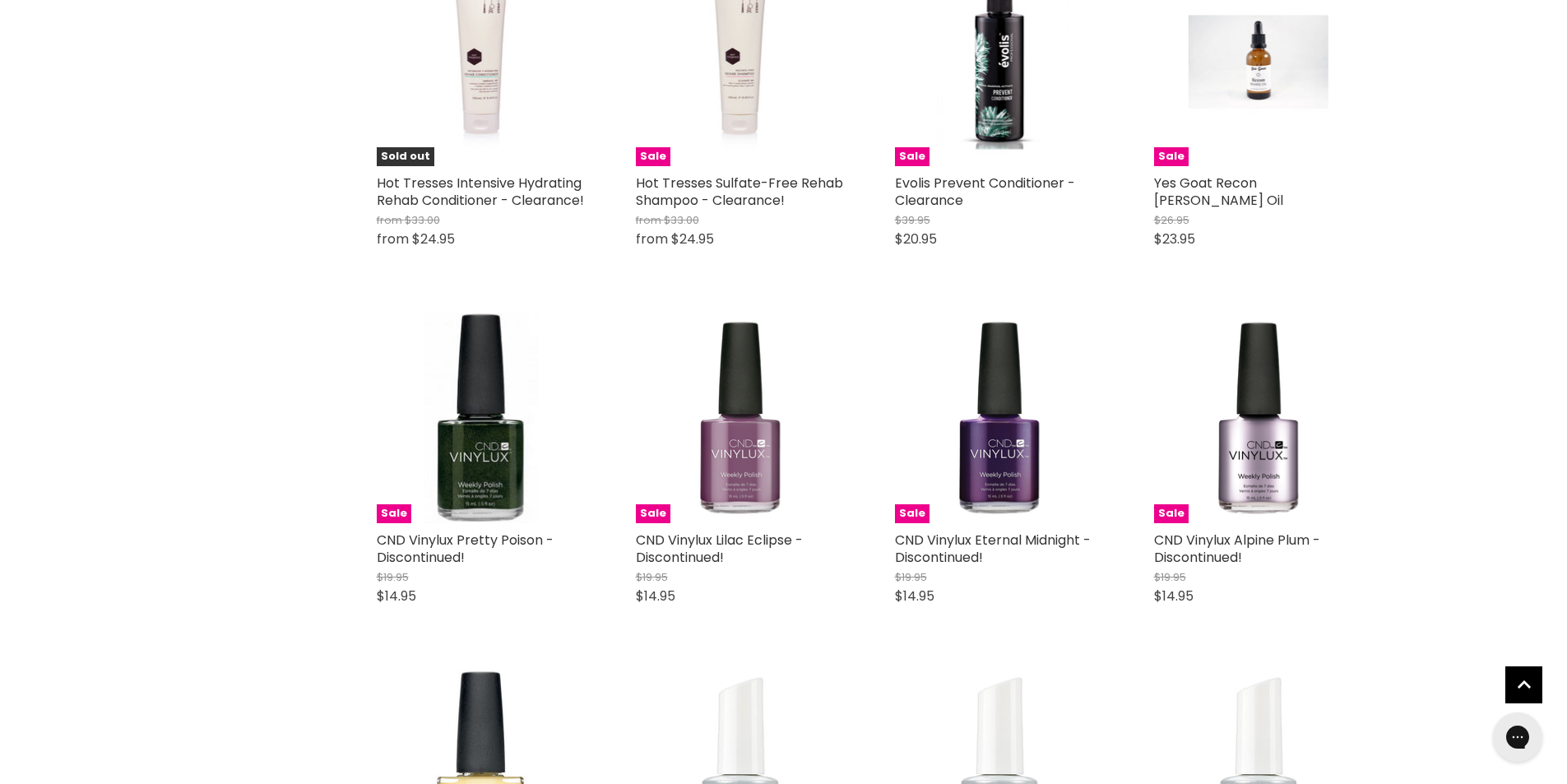
scroll to position [29686, 0]
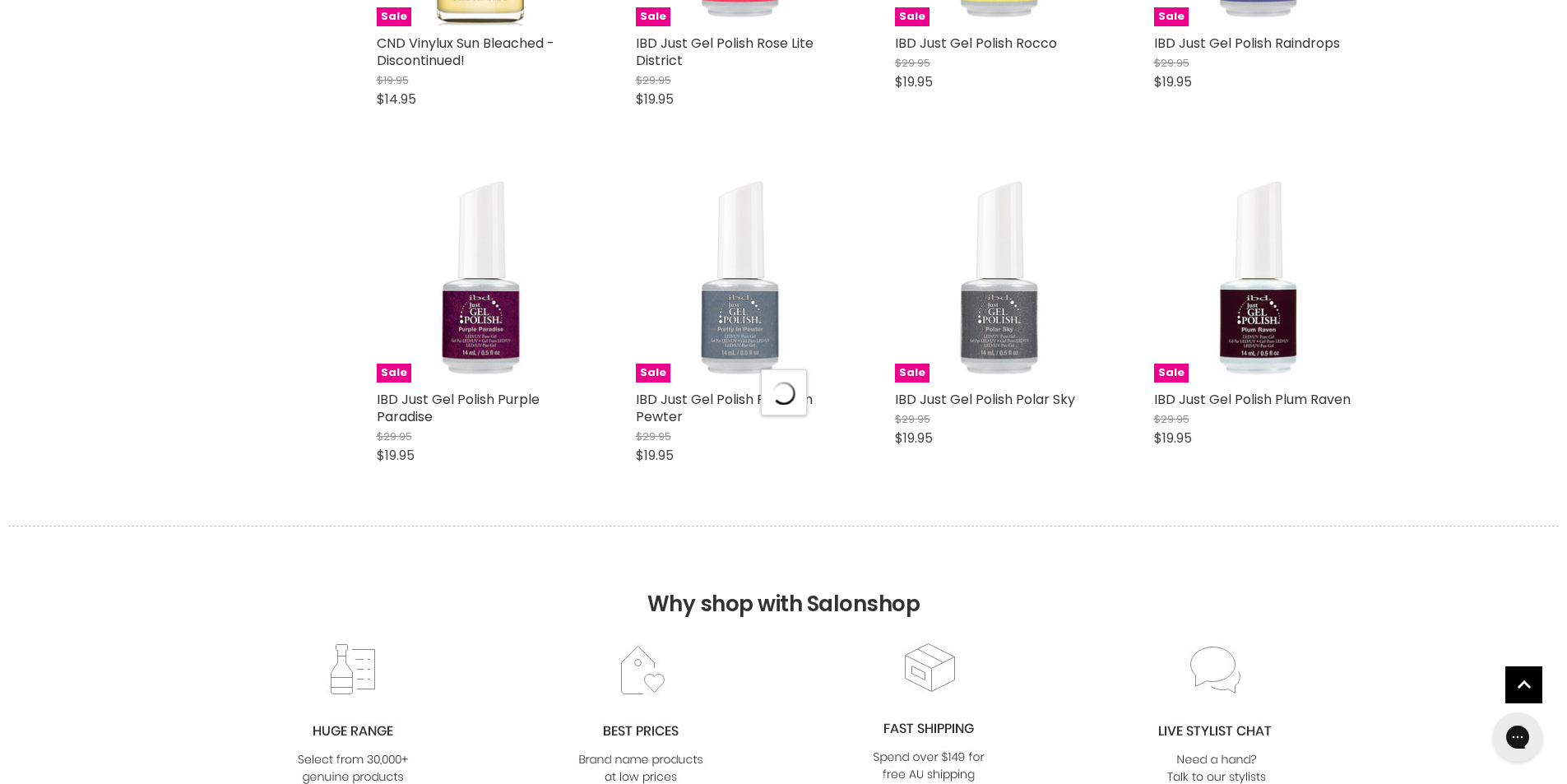
scroll to position [30344, 0]
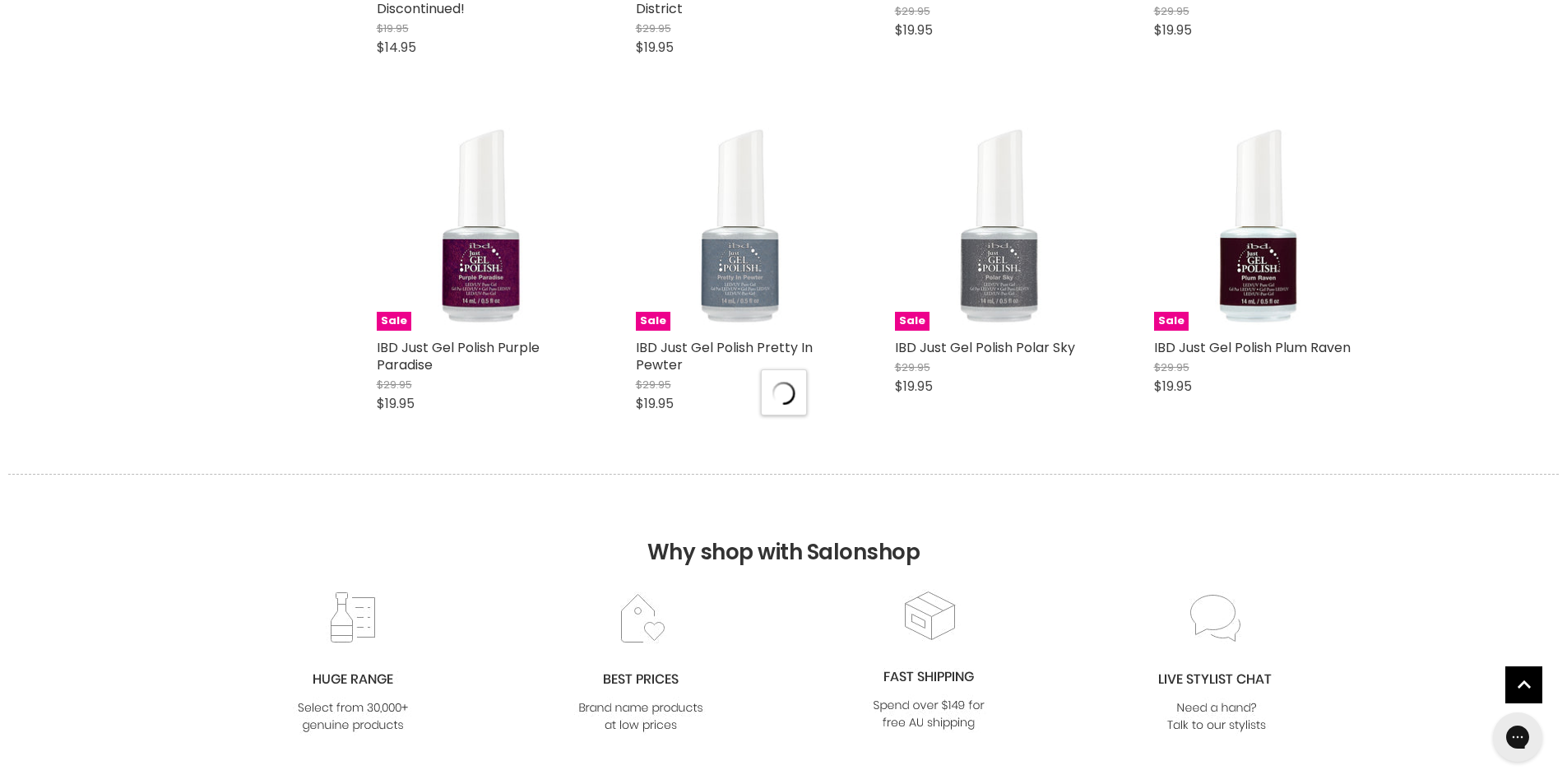
select select "created-descending"
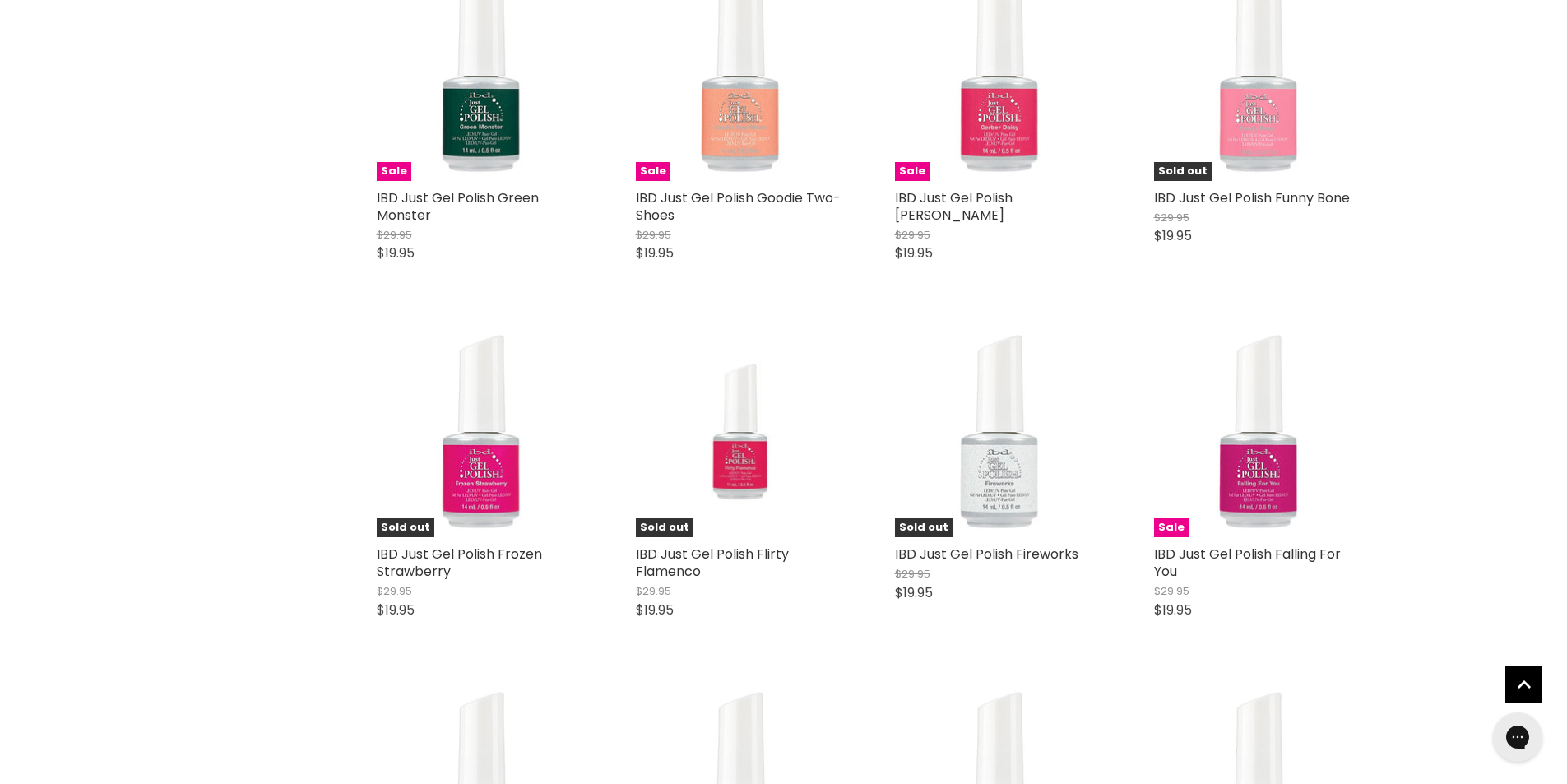
scroll to position [34043, 0]
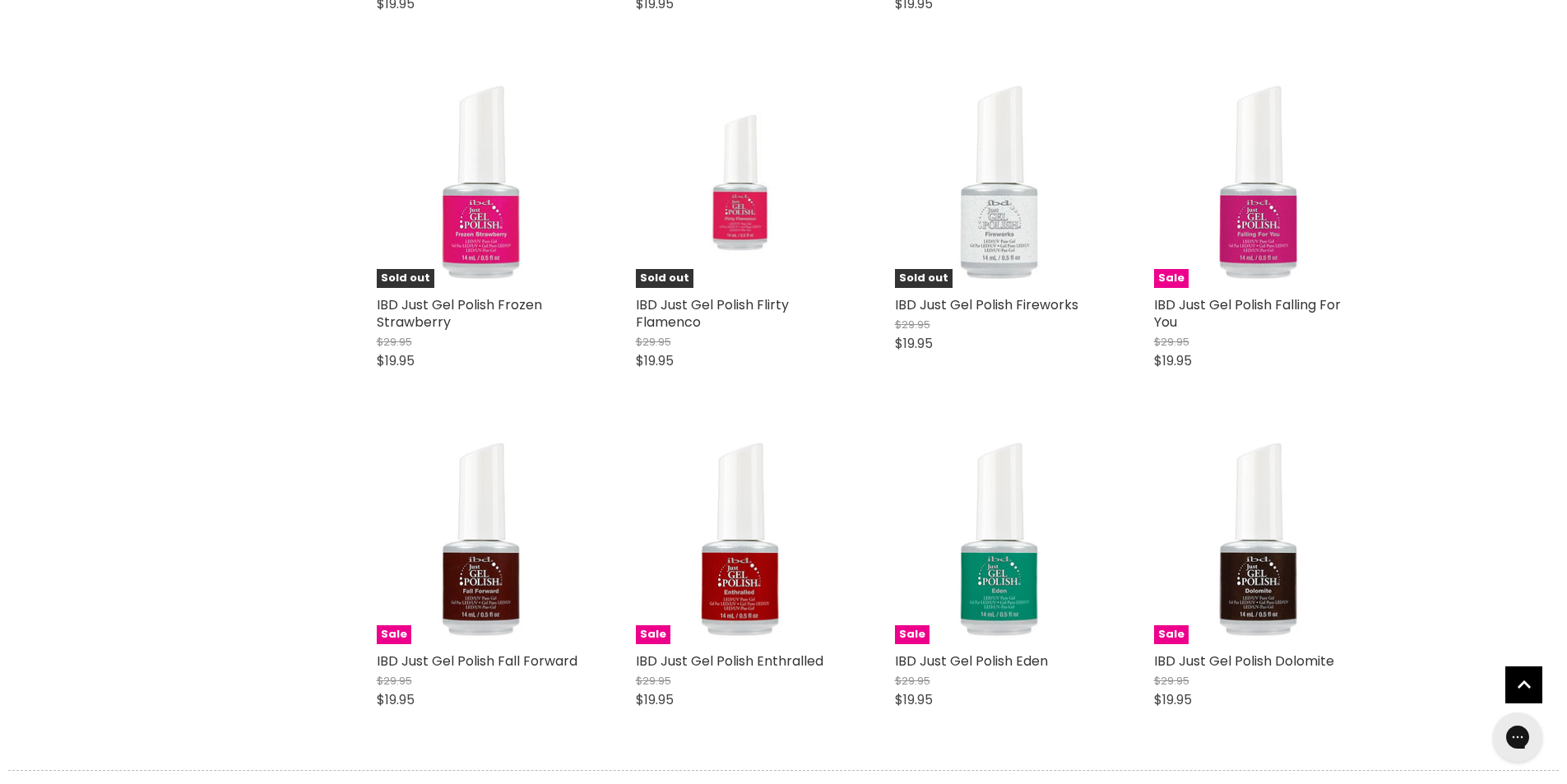
scroll to position [34373, 0]
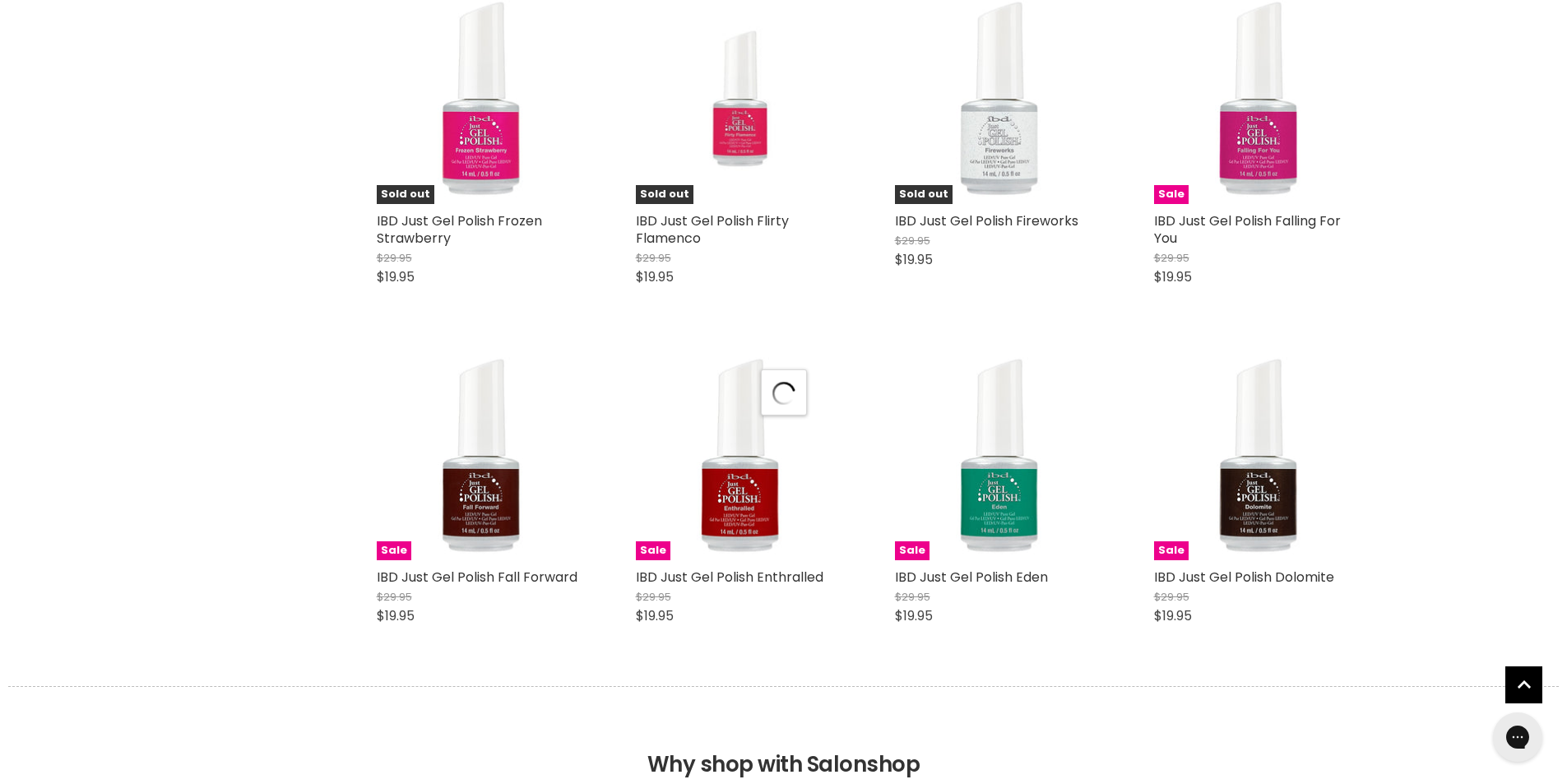
select select "created-descending"
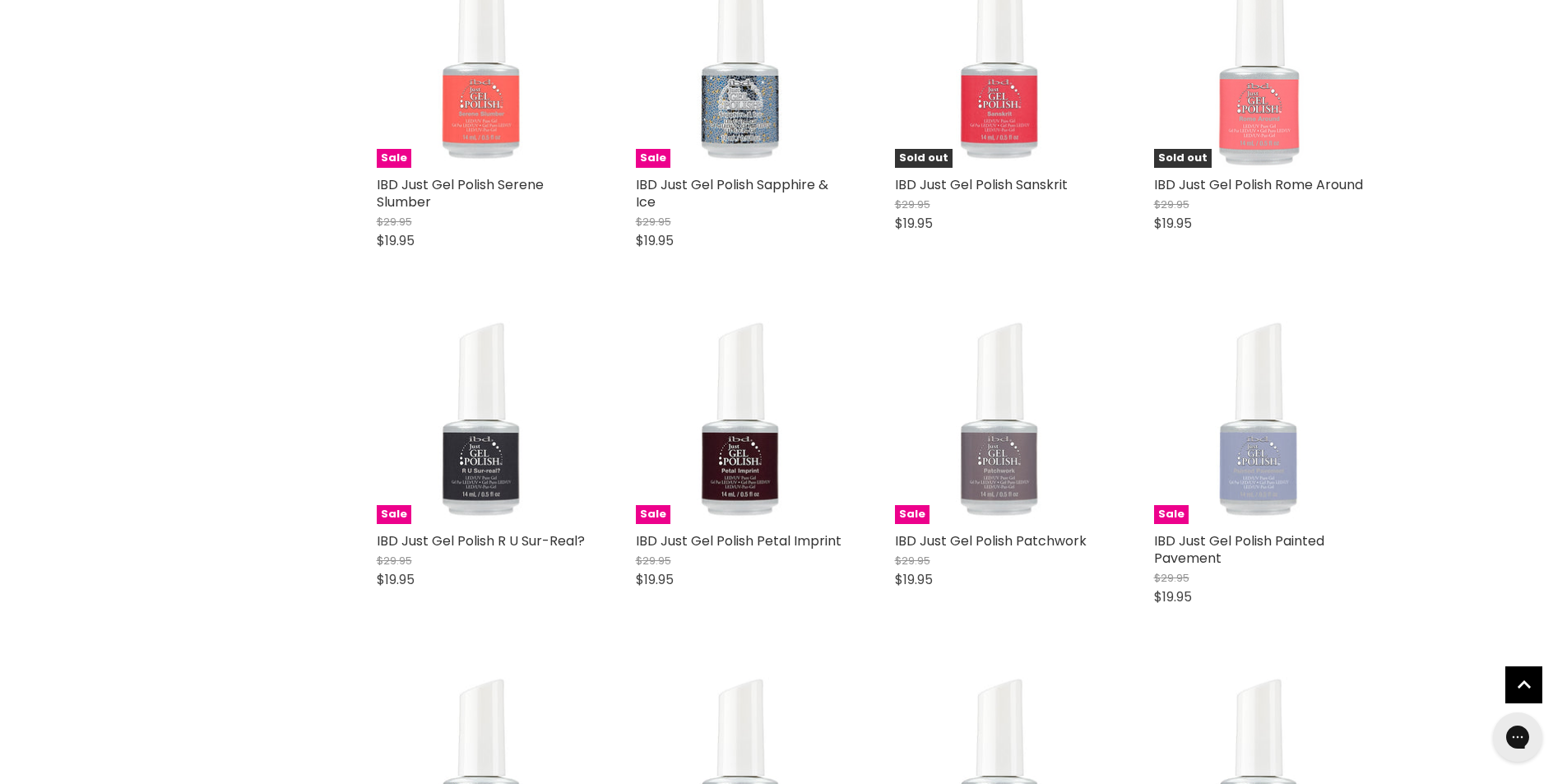
scroll to position [37744, 0]
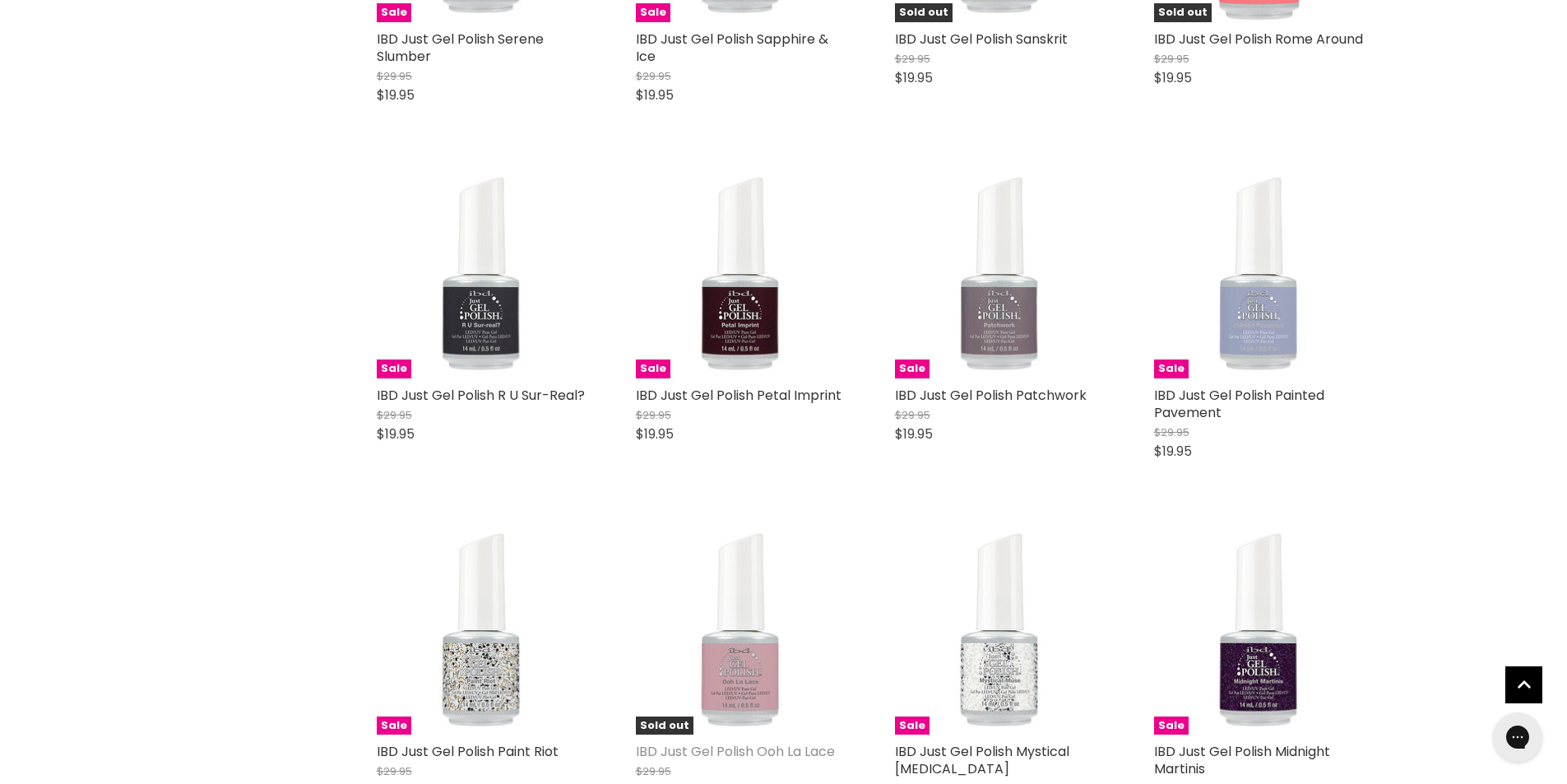
click at [784, 741] on link "IBD Just Gel Polish Ooh La Lace" at bounding box center [736, 750] width 200 height 19
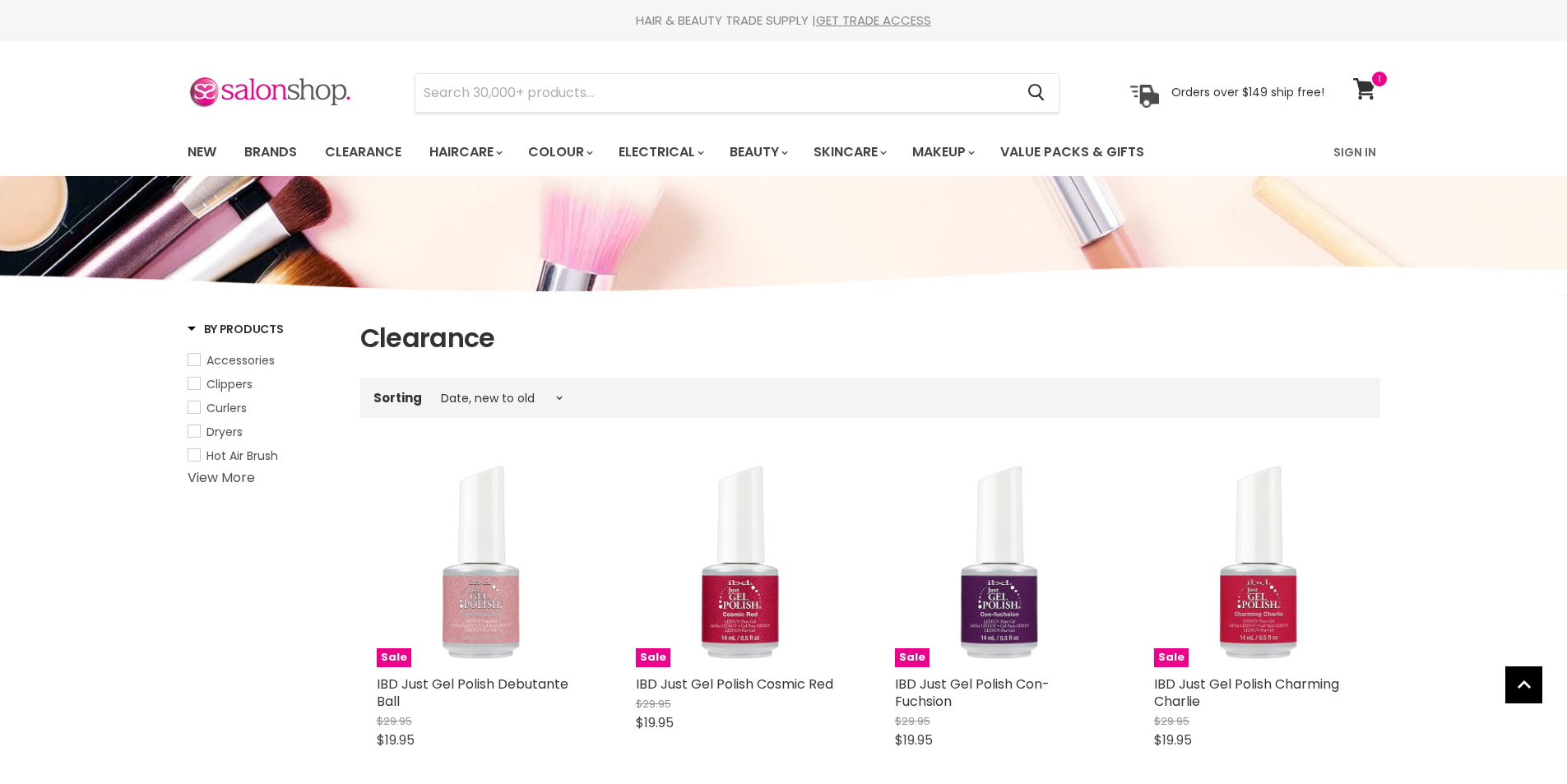
select select "created-descending"
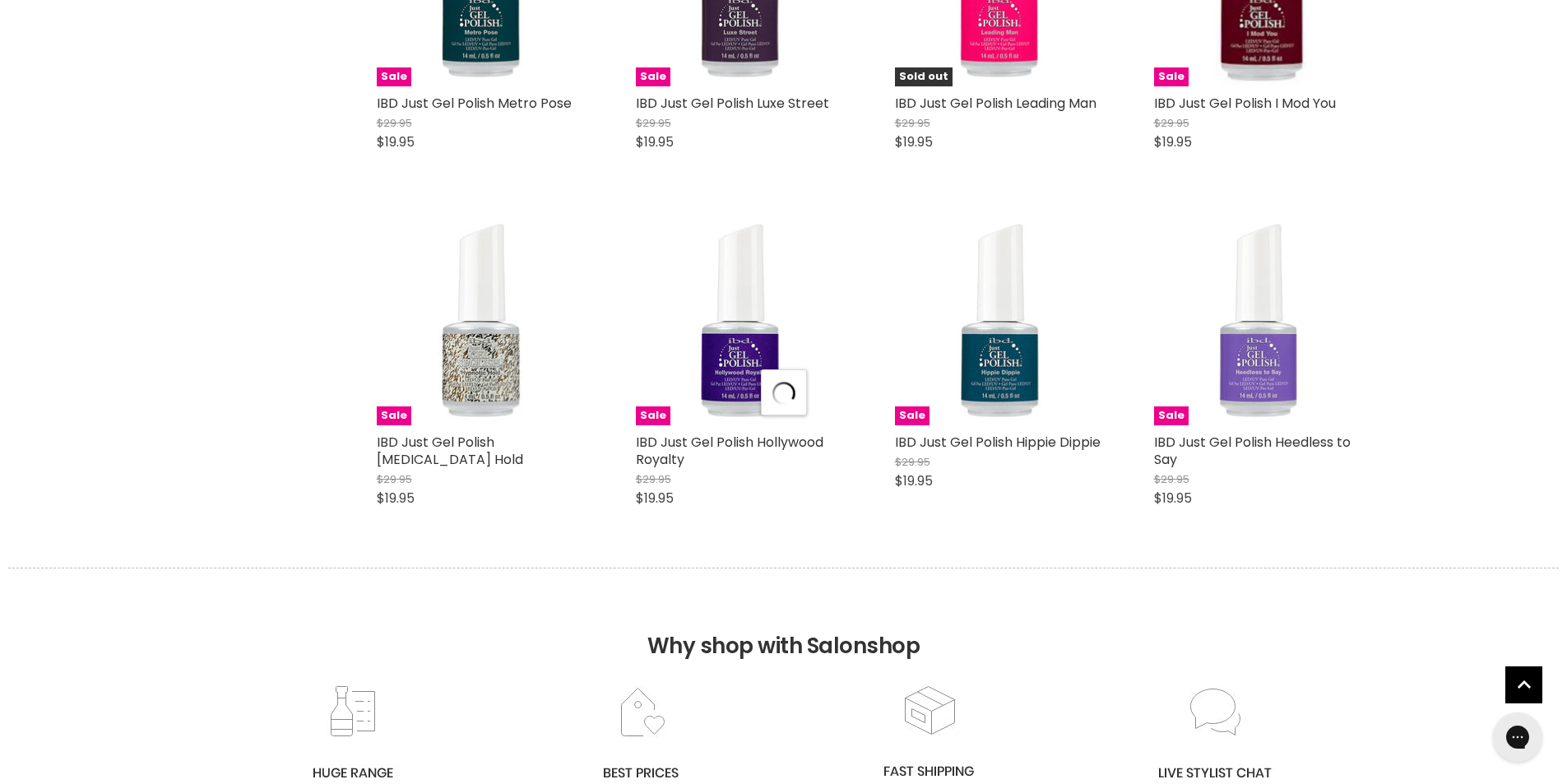
select select "created-descending"
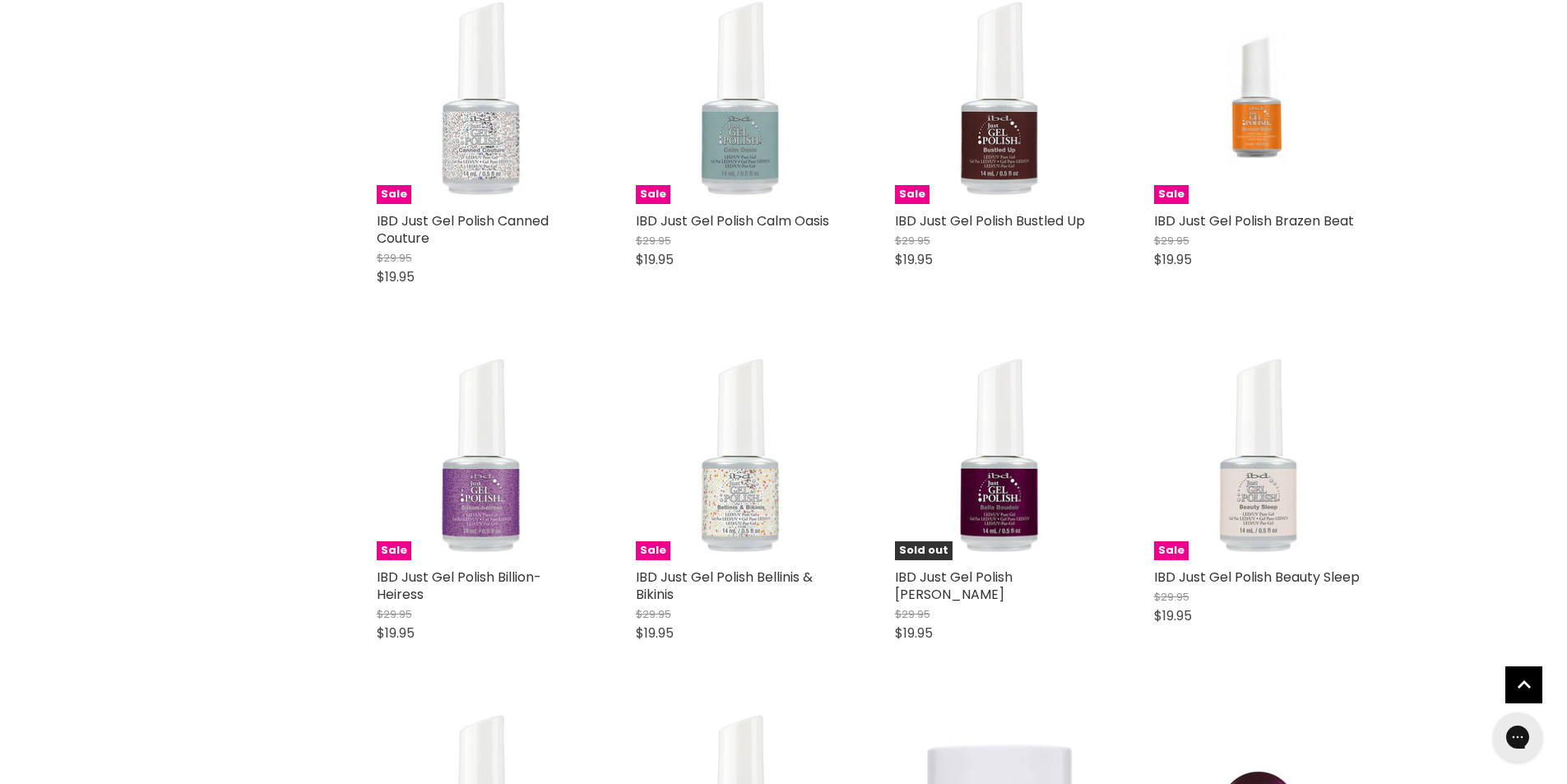
scroll to position [3630, 0]
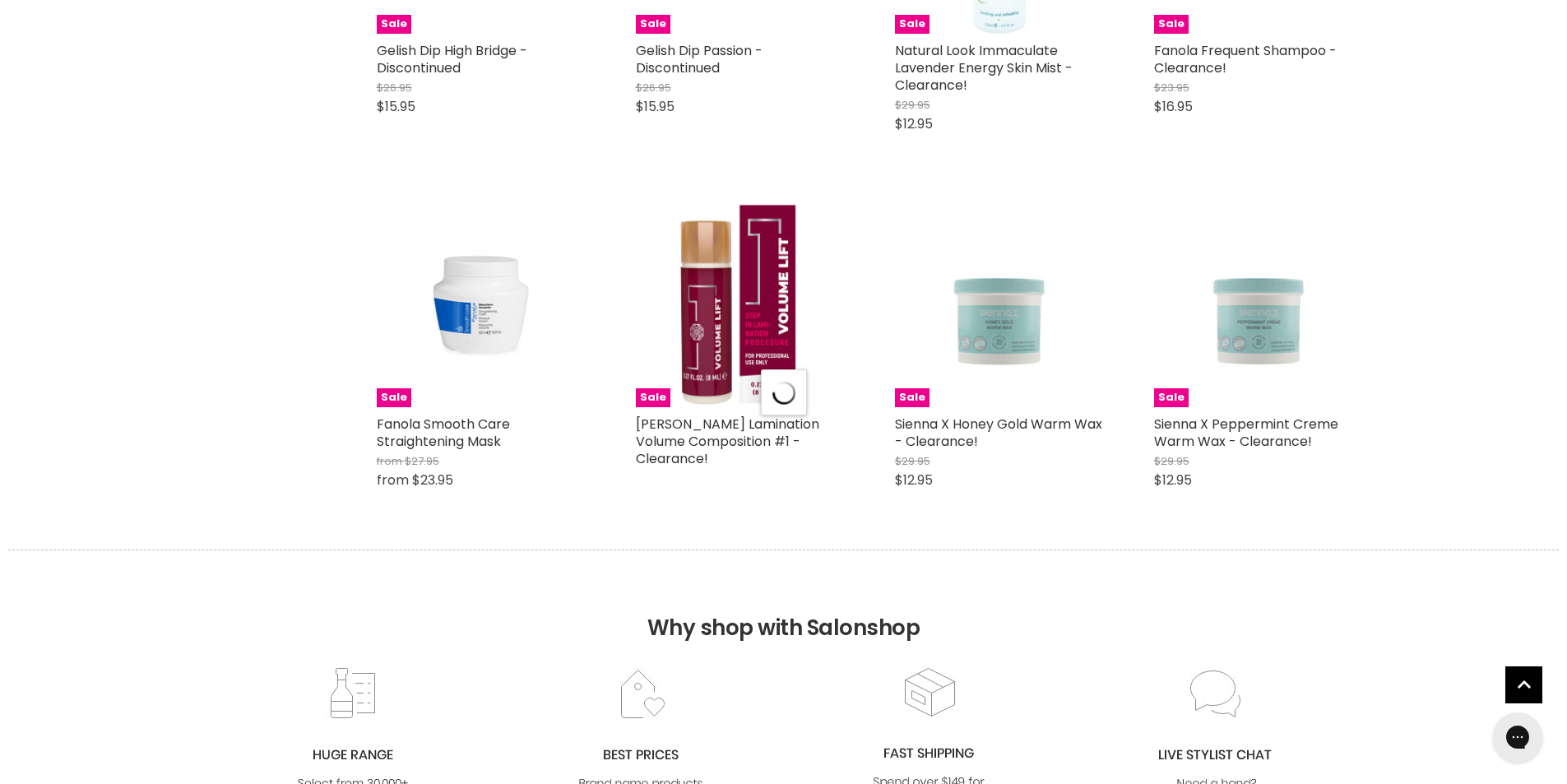
select select "created-descending"
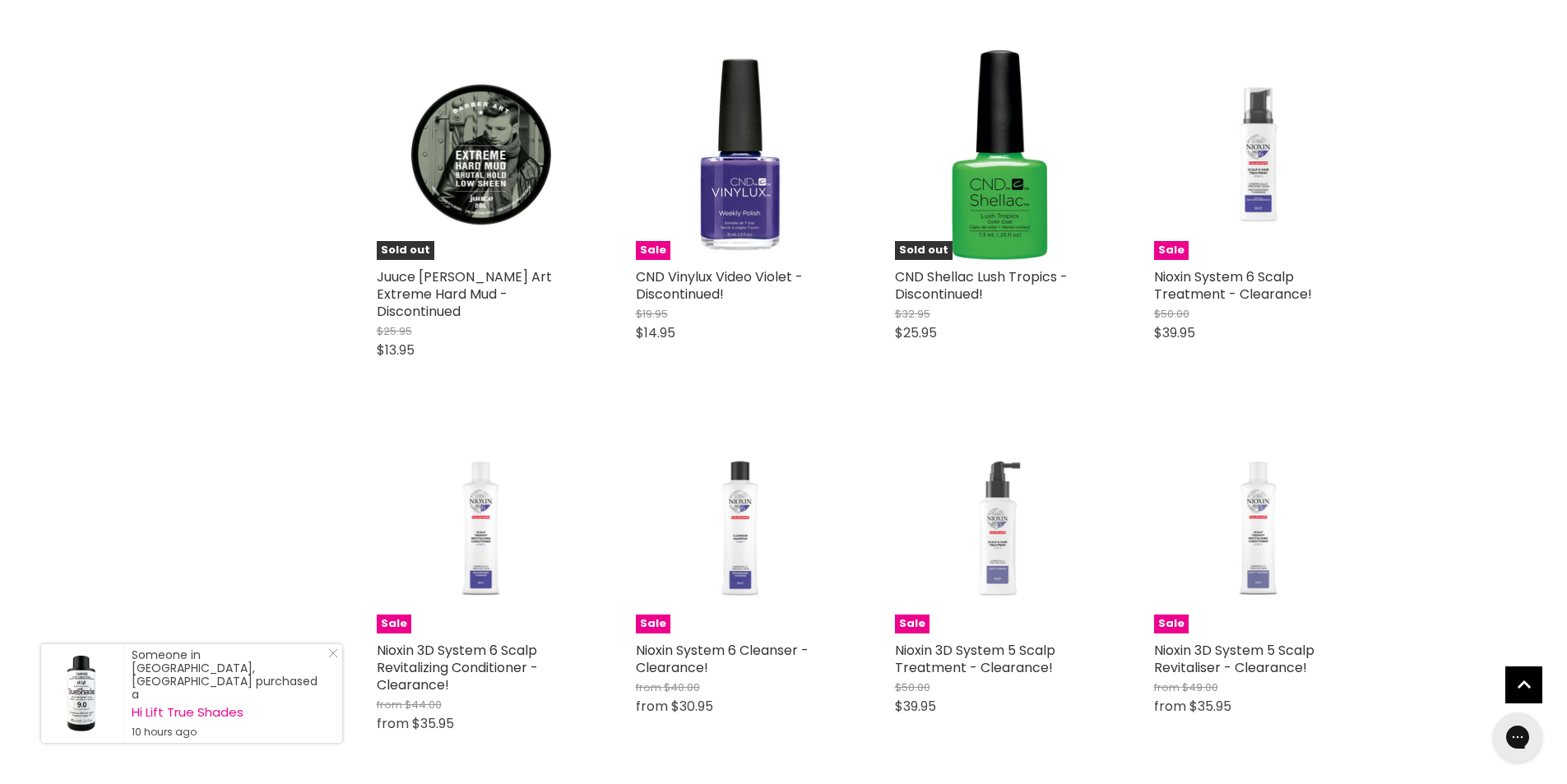
scroll to position [12640, 0]
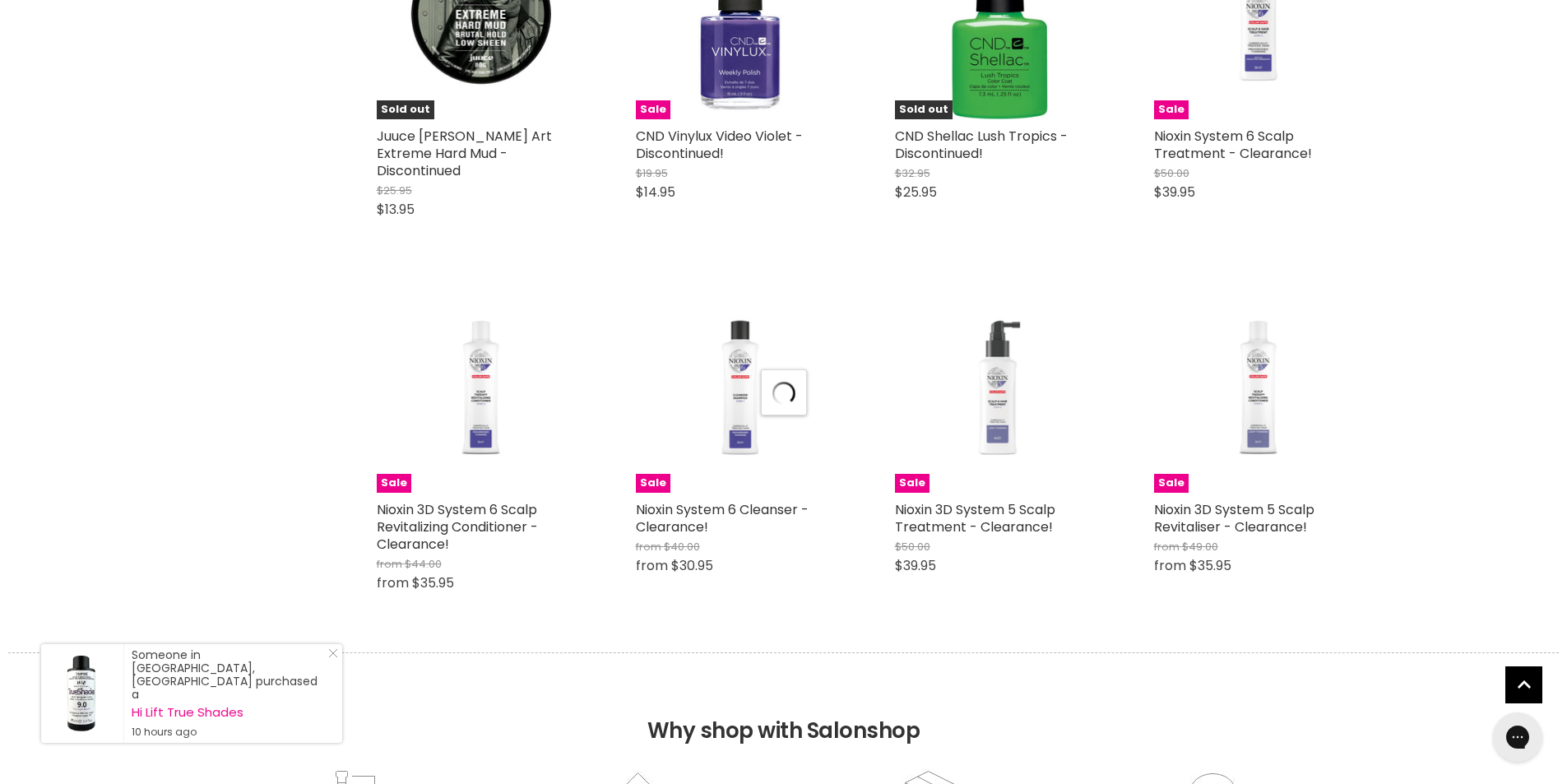
select select "created-descending"
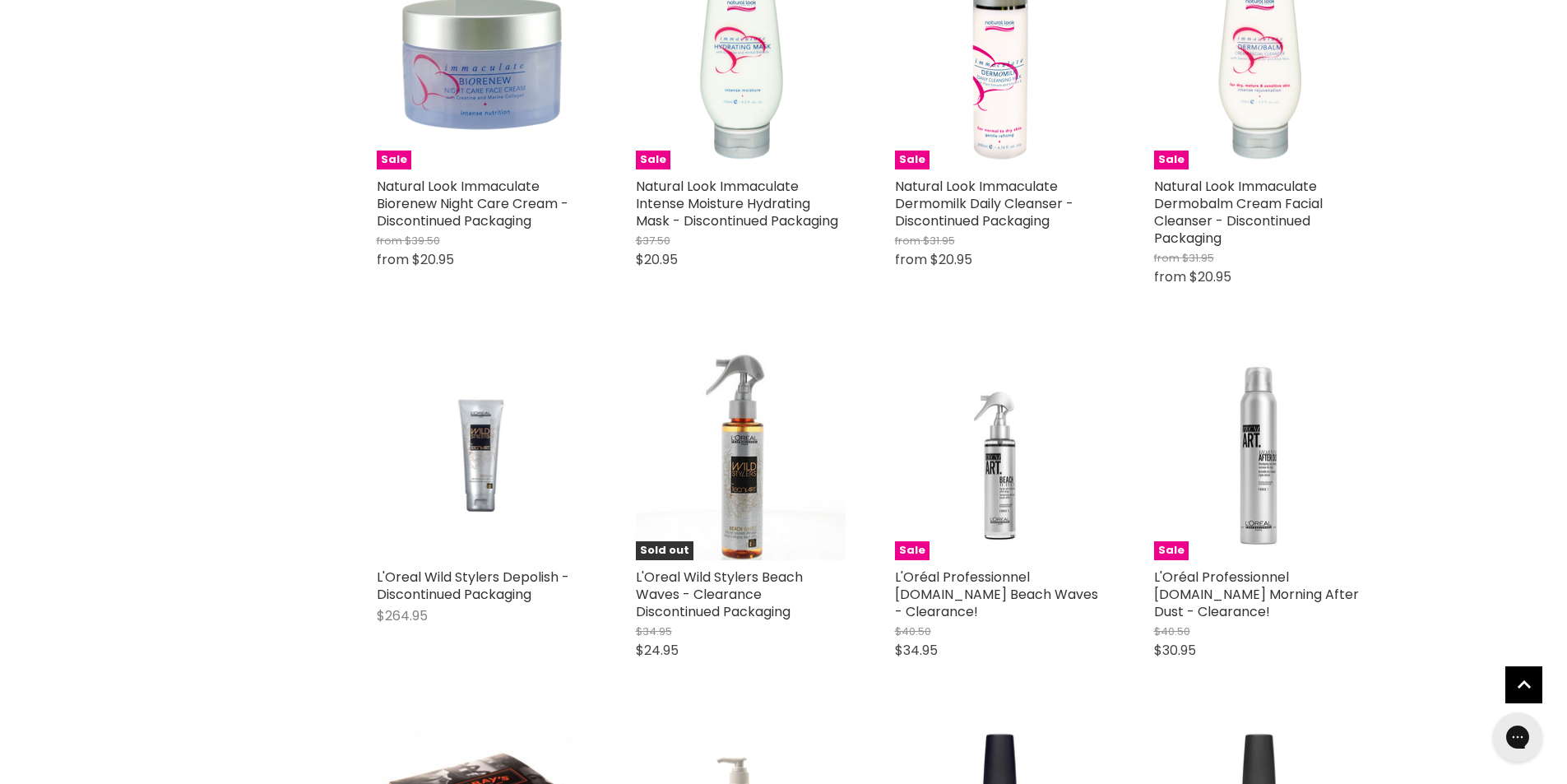
scroll to position [15843, 0]
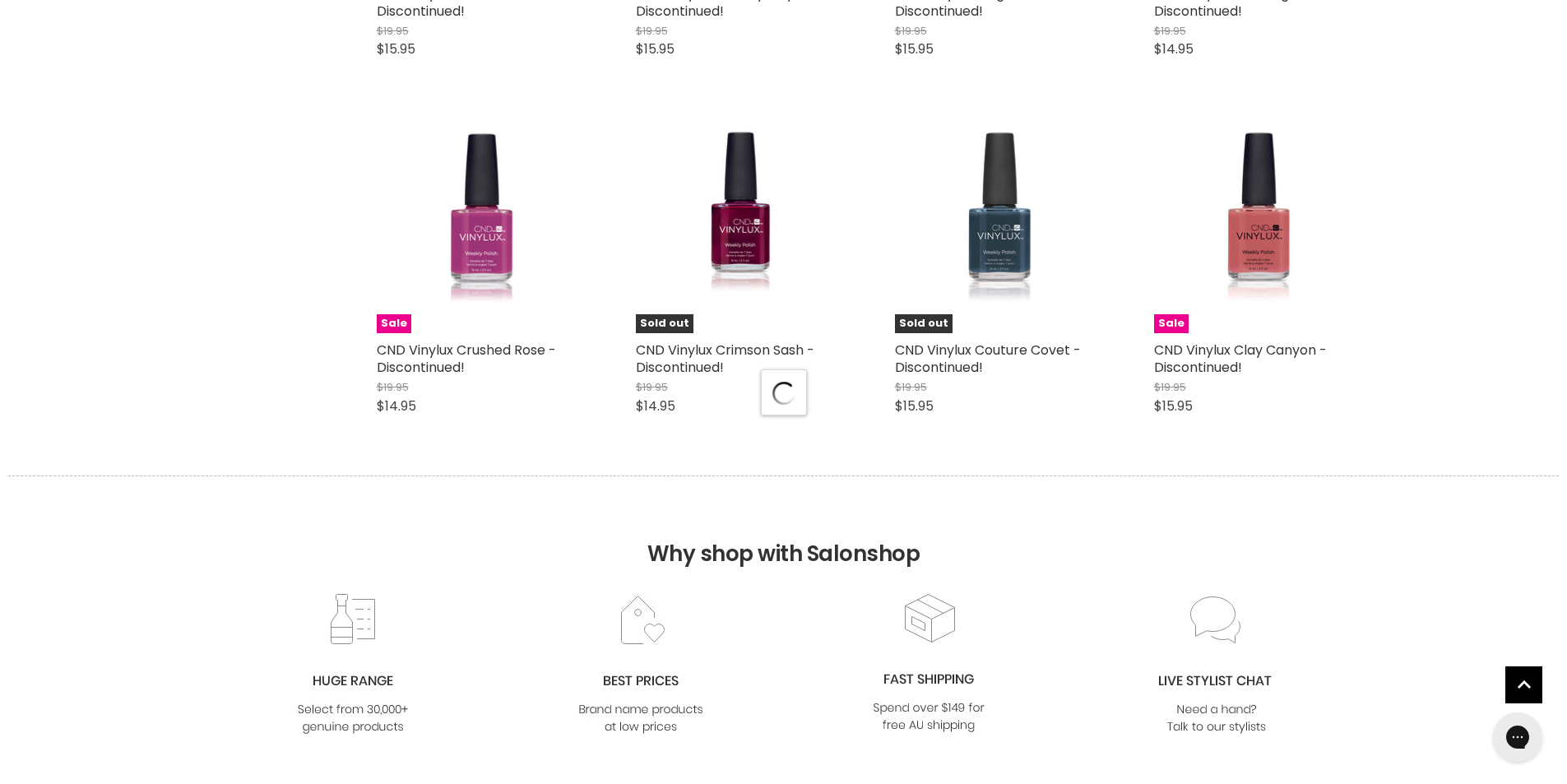
scroll to position [17405, 0]
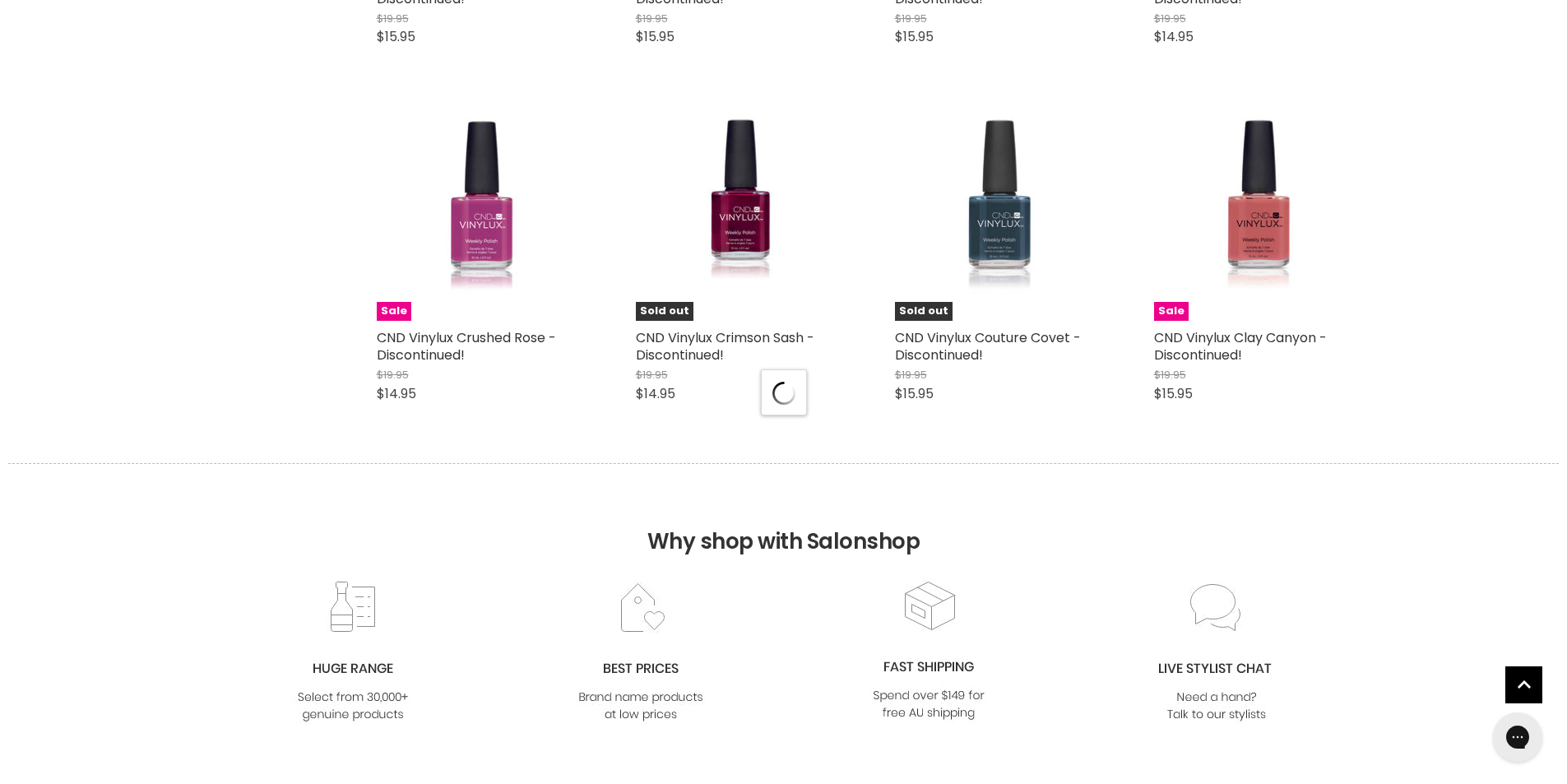
select select "created-descending"
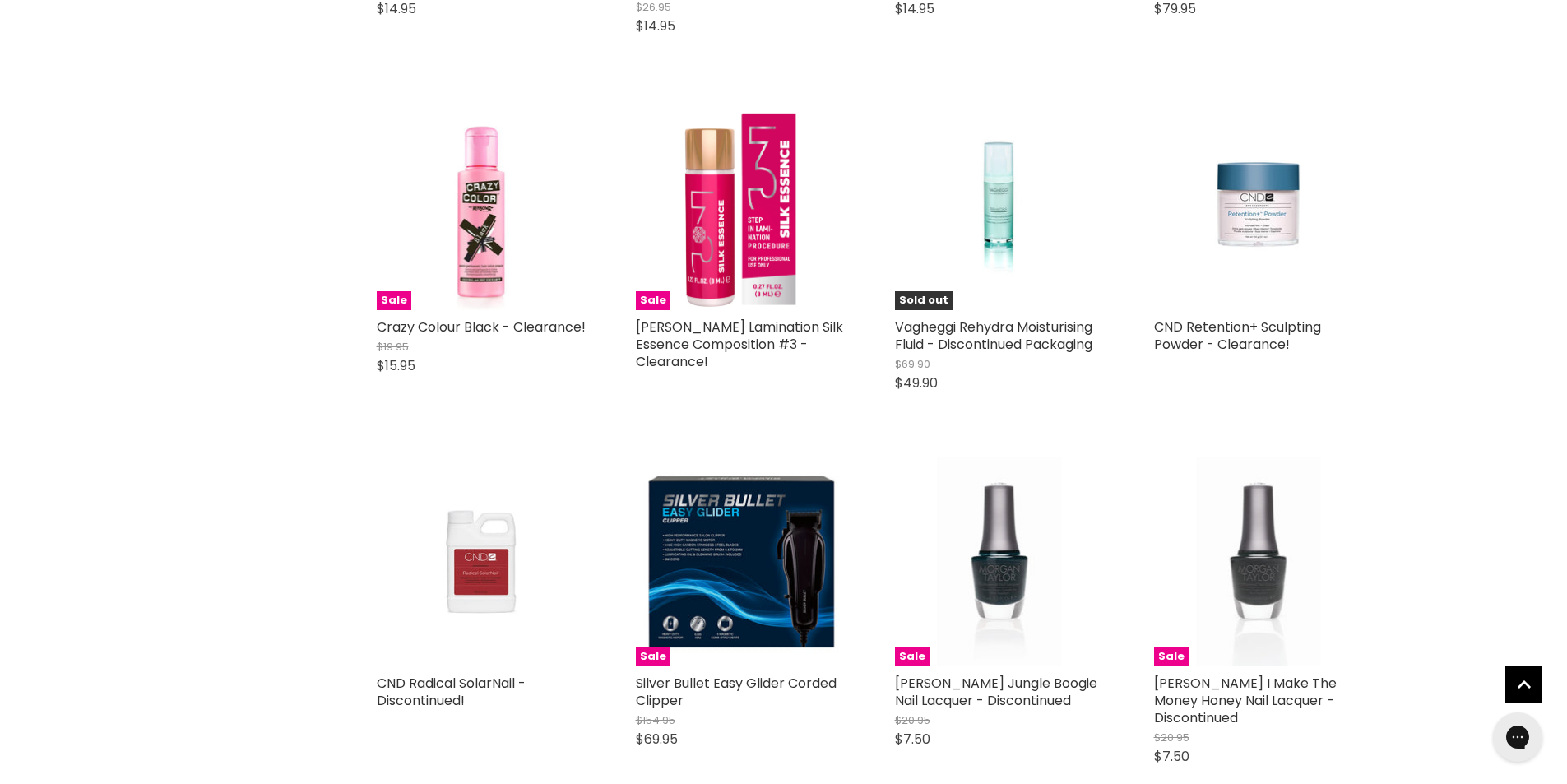
scroll to position [20758, 0]
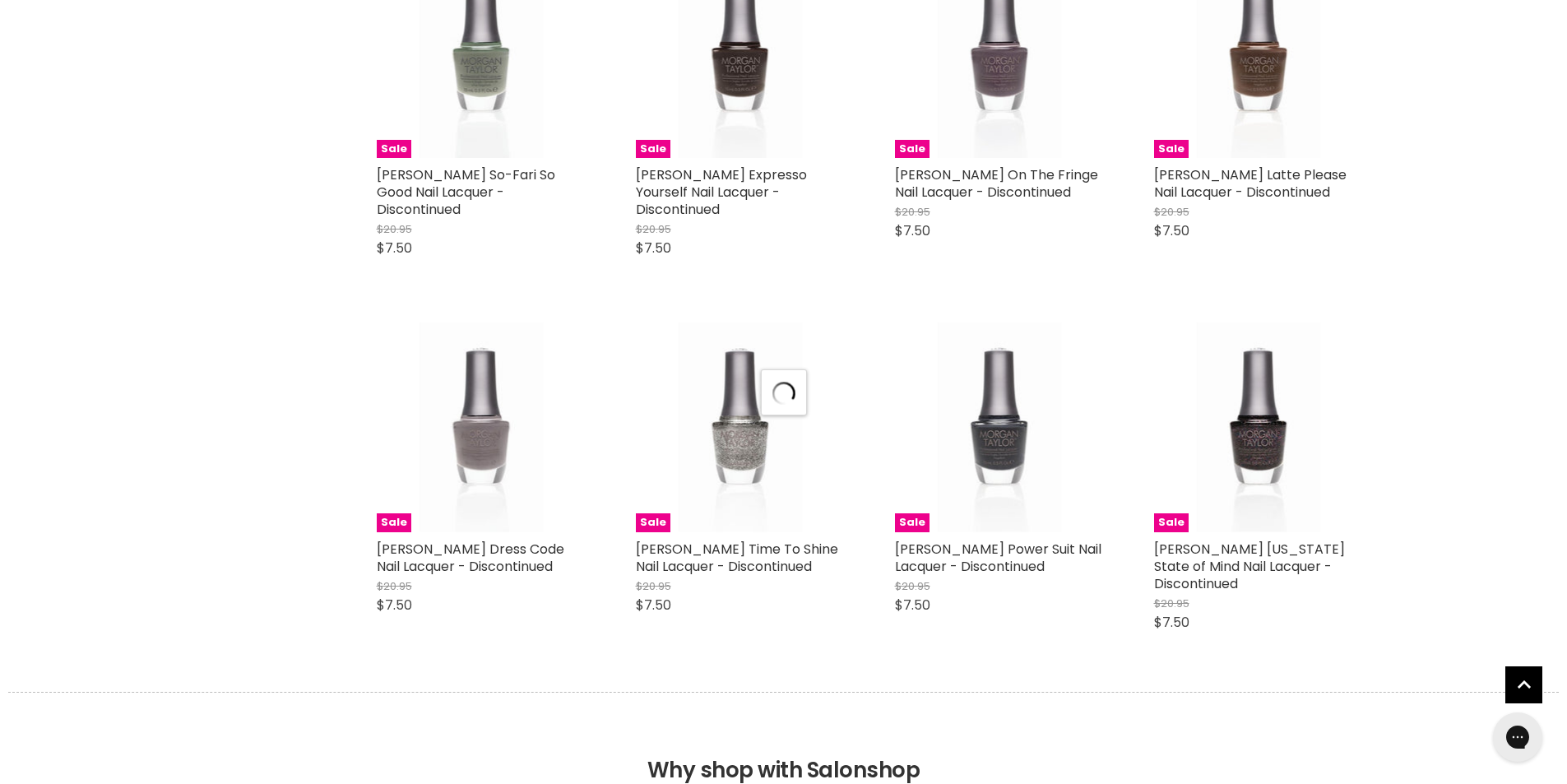
scroll to position [21917, 0]
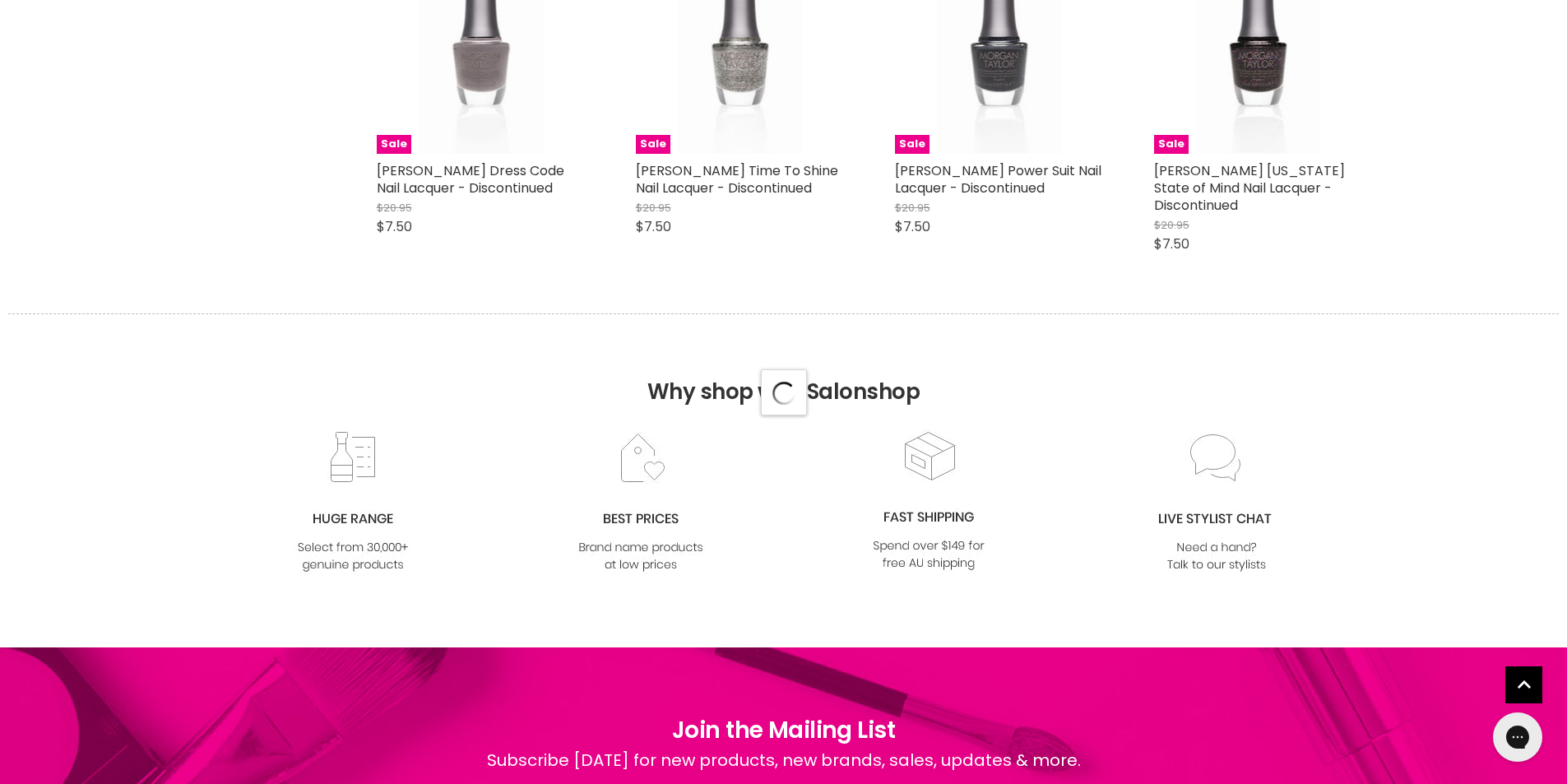
select select "created-descending"
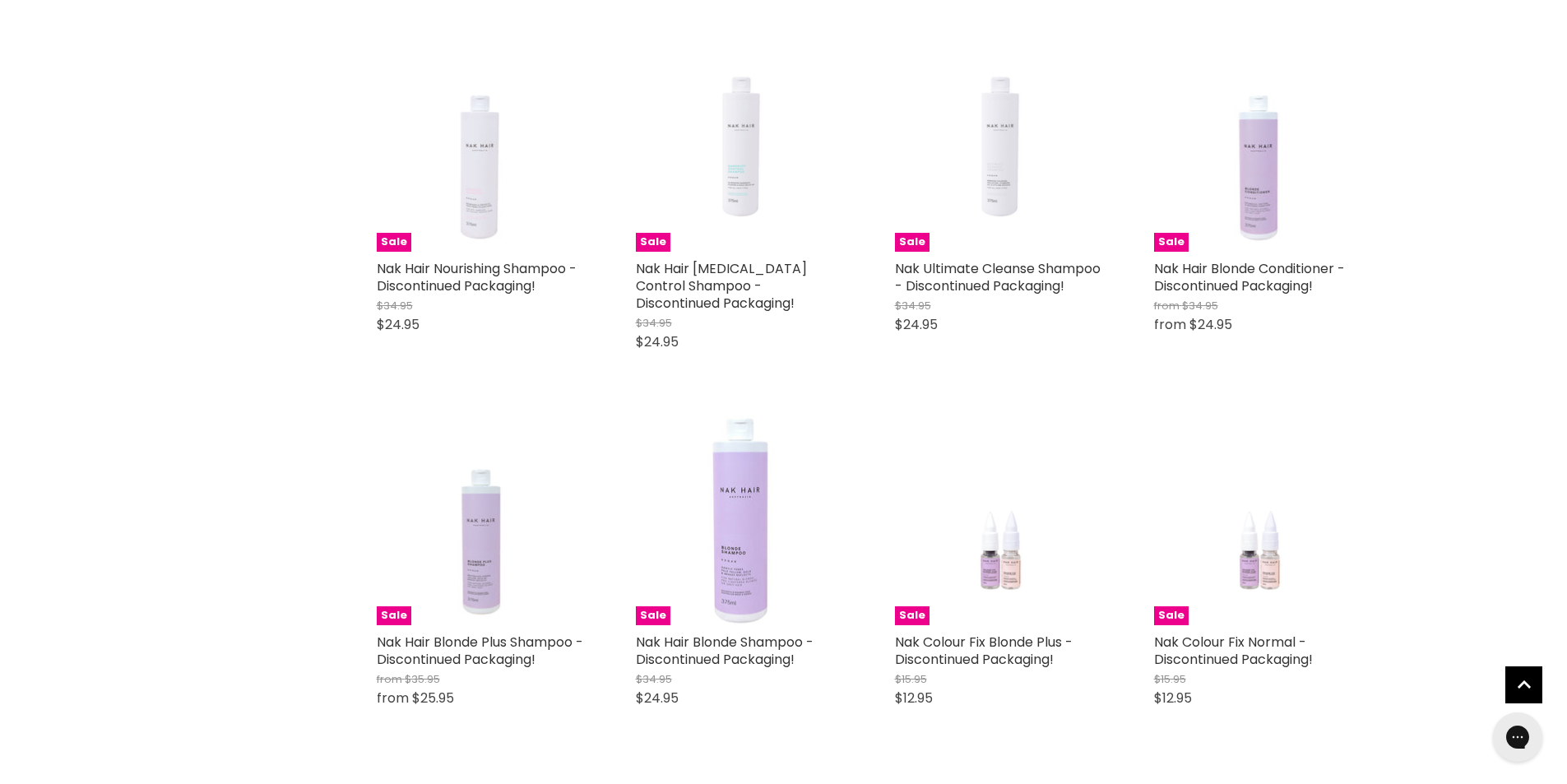
scroll to position [25644, 0]
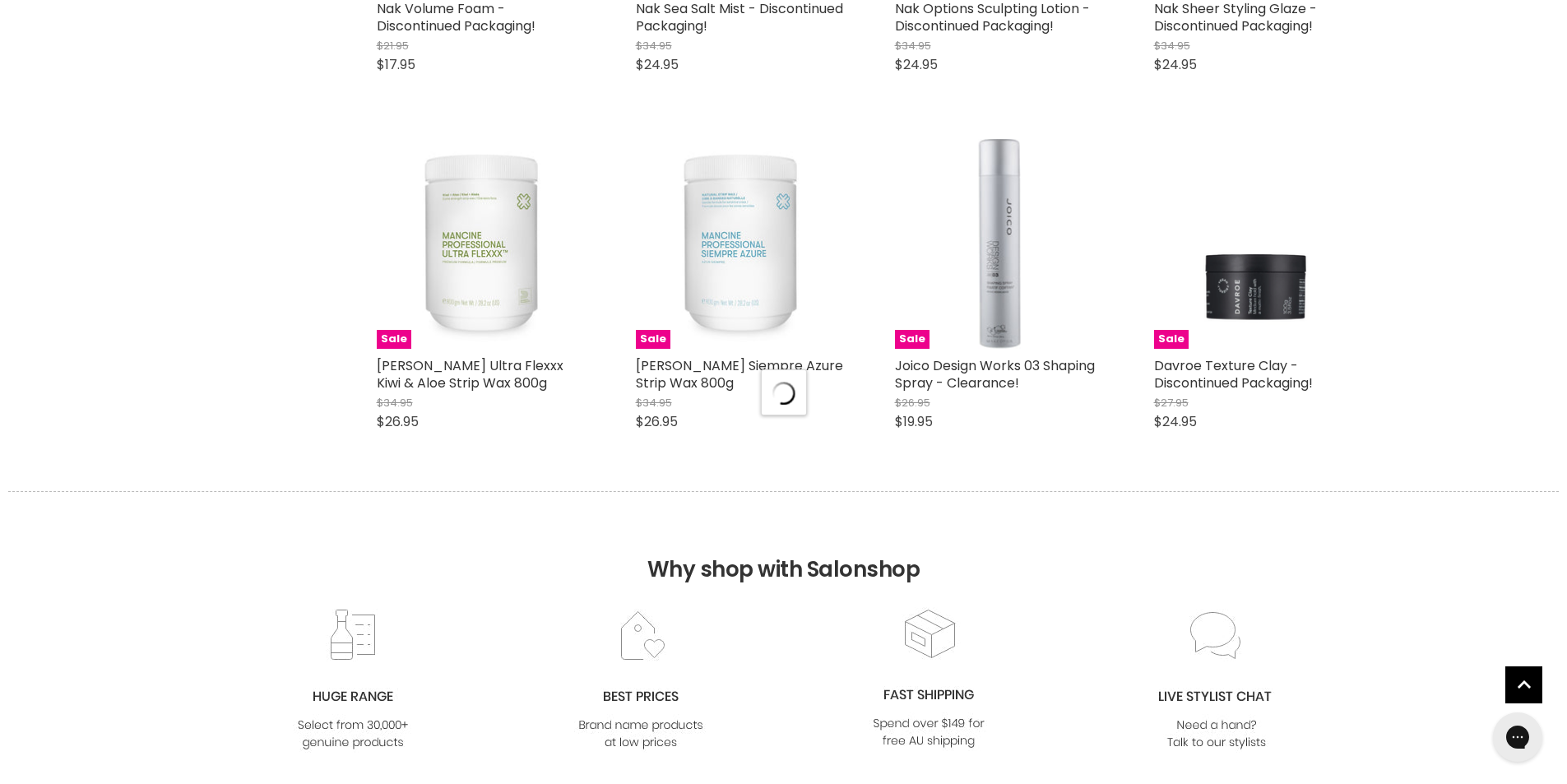
scroll to position [26213, 0]
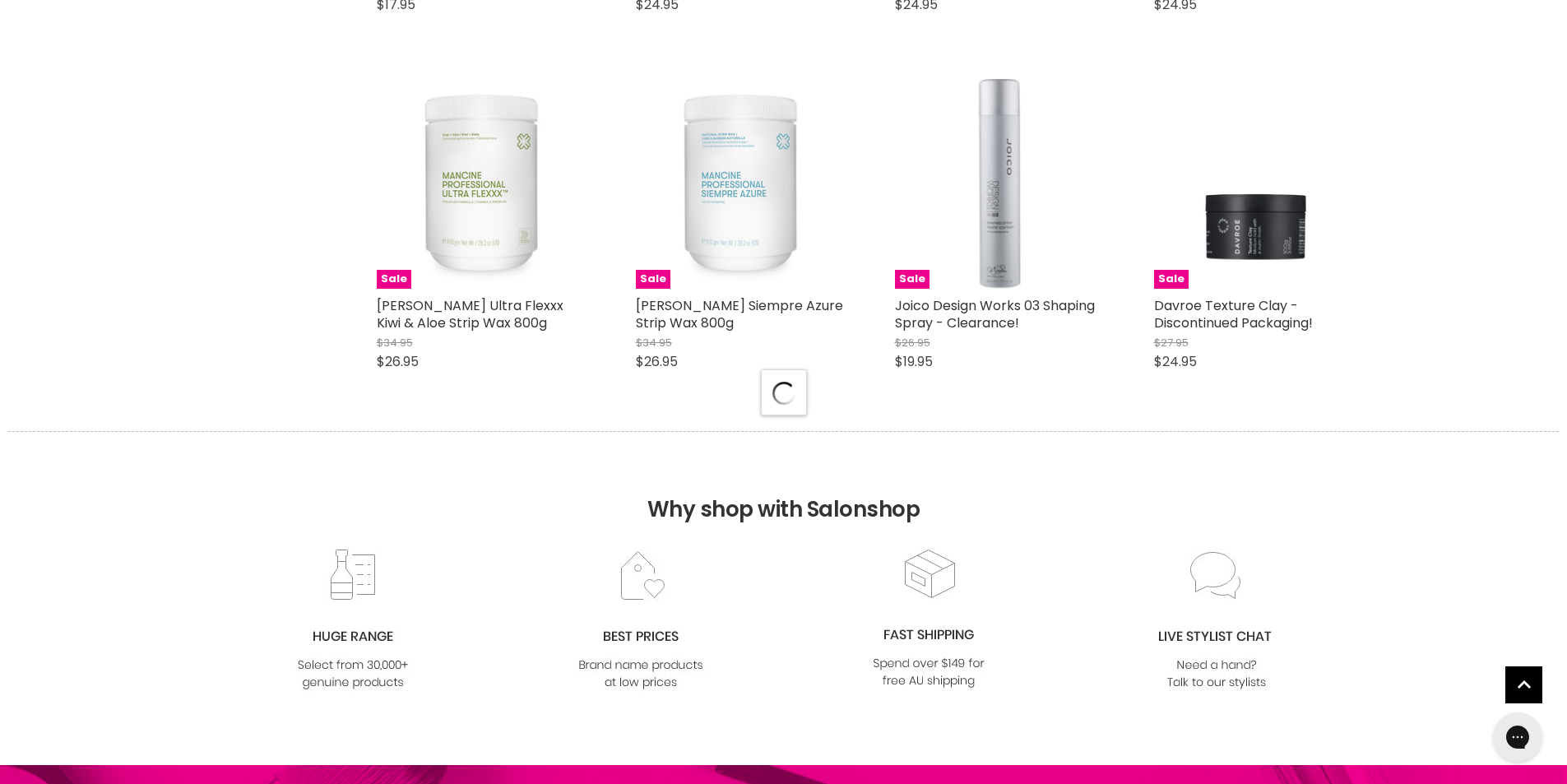
select select "created-descending"
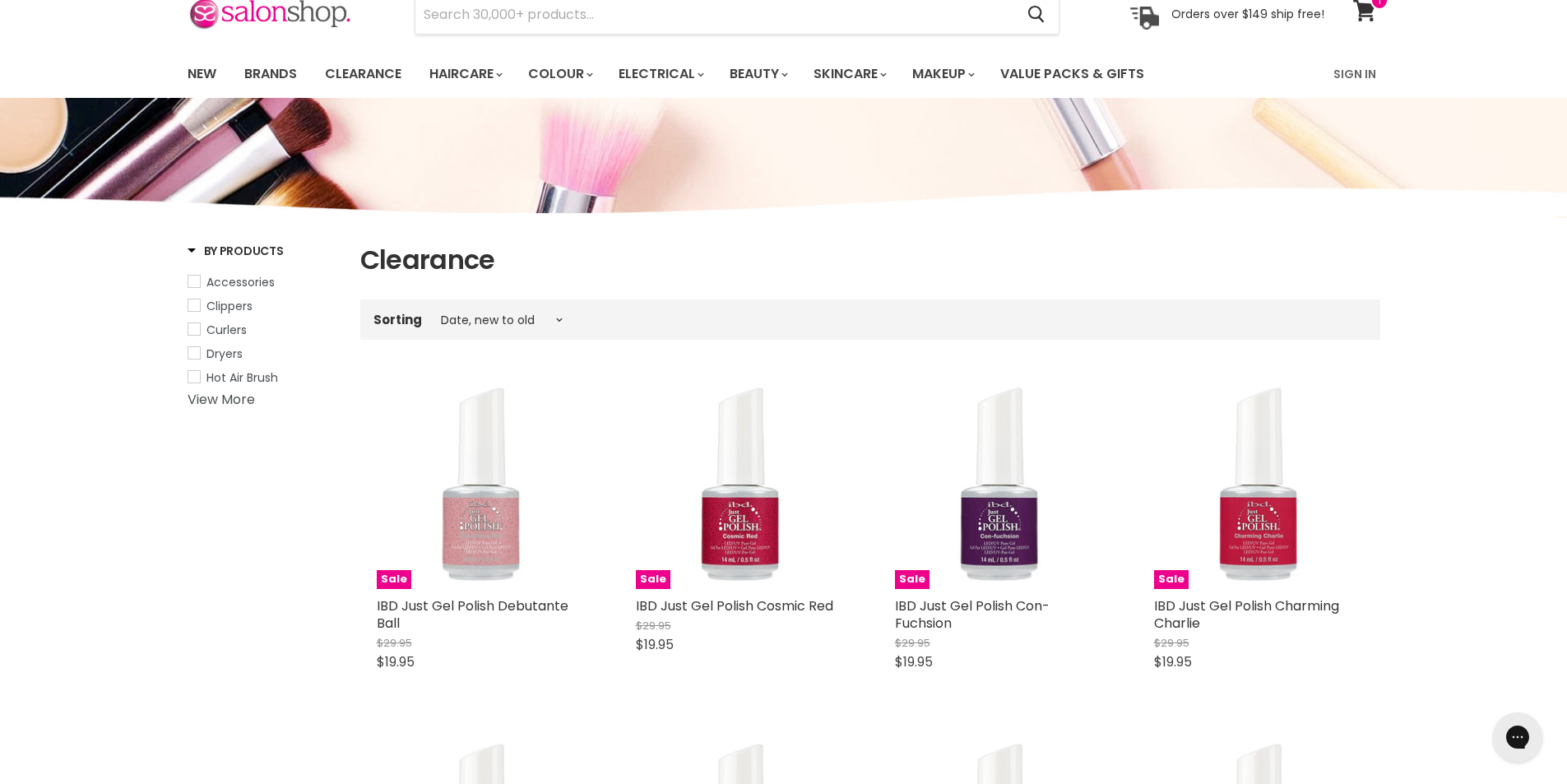
scroll to position [0, 0]
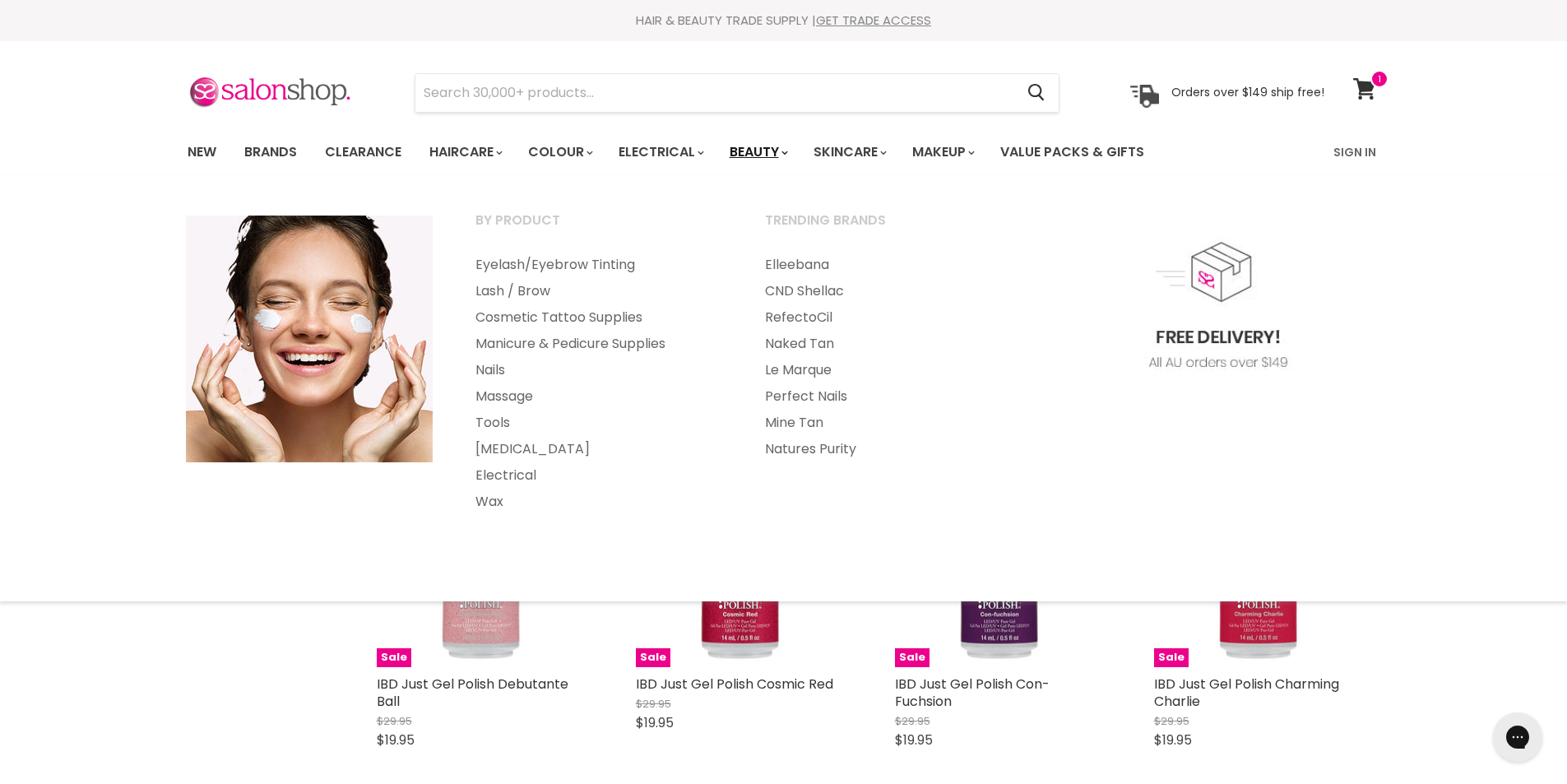
click at [778, 154] on link "Beauty" at bounding box center [758, 152] width 80 height 35
click at [527, 265] on link "Skin Tools" at bounding box center [598, 265] width 286 height 27
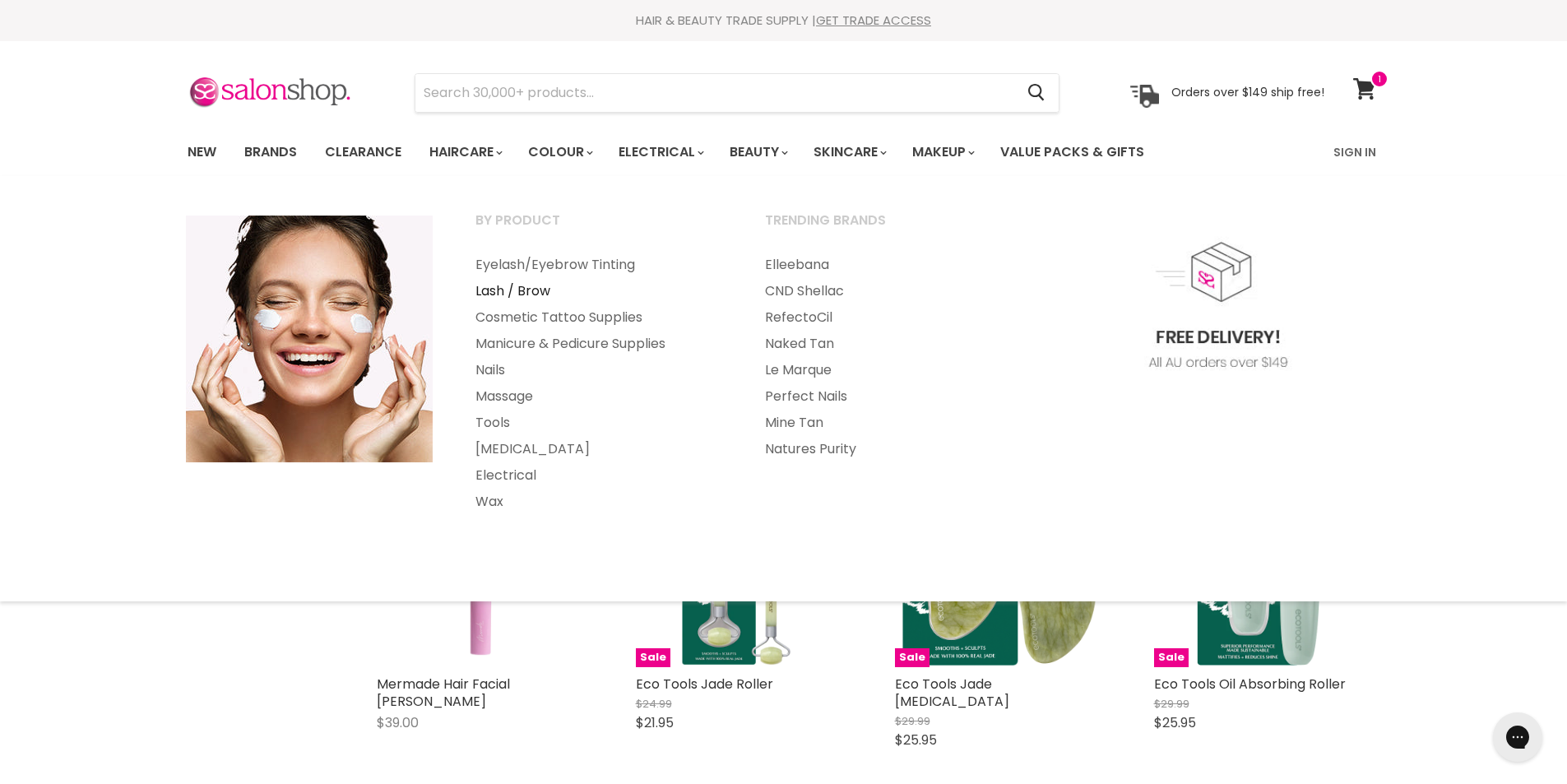
click at [526, 286] on link "Lash / Brow" at bounding box center [598, 291] width 286 height 27
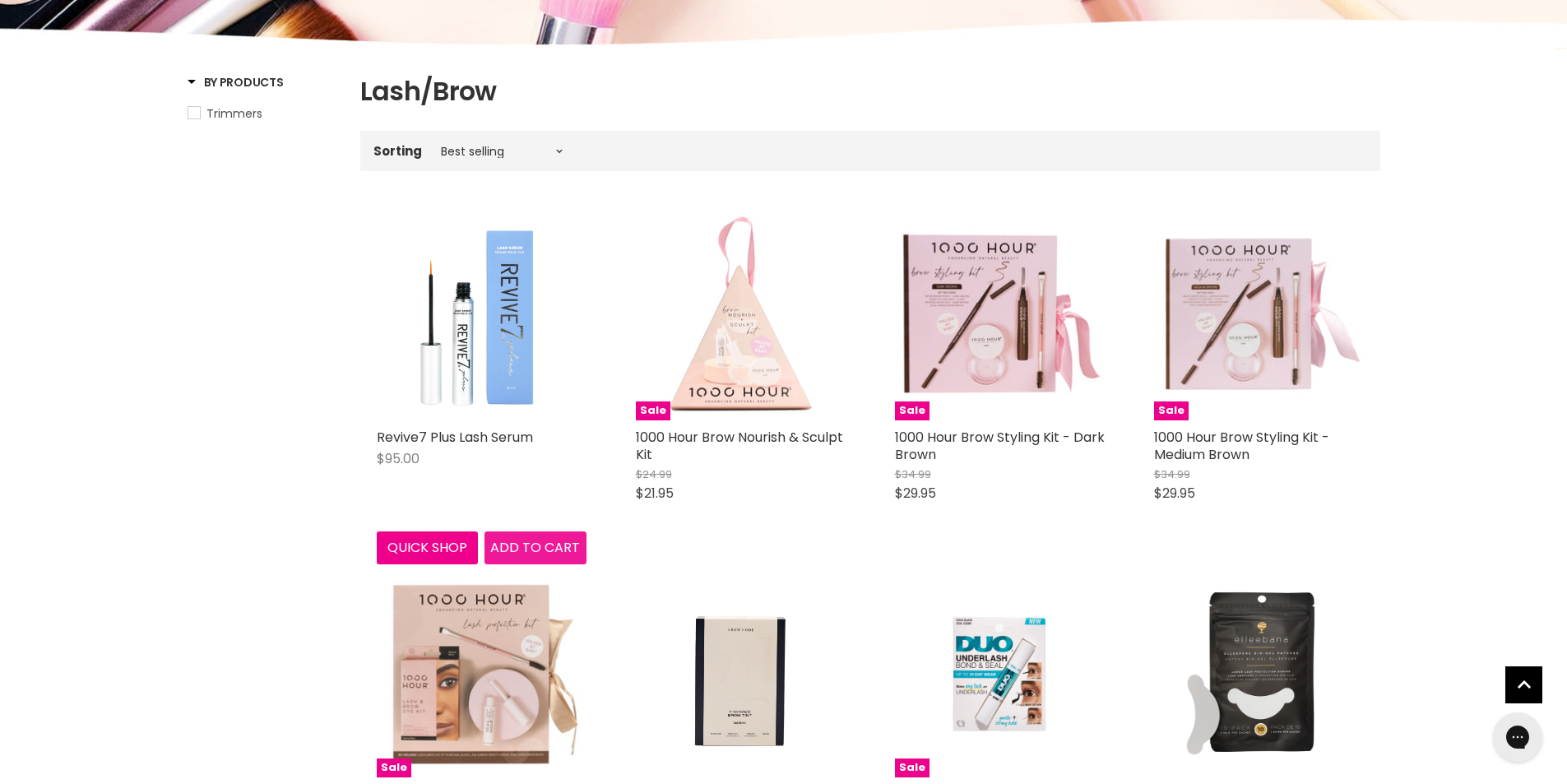
click at [514, 544] on span "Add to cart" at bounding box center [535, 547] width 89 height 19
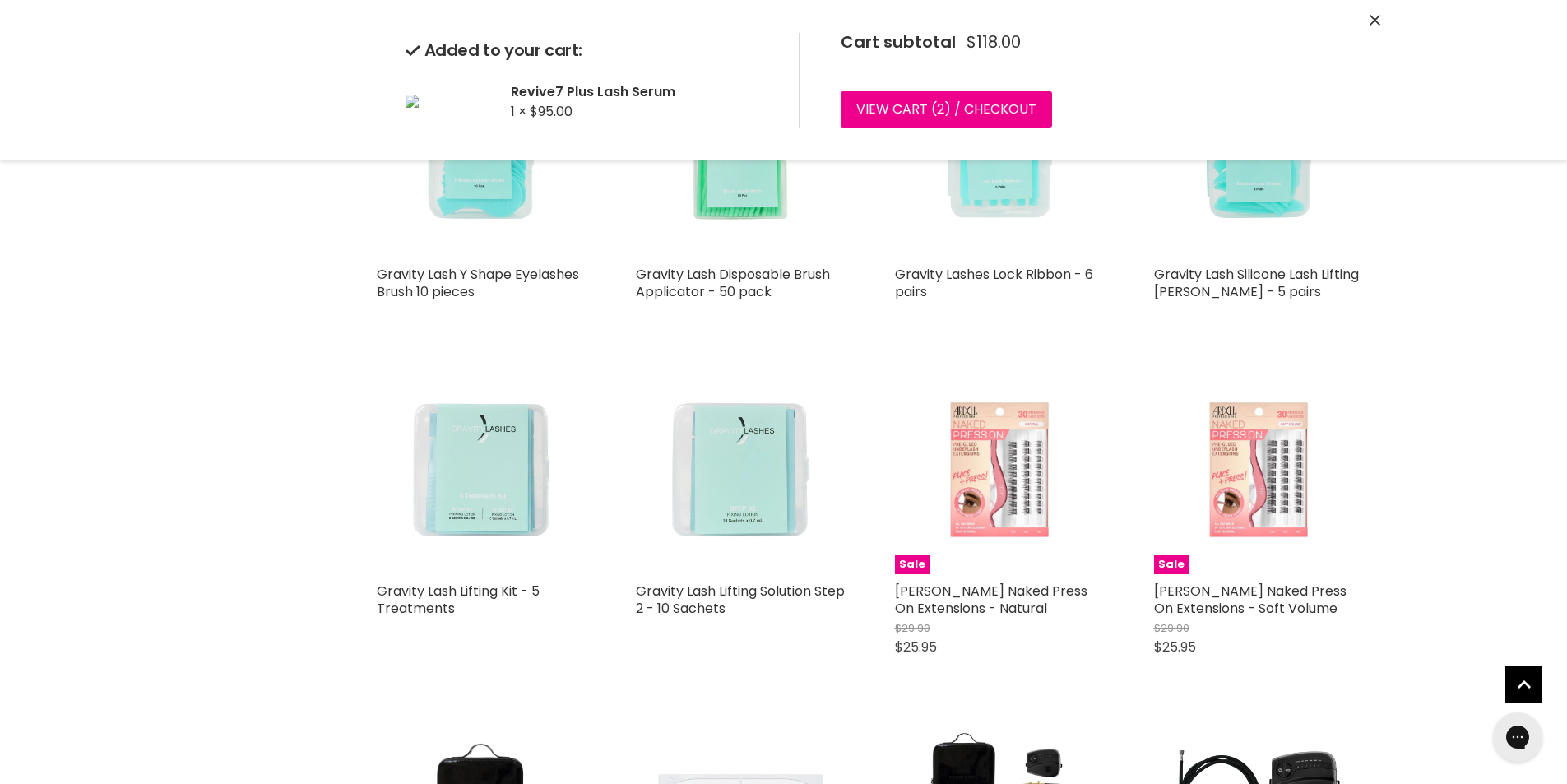
scroll to position [3535, 0]
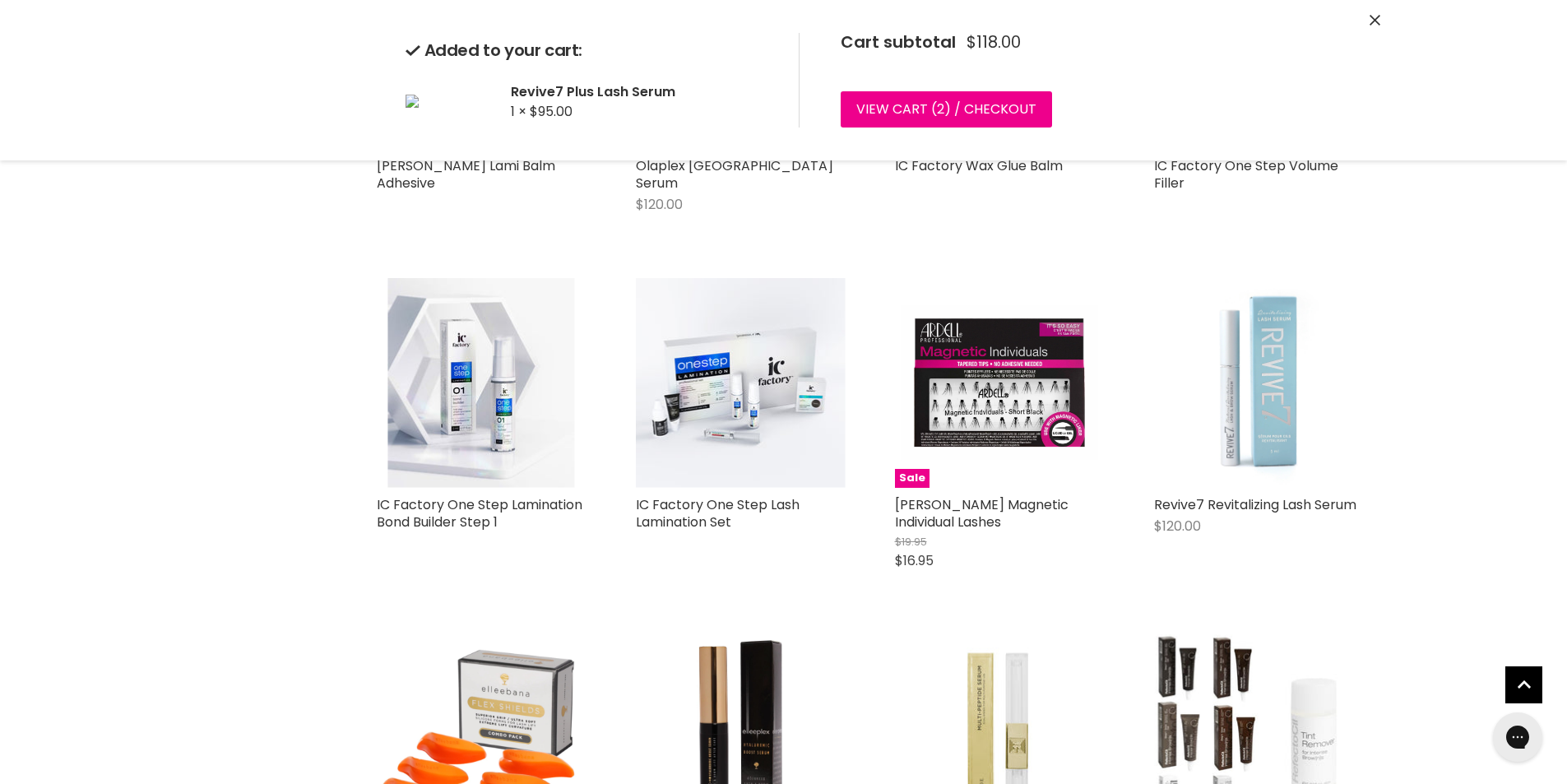
scroll to position [7032, 0]
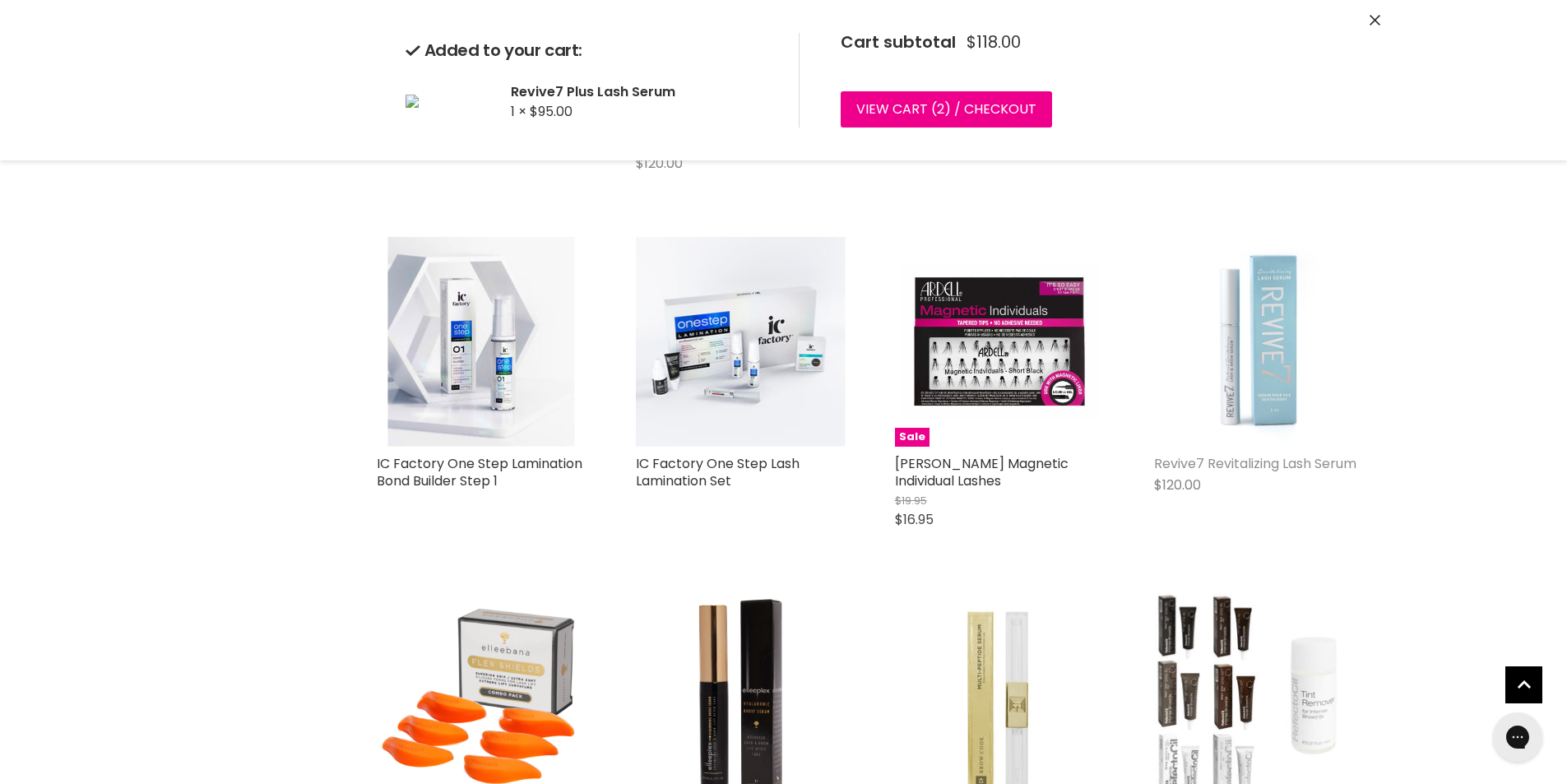
click at [1226, 454] on link "Revive7 Revitalizing Lash Serum" at bounding box center [1256, 462] width 203 height 19
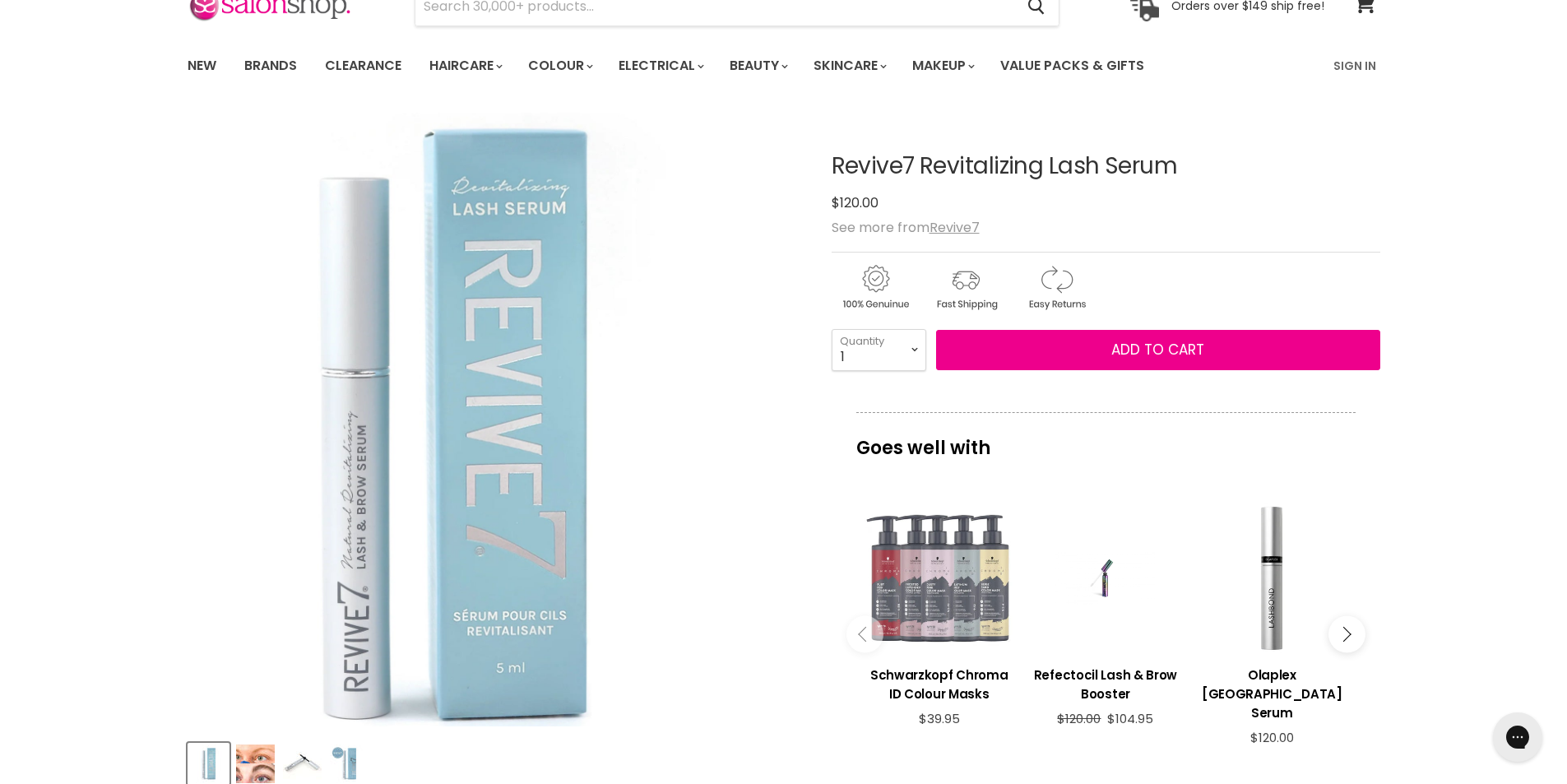
scroll to position [165, 0]
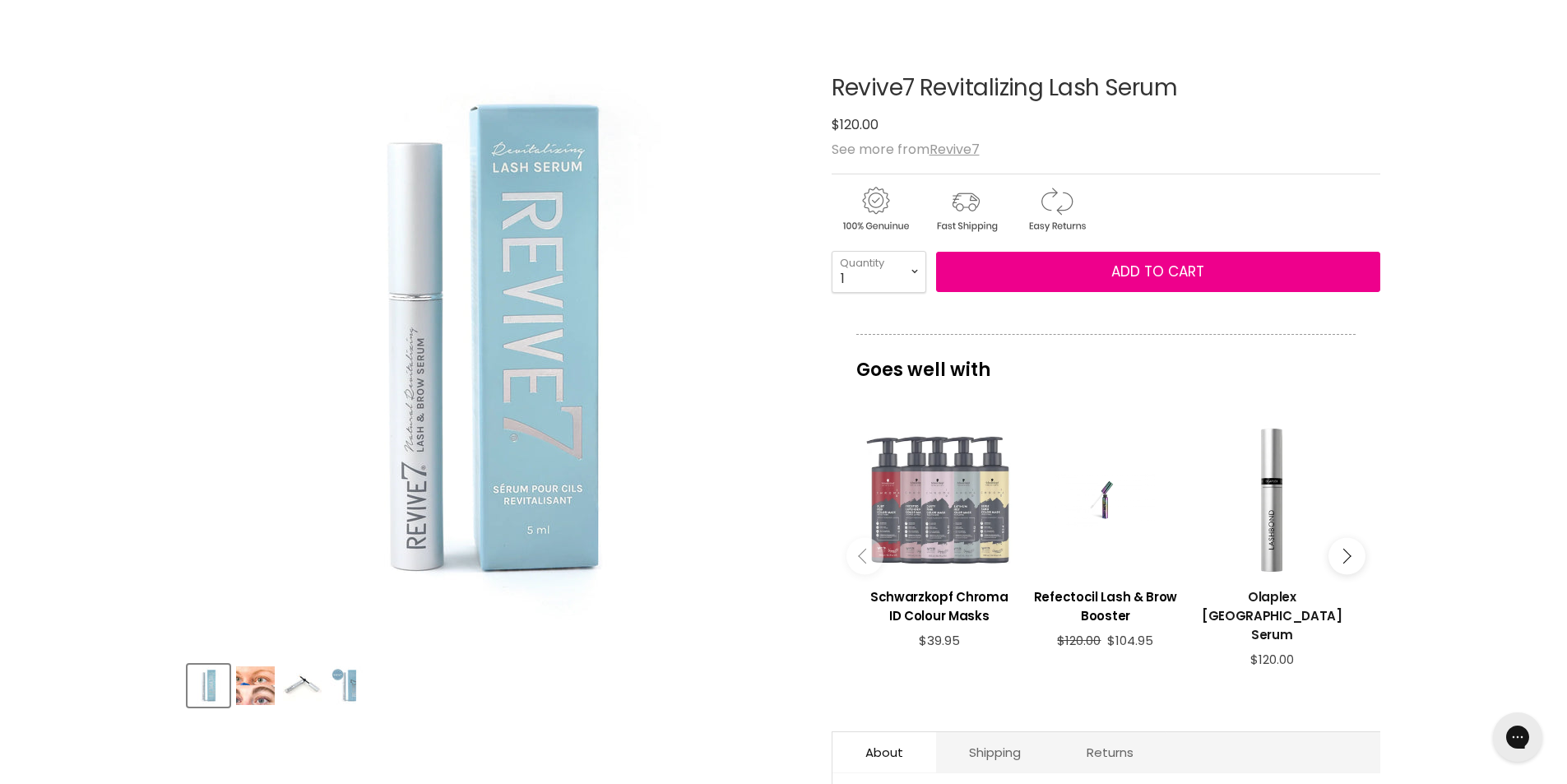
click at [1260, 592] on h3 "Olaplex [GEOGRAPHIC_DATA] Serum" at bounding box center [1272, 615] width 150 height 57
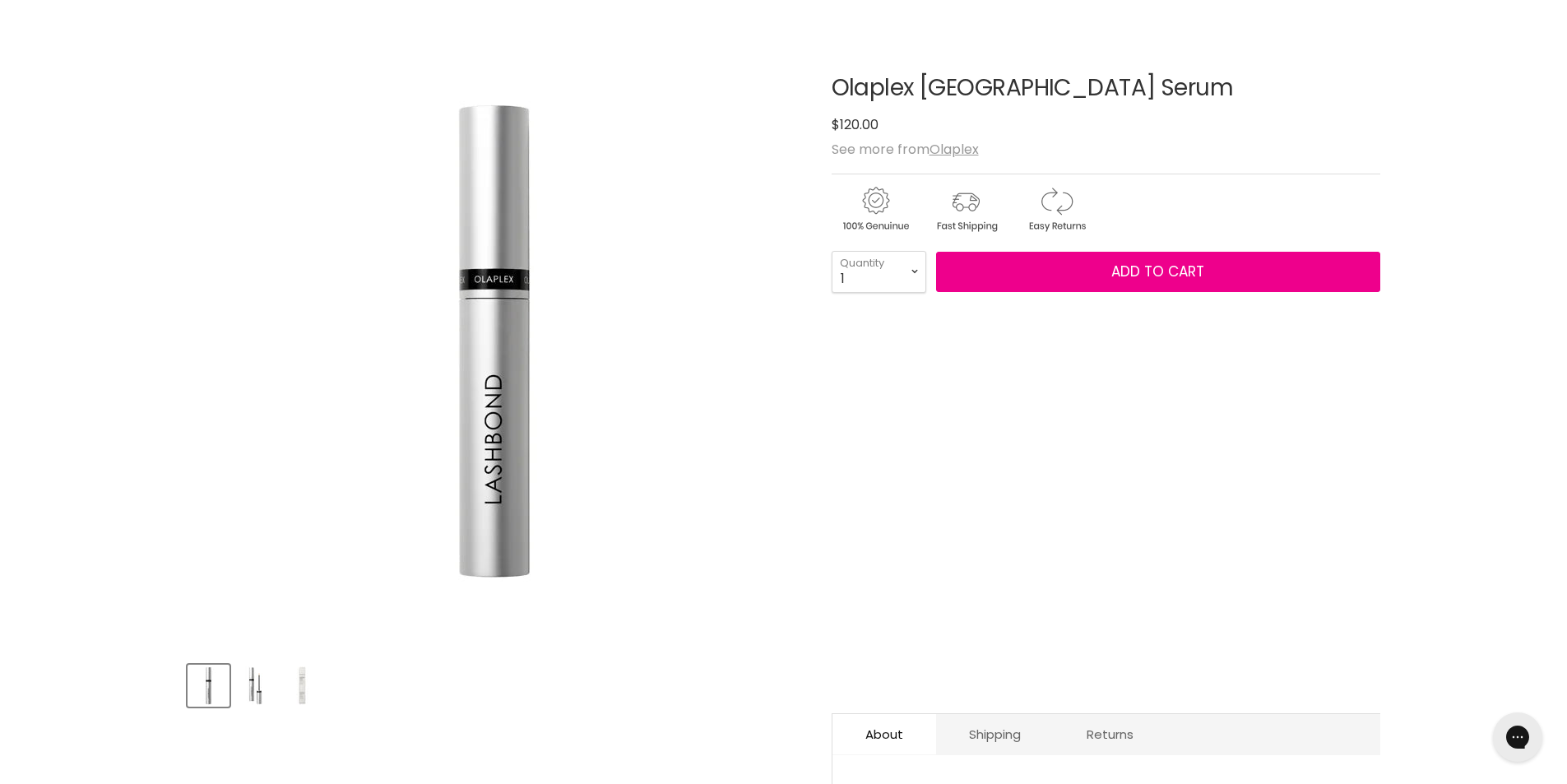
click at [252, 680] on img "Product thumbnails" at bounding box center [255, 685] width 39 height 39
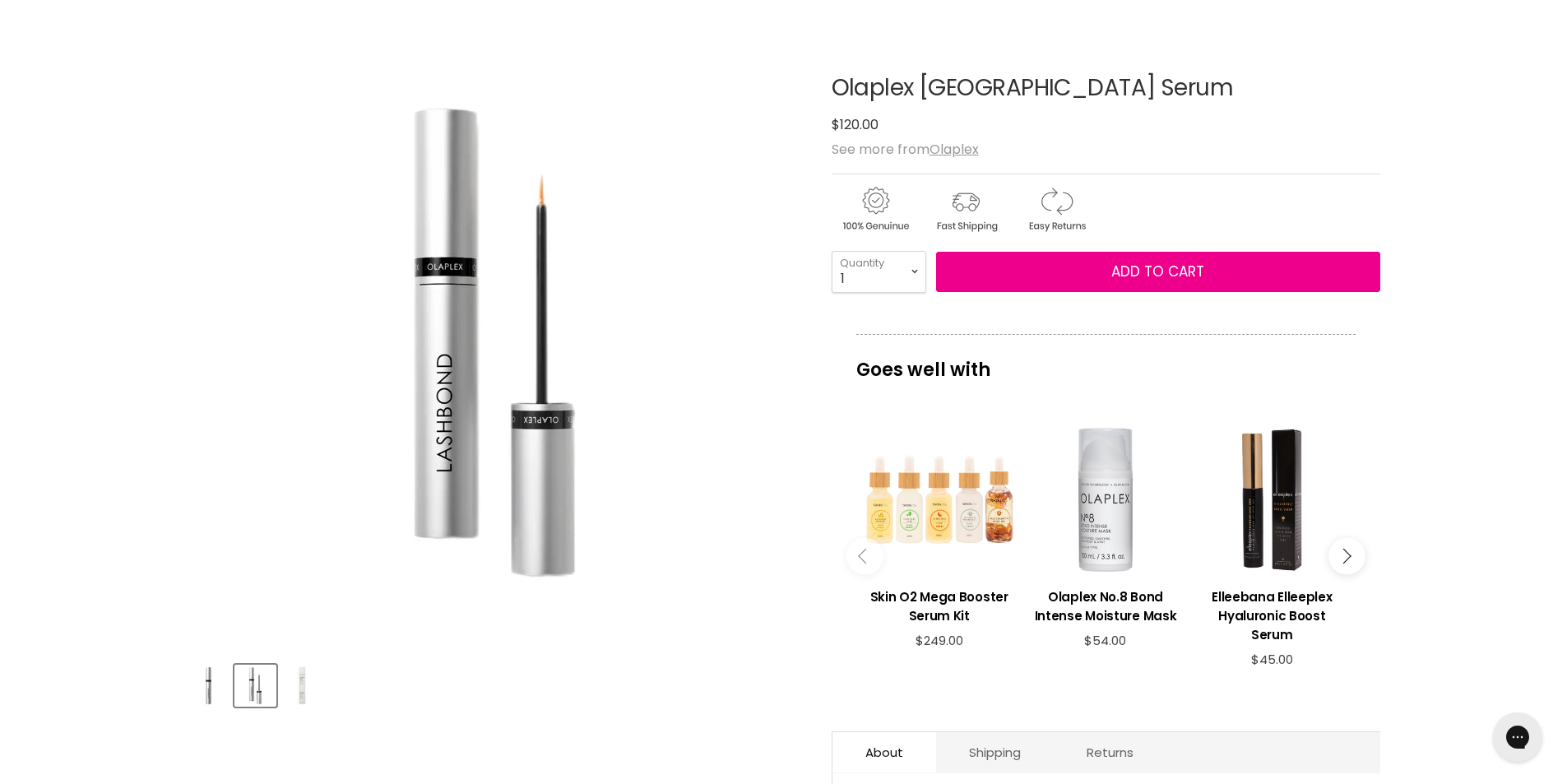
click at [302, 679] on img "Product thumbnails" at bounding box center [302, 685] width 39 height 39
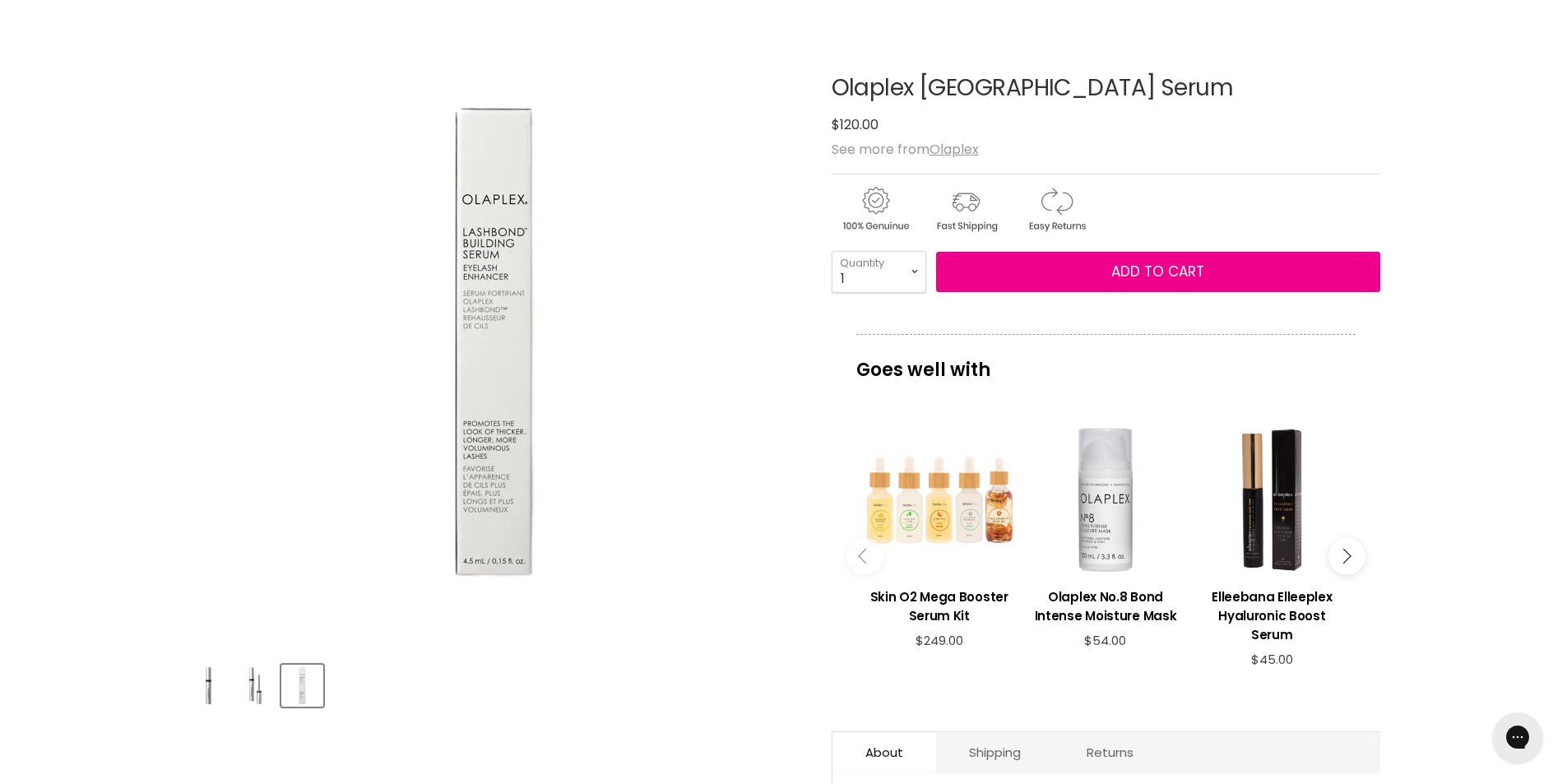
click at [1348, 551] on button "Main content" at bounding box center [1347, 556] width 37 height 37
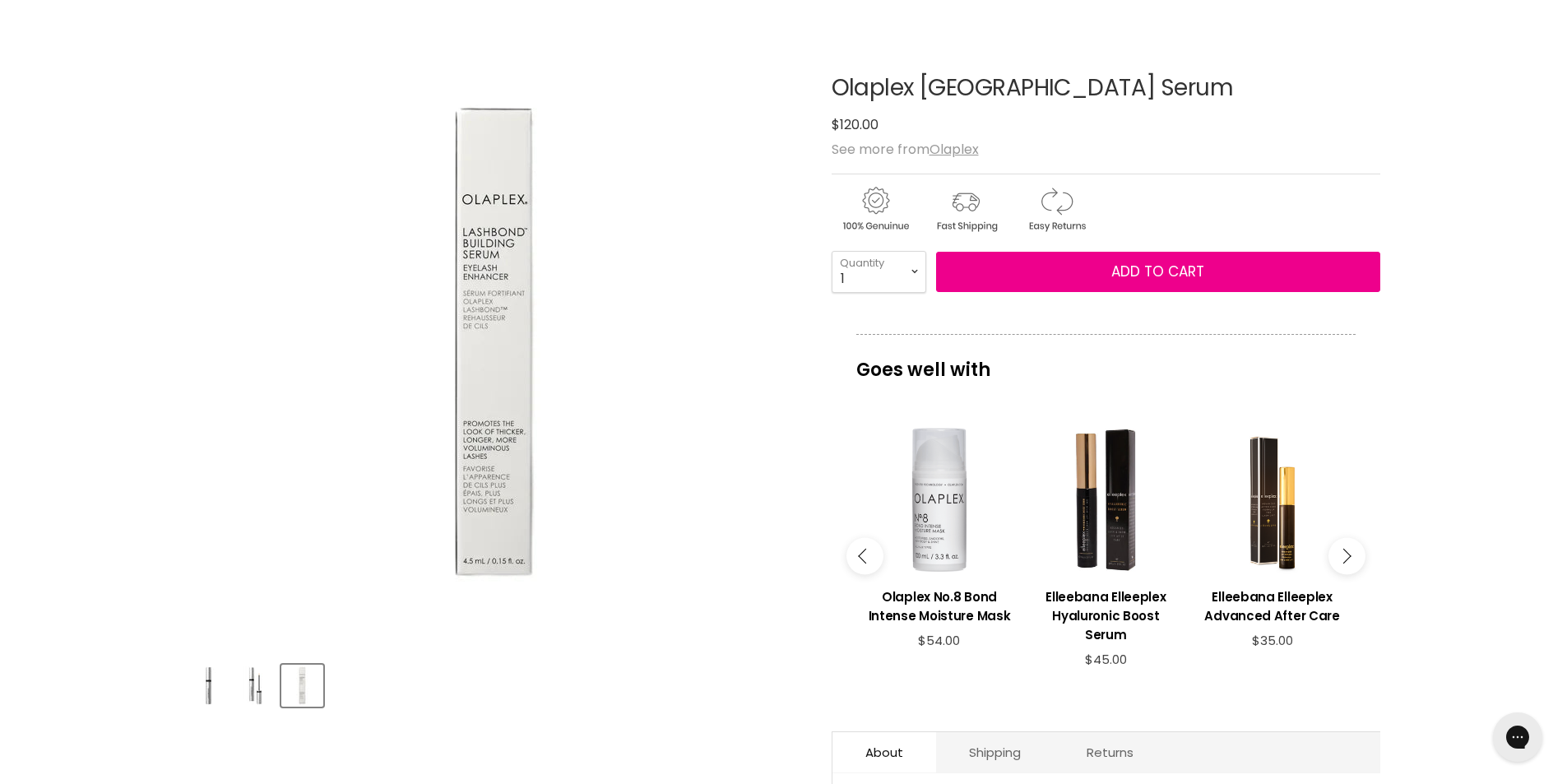
click at [1348, 551] on button "Main content" at bounding box center [1347, 556] width 37 height 37
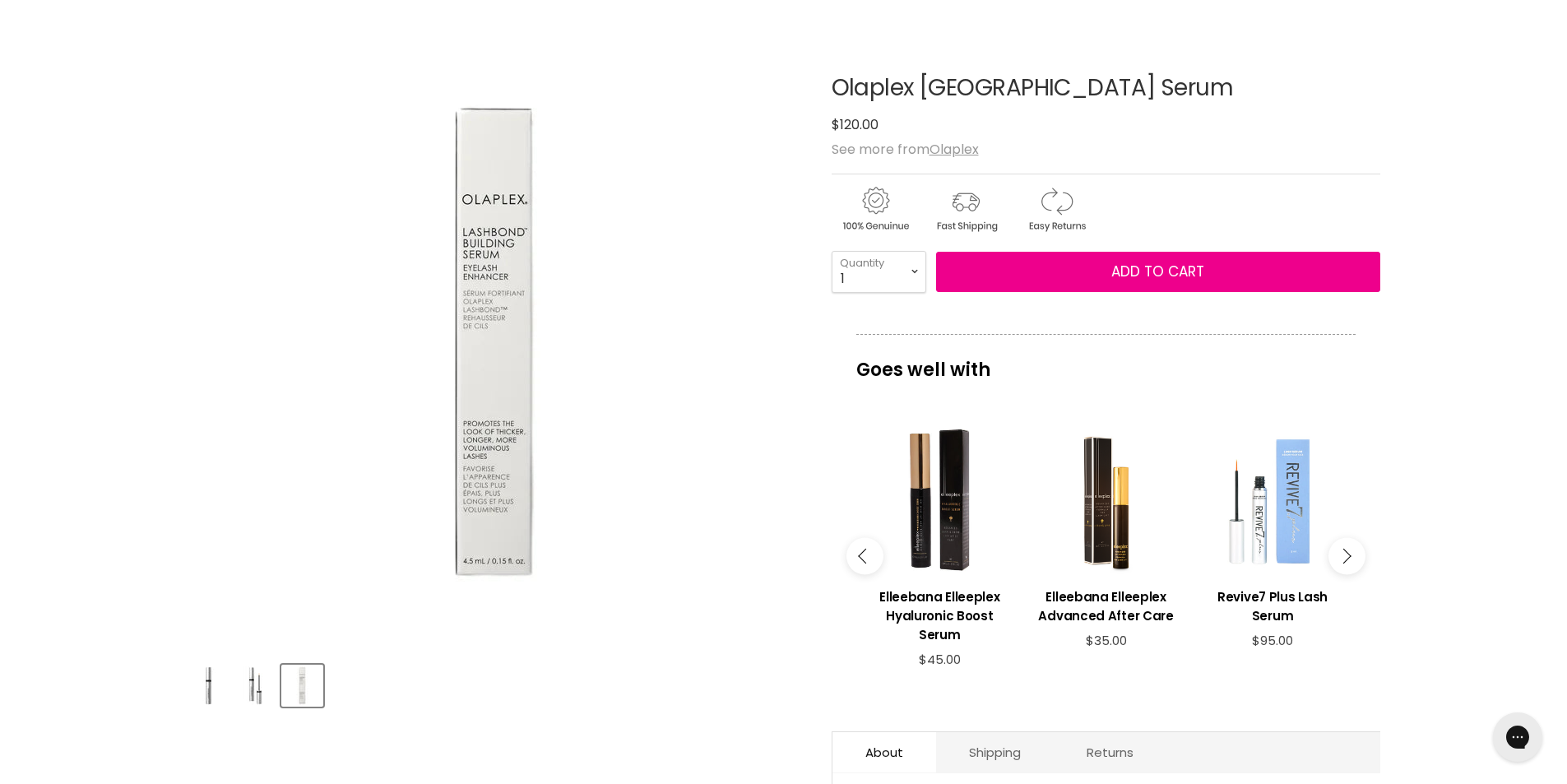
click at [1261, 549] on div "Main content" at bounding box center [1272, 499] width 150 height 150
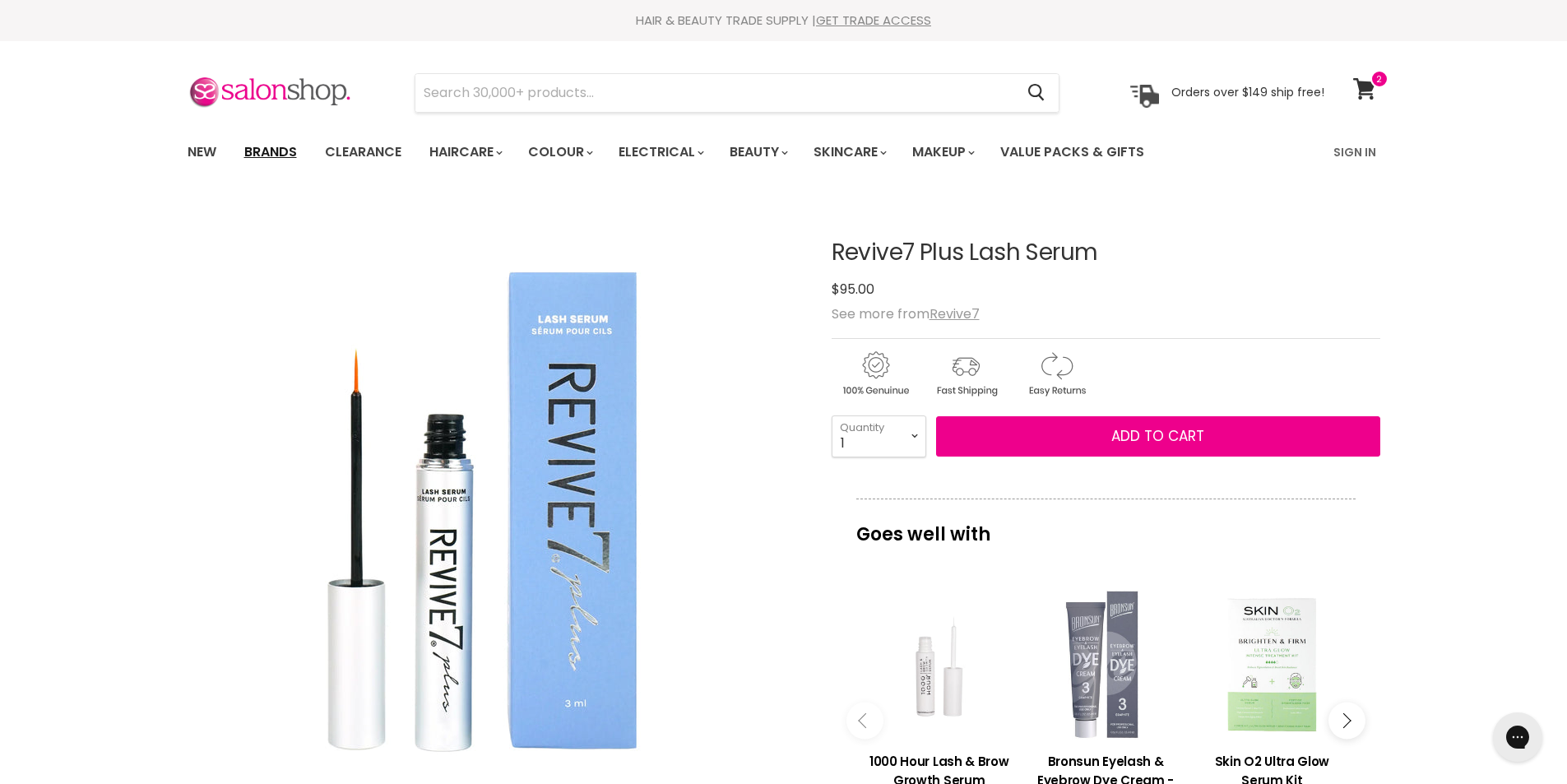
click at [276, 159] on link "Brands" at bounding box center [271, 152] width 77 height 35
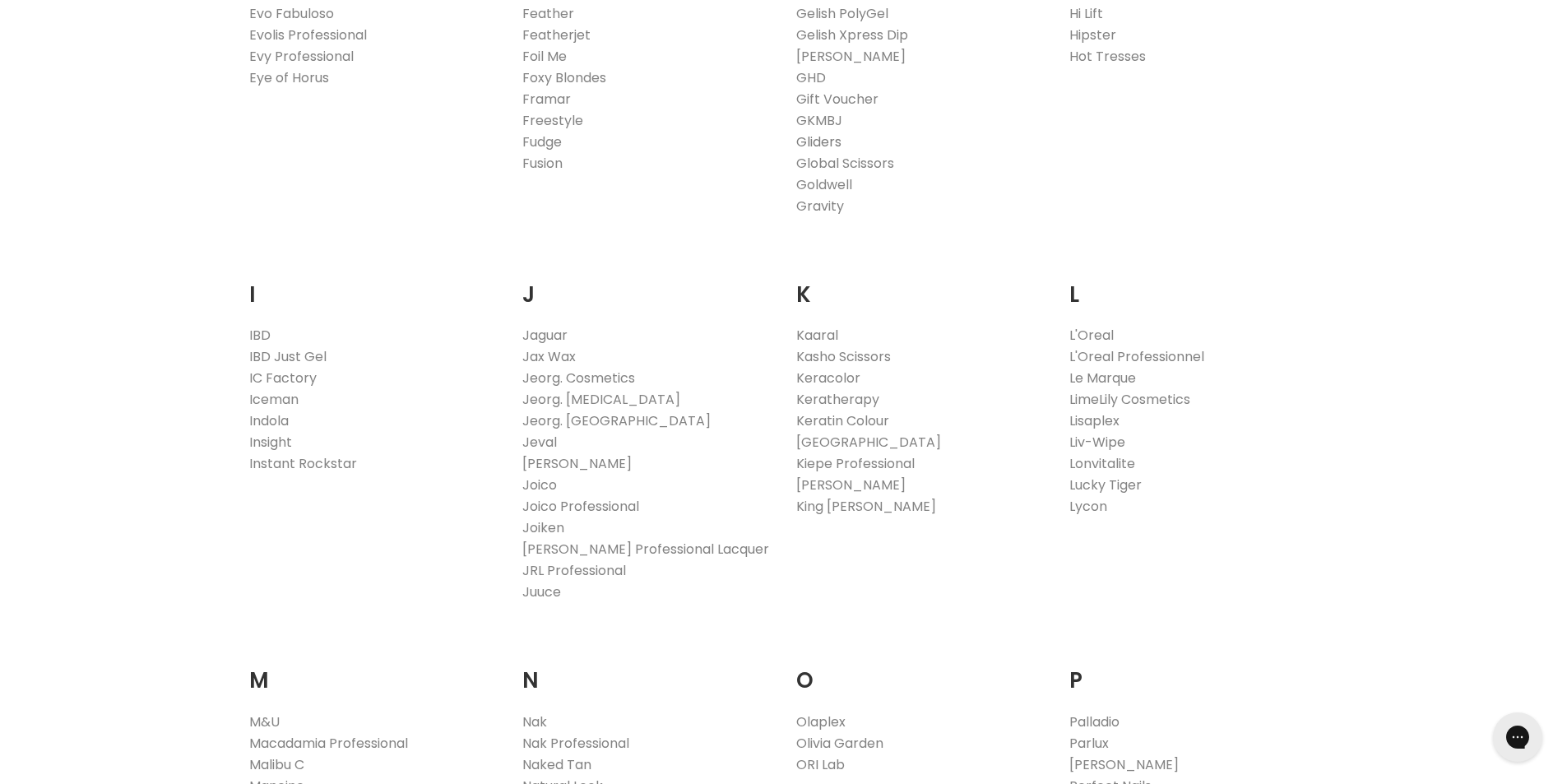
scroll to position [1644, 0]
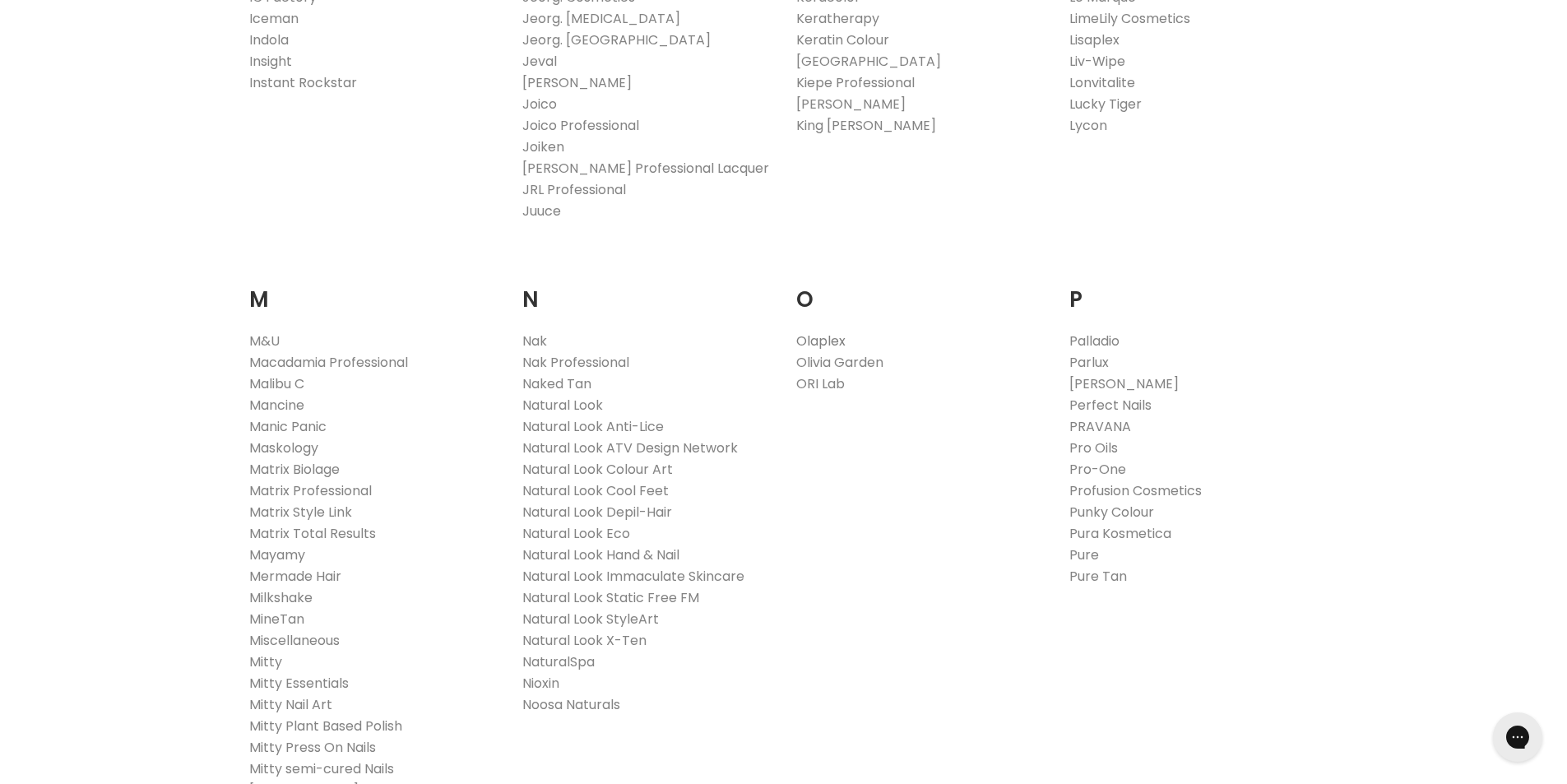
click at [818, 343] on link "Olaplex" at bounding box center [821, 340] width 50 height 19
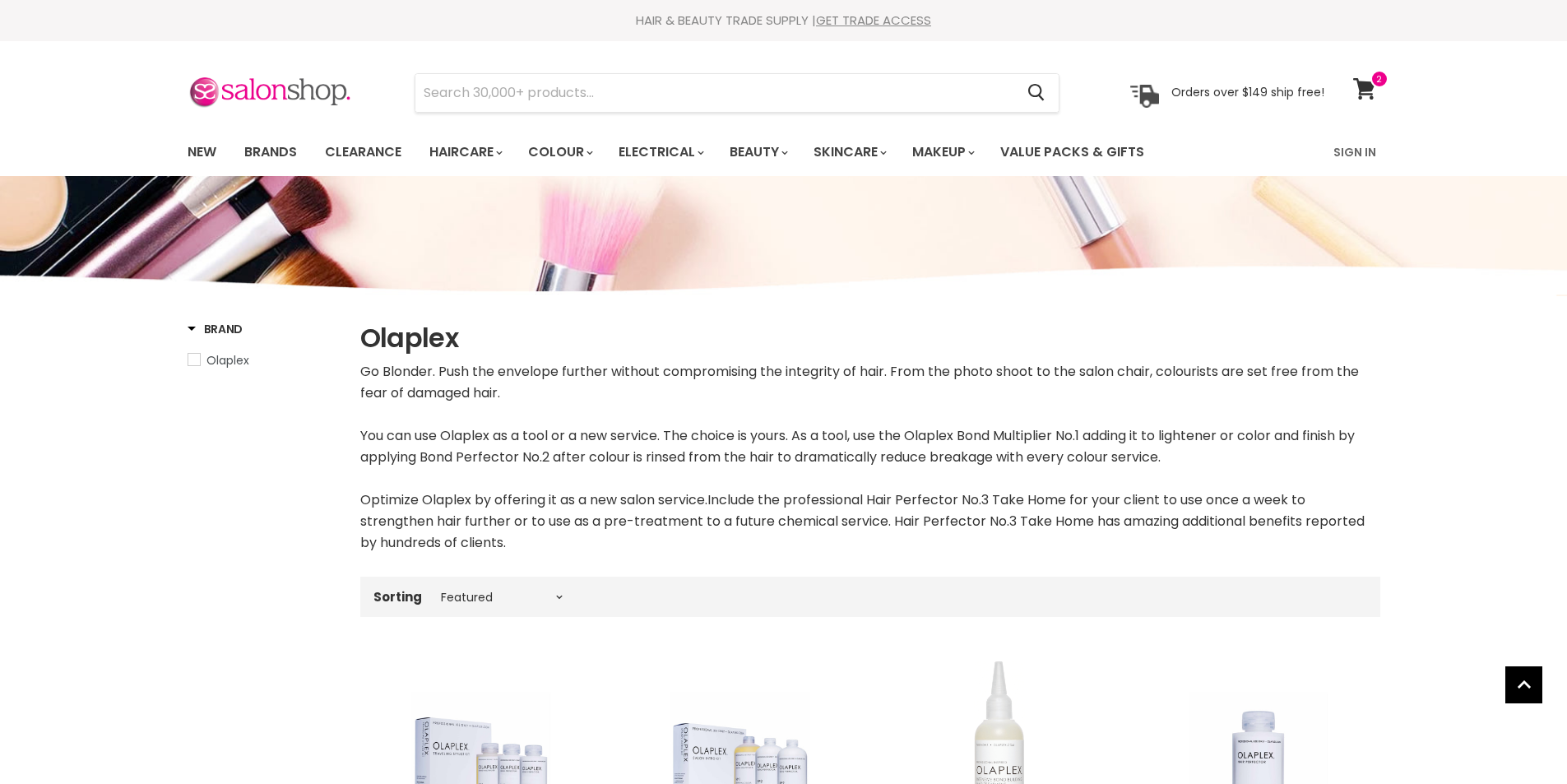
select select "manual"
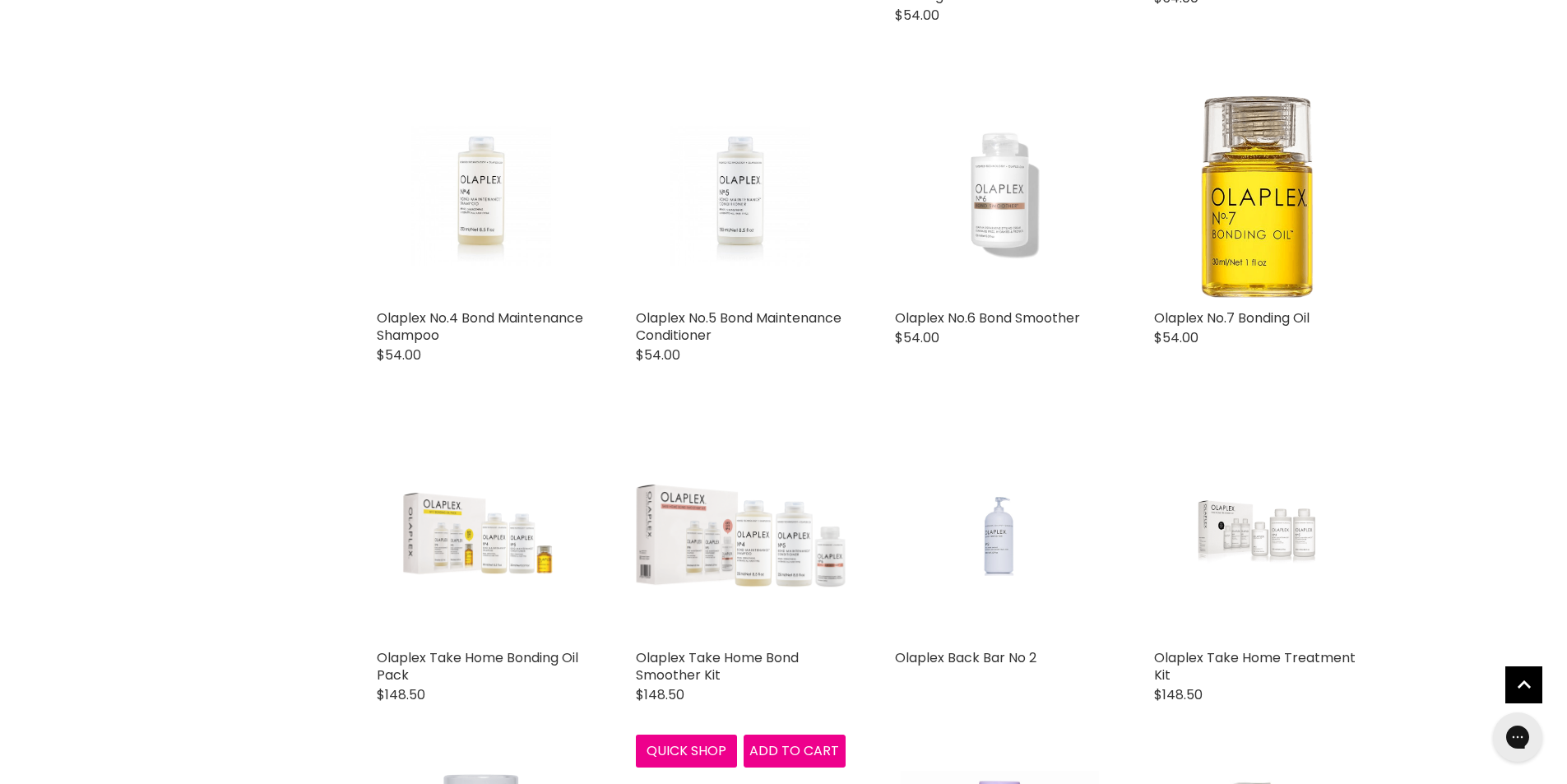
scroll to position [903, 0]
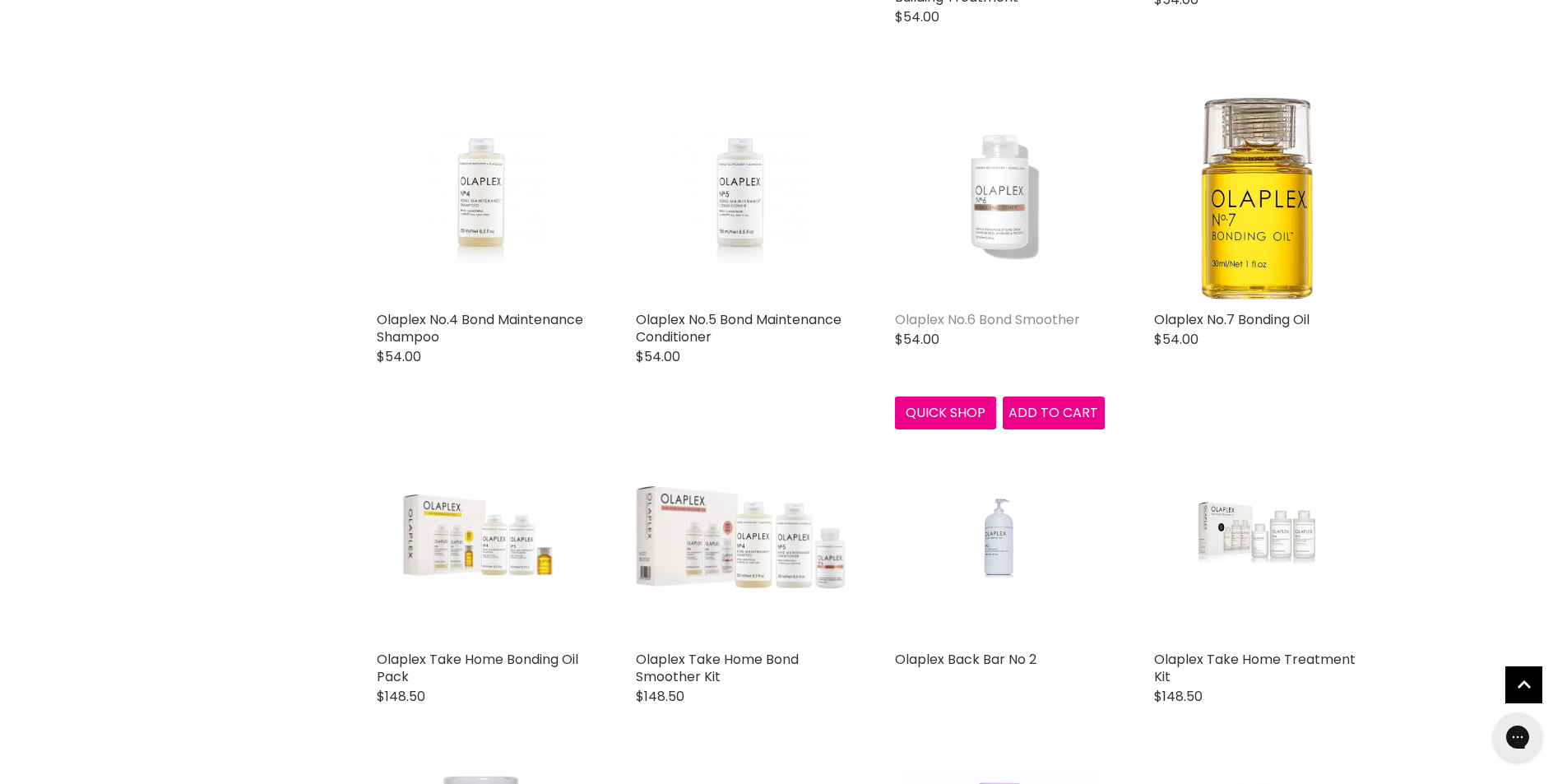
click at [987, 321] on link "Olaplex No.6 Bond Smoother" at bounding box center [988, 319] width 185 height 19
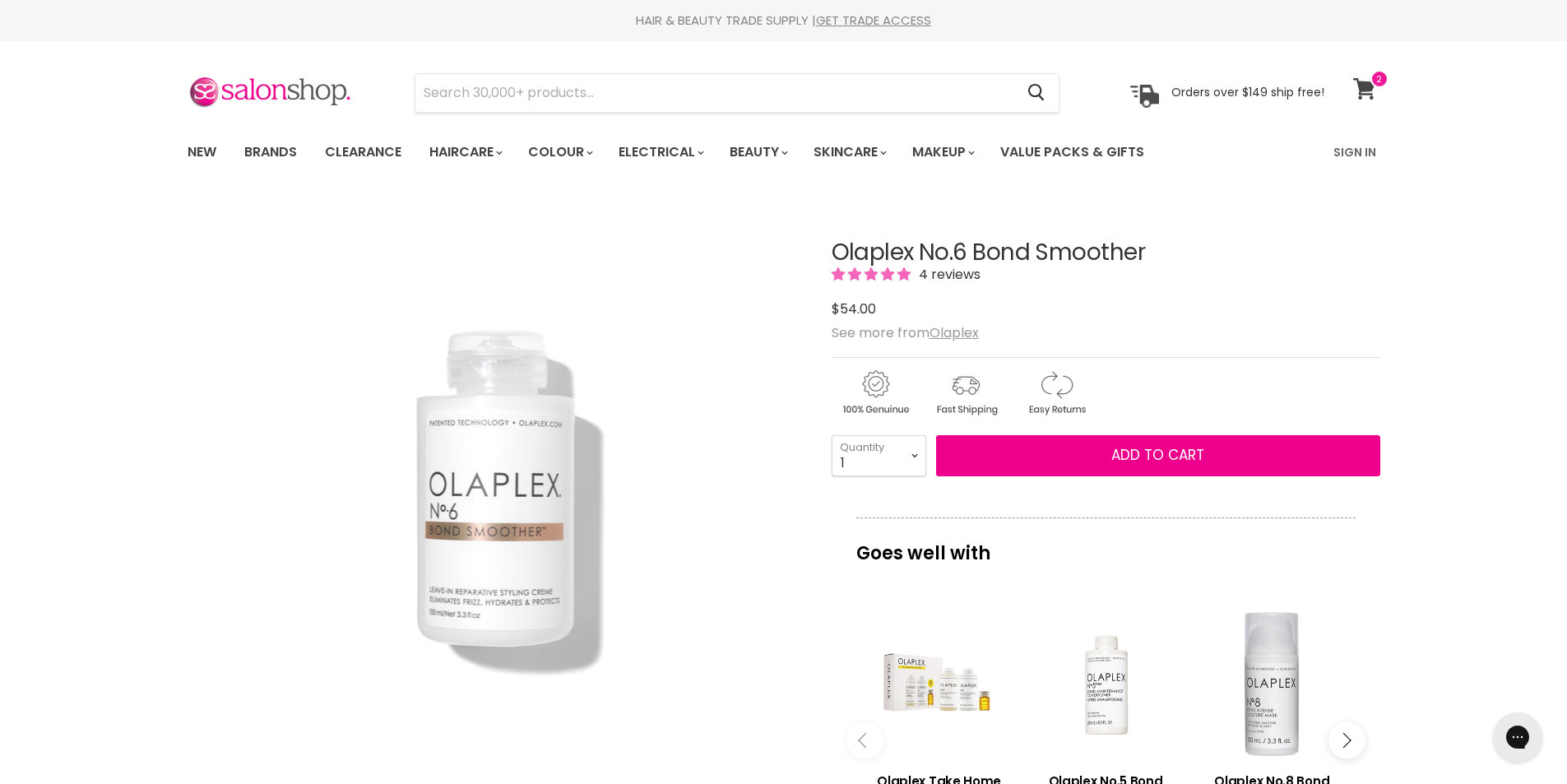
click at [1370, 88] on icon at bounding box center [1364, 89] width 22 height 22
